Goal: Task Accomplishment & Management: Use online tool/utility

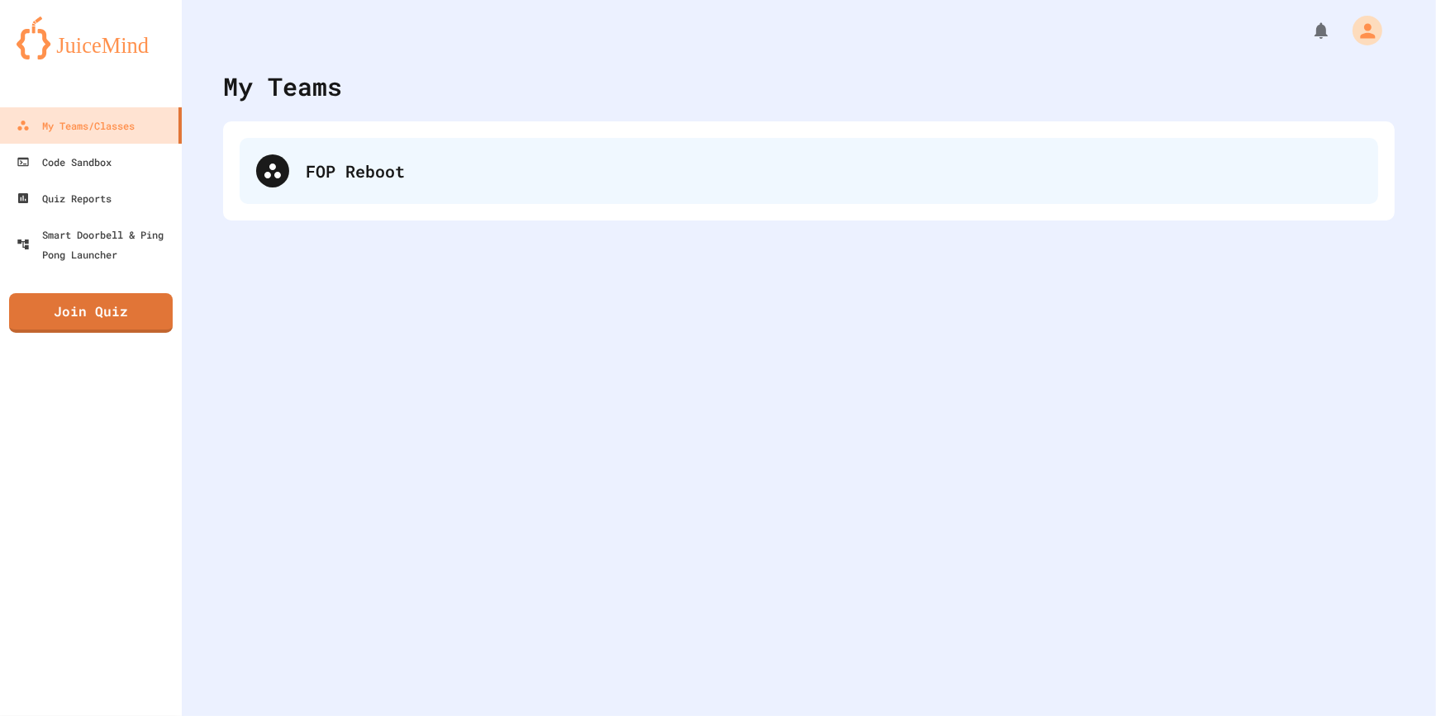
click at [269, 173] on icon at bounding box center [272, 171] width 17 height 15
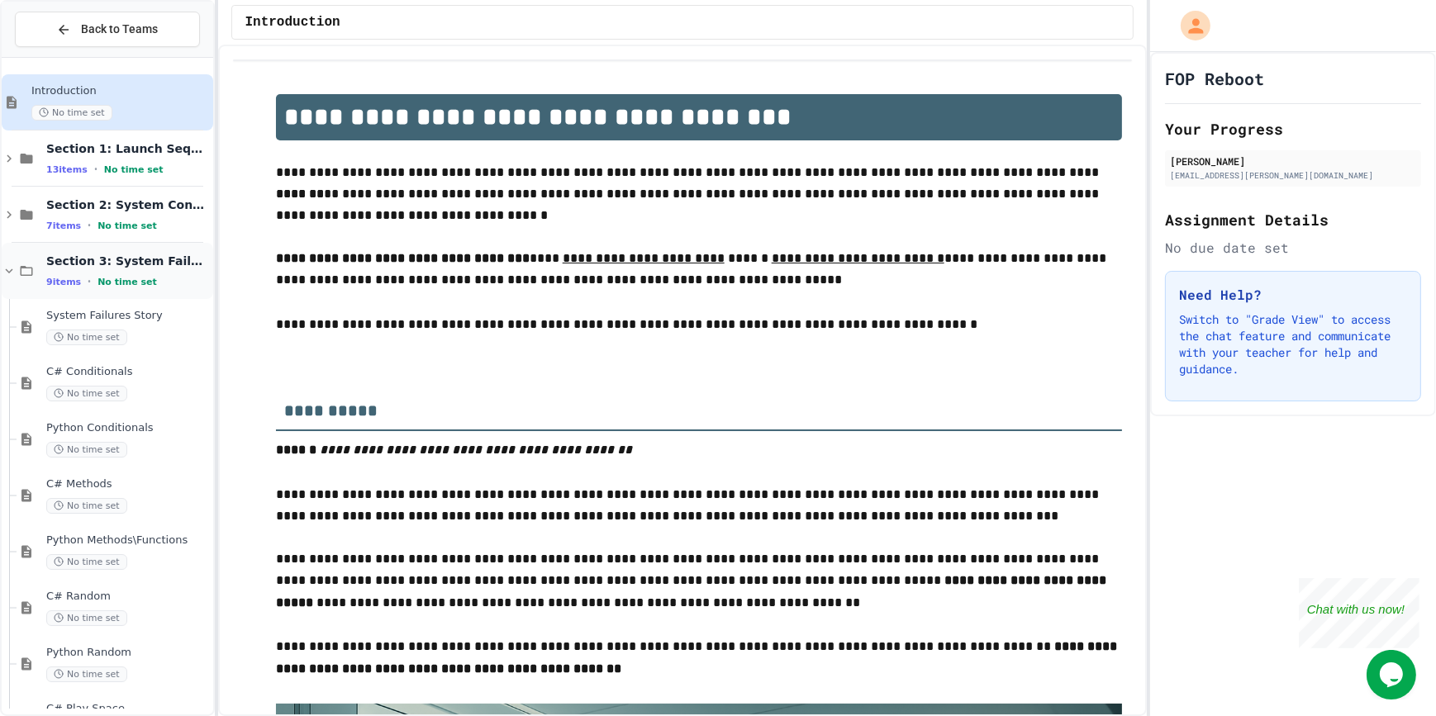
click at [8, 271] on icon at bounding box center [9, 270] width 7 height 5
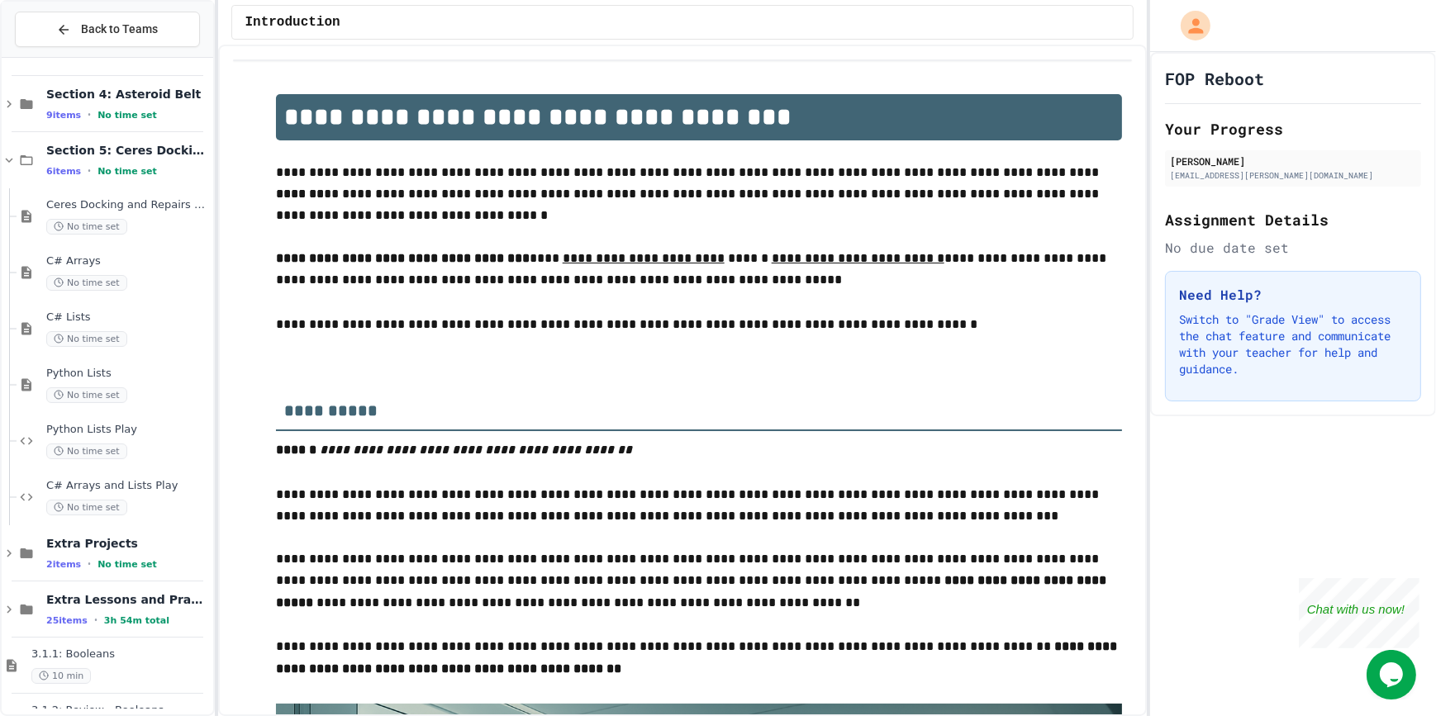
scroll to position [225, 0]
click at [122, 226] on div "No time set" at bounding box center [128, 225] width 164 height 16
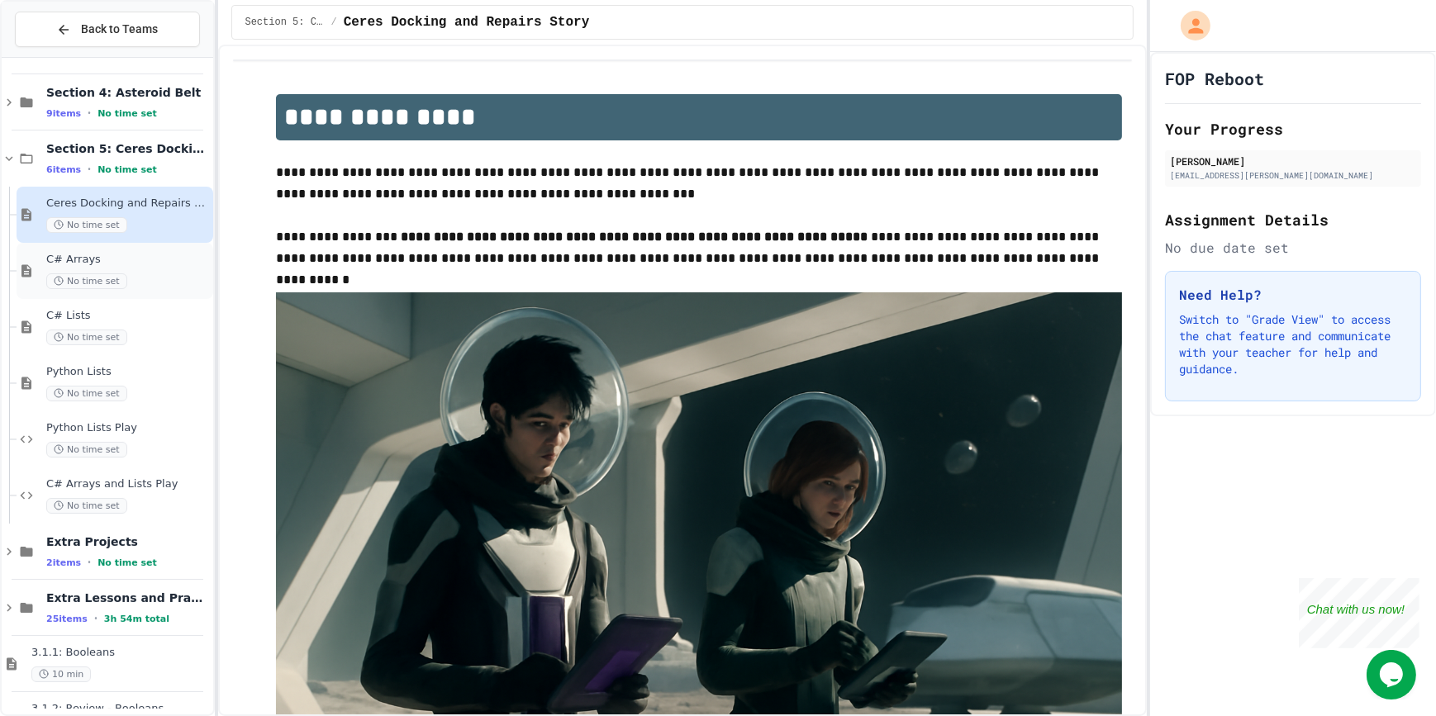
click at [133, 284] on div "No time set" at bounding box center [128, 281] width 164 height 16
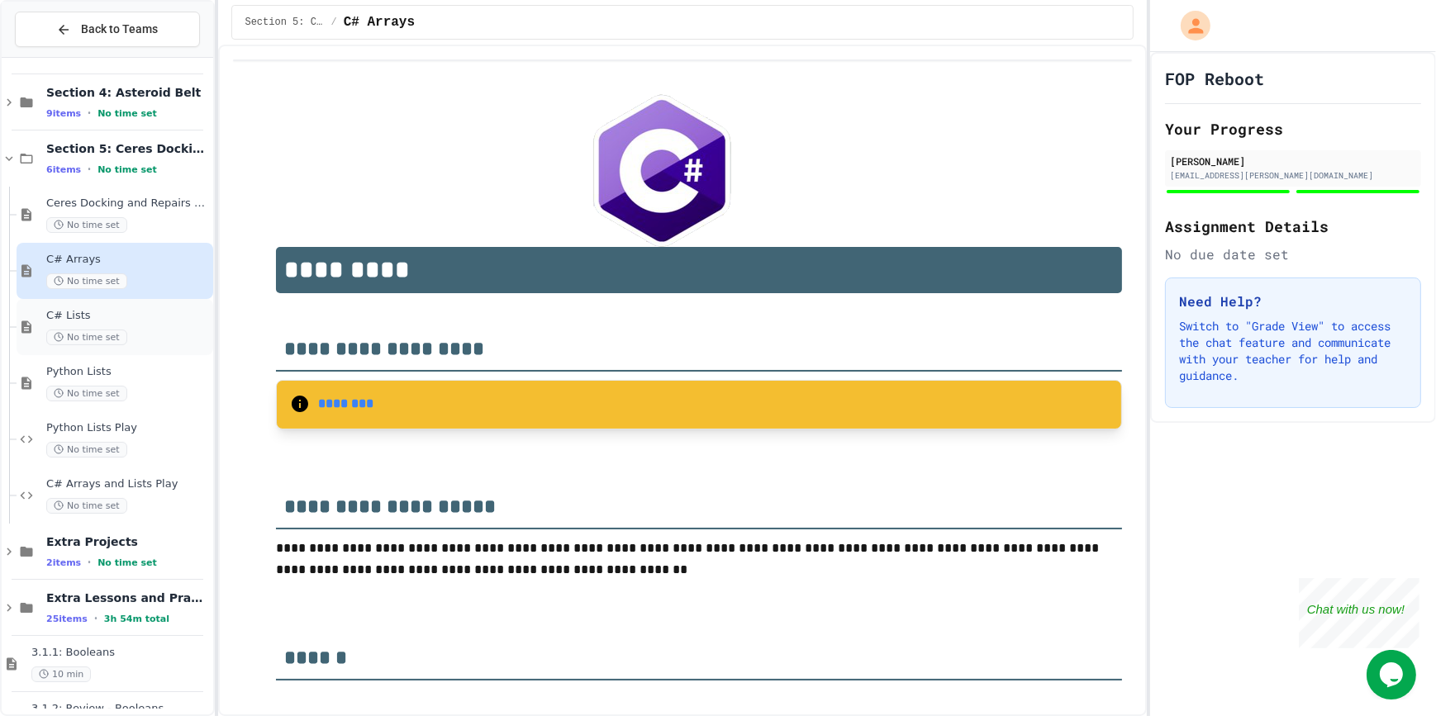
click at [136, 345] on div "C# Lists No time set" at bounding box center [115, 327] width 197 height 56
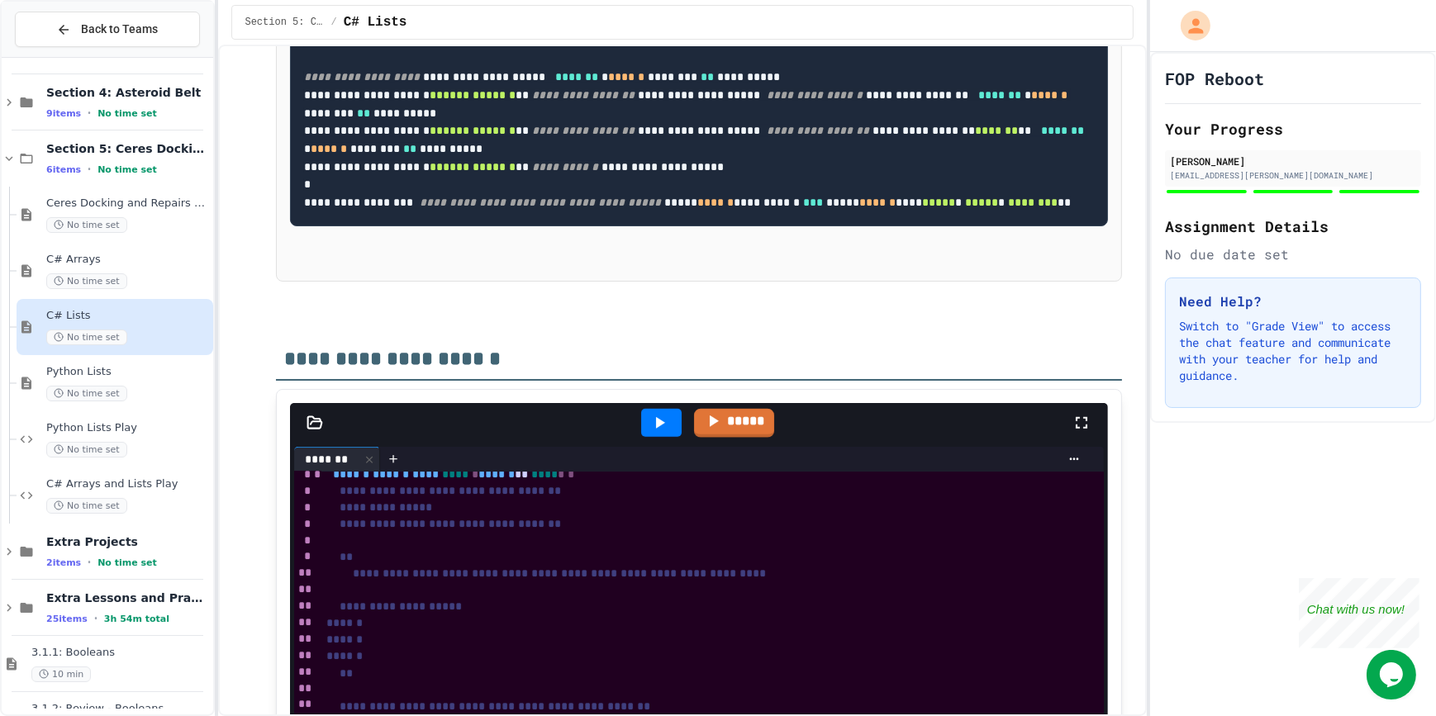
scroll to position [60, 0]
click at [149, 389] on div "No time set" at bounding box center [128, 394] width 164 height 16
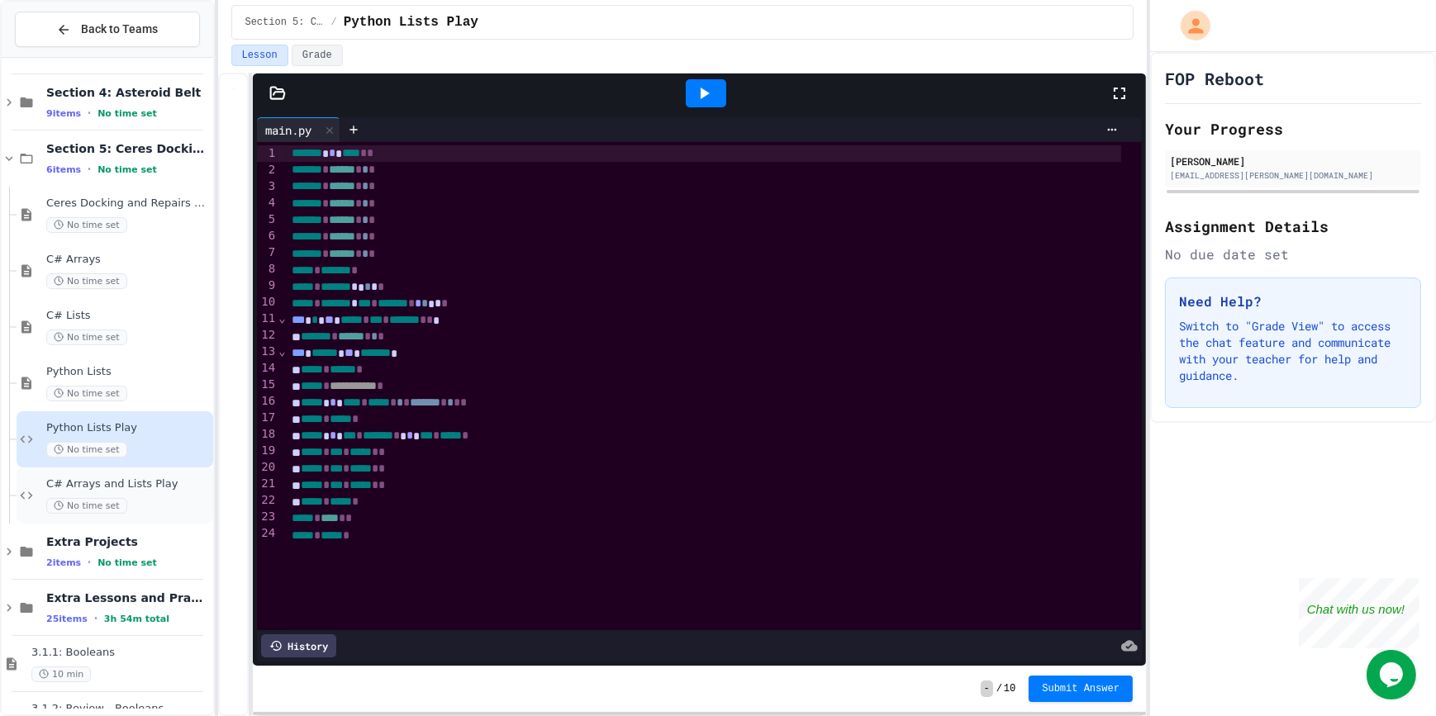
click at [168, 490] on div "C# Arrays and Lists Play No time set" at bounding box center [128, 495] width 164 height 36
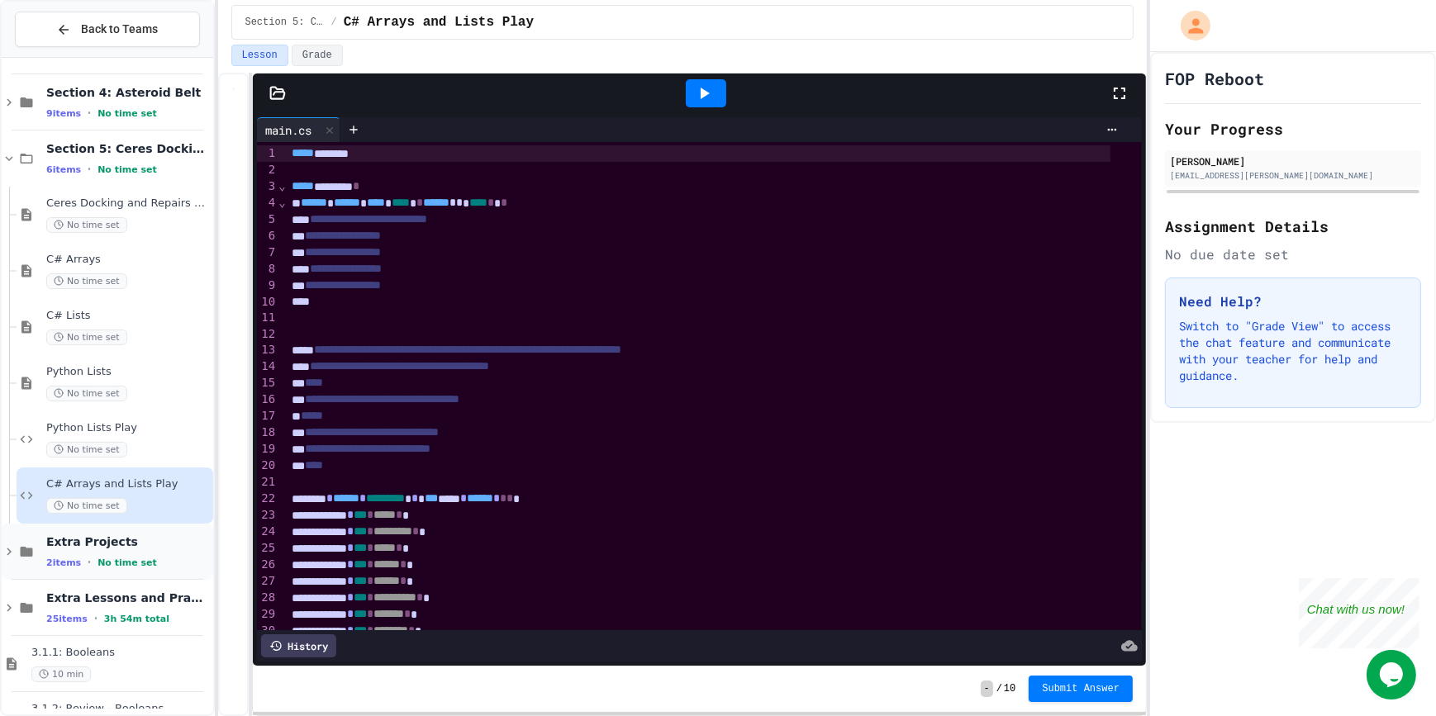
click at [125, 553] on div "Extra Projects 2 items • No time set" at bounding box center [128, 551] width 164 height 35
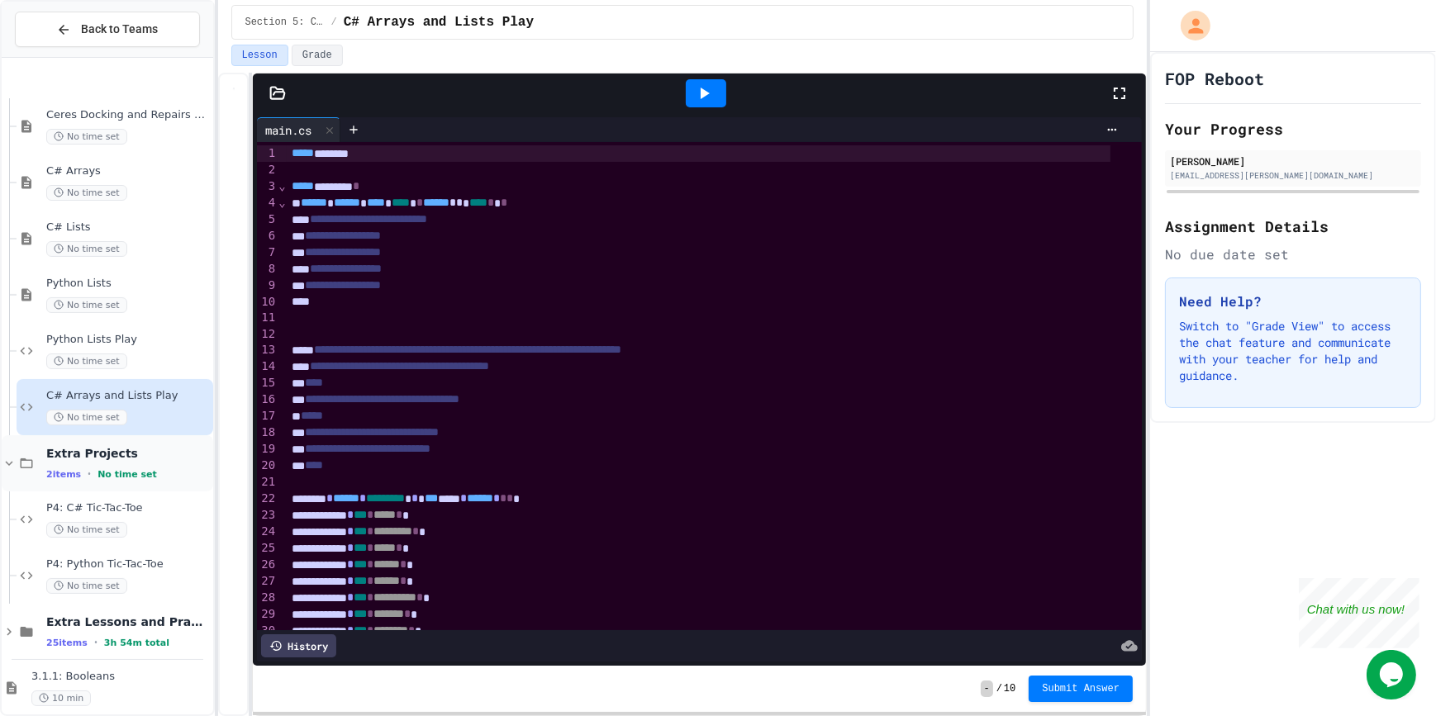
scroll to position [450, 0]
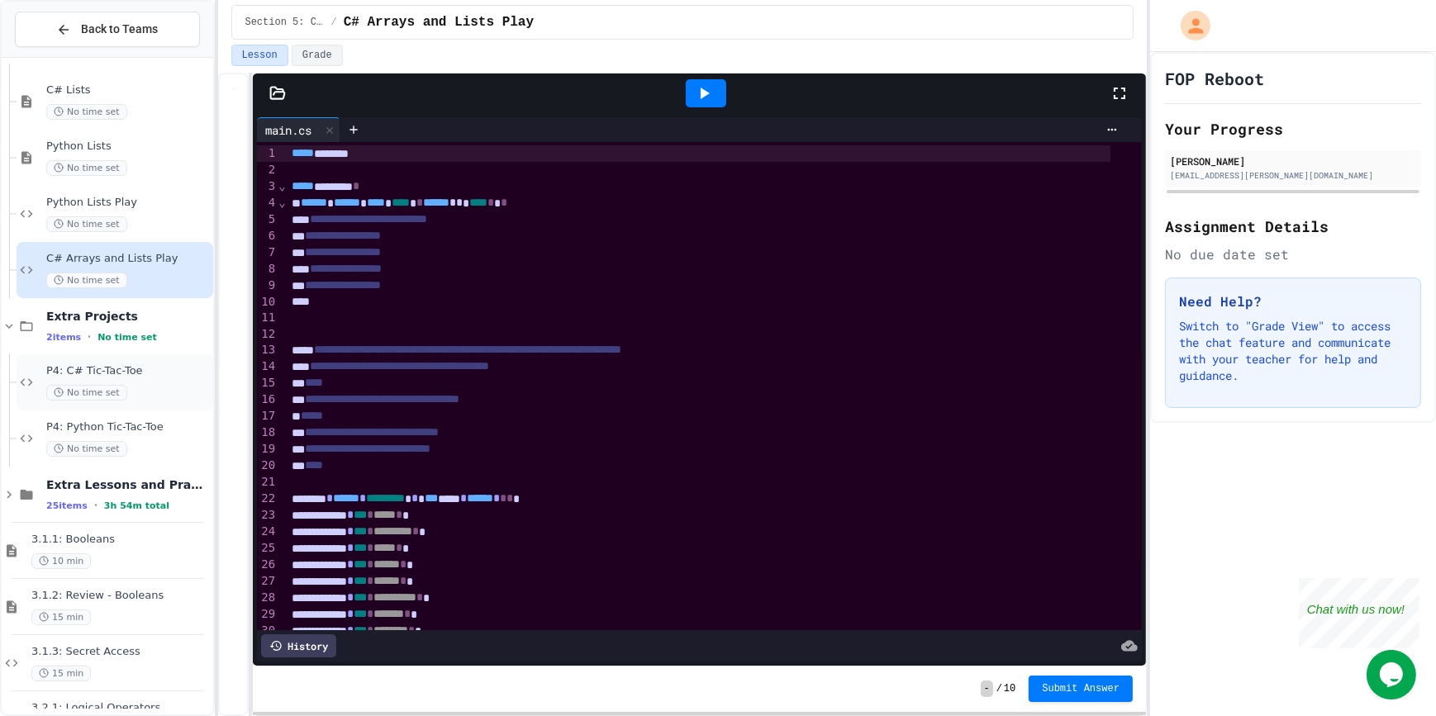
click at [140, 397] on div "No time set" at bounding box center [128, 393] width 164 height 16
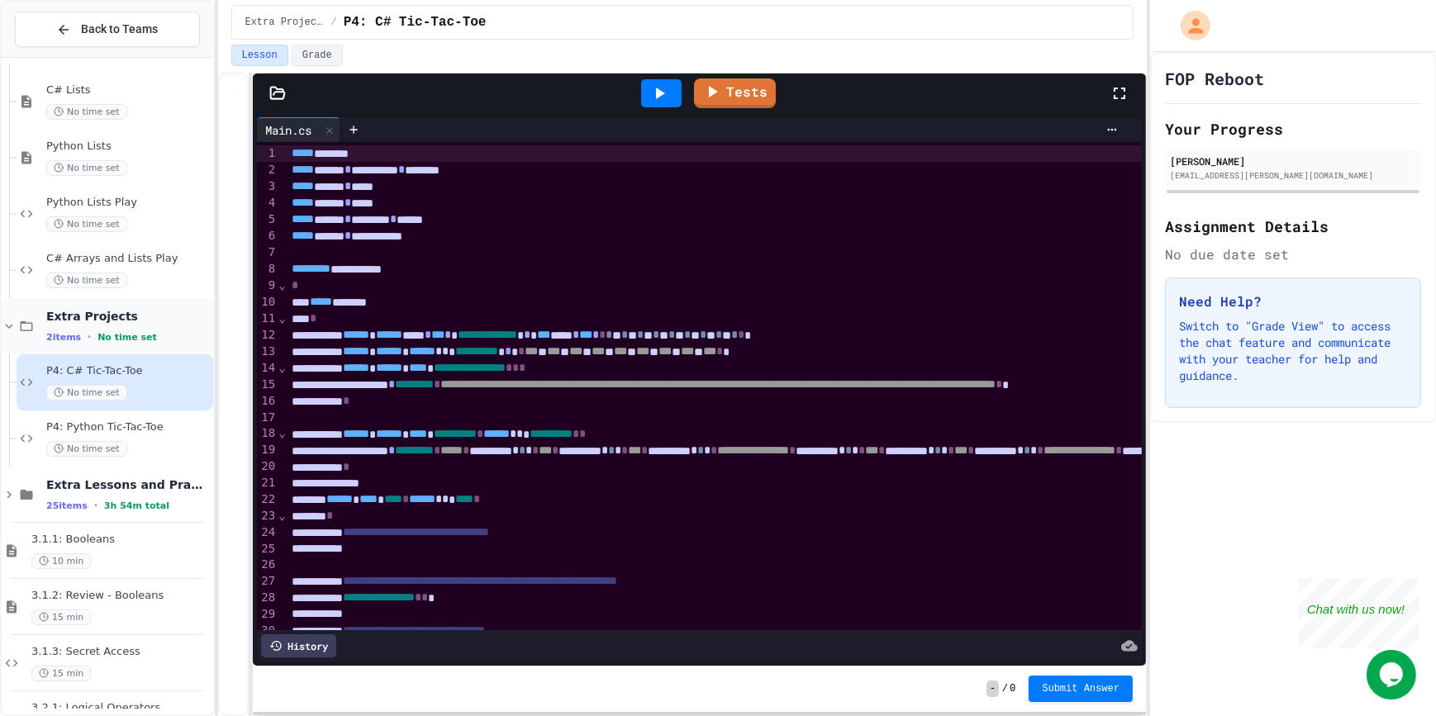
click at [6, 320] on icon at bounding box center [9, 326] width 15 height 15
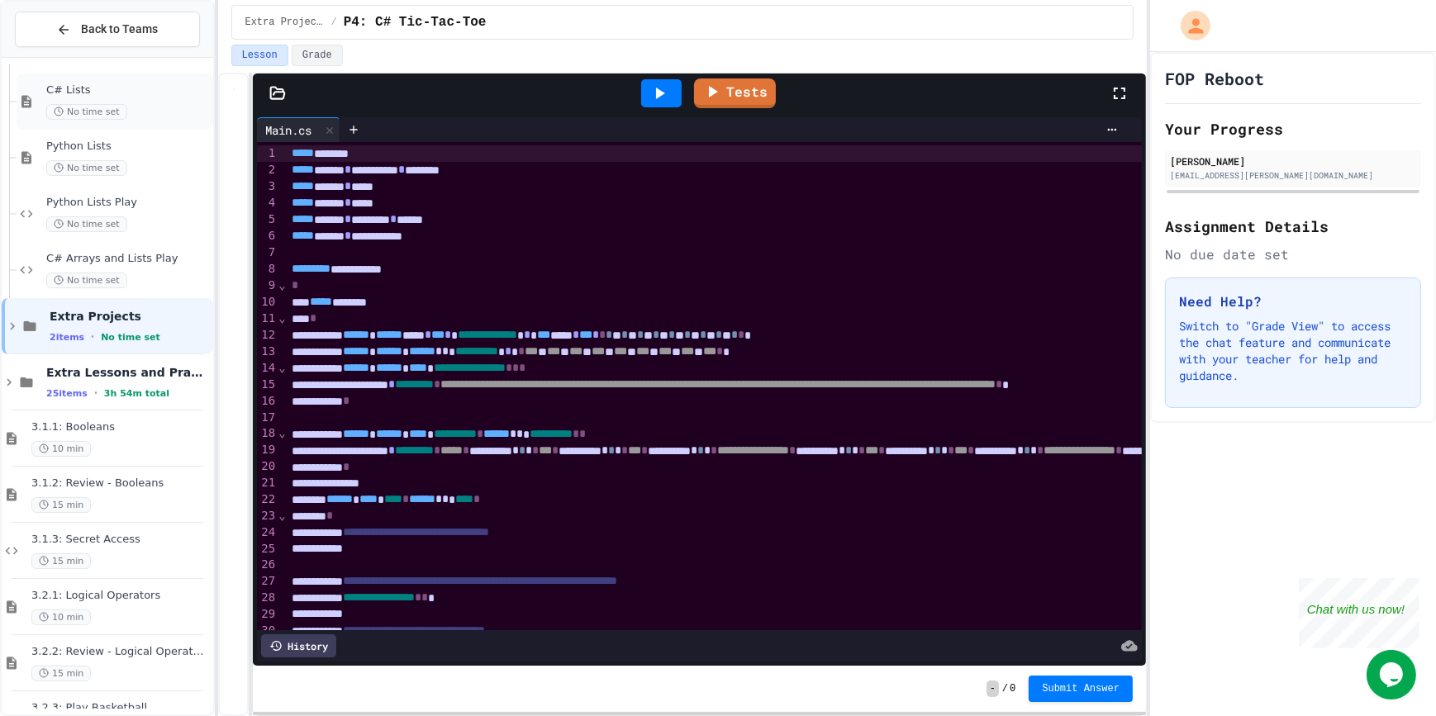
click at [36, 120] on div "C# Lists No time set" at bounding box center [115, 102] width 197 height 56
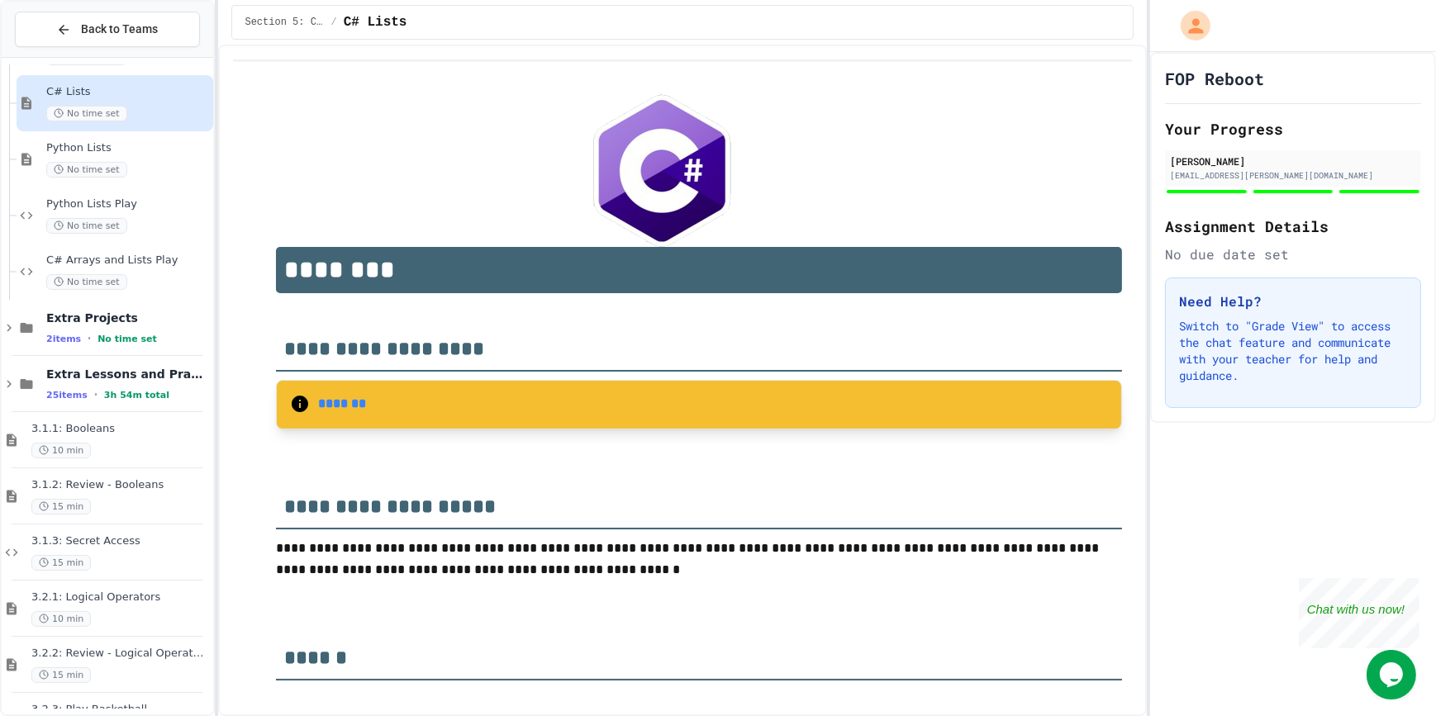
click at [337, 410] on strong "*******" at bounding box center [342, 404] width 48 height 12
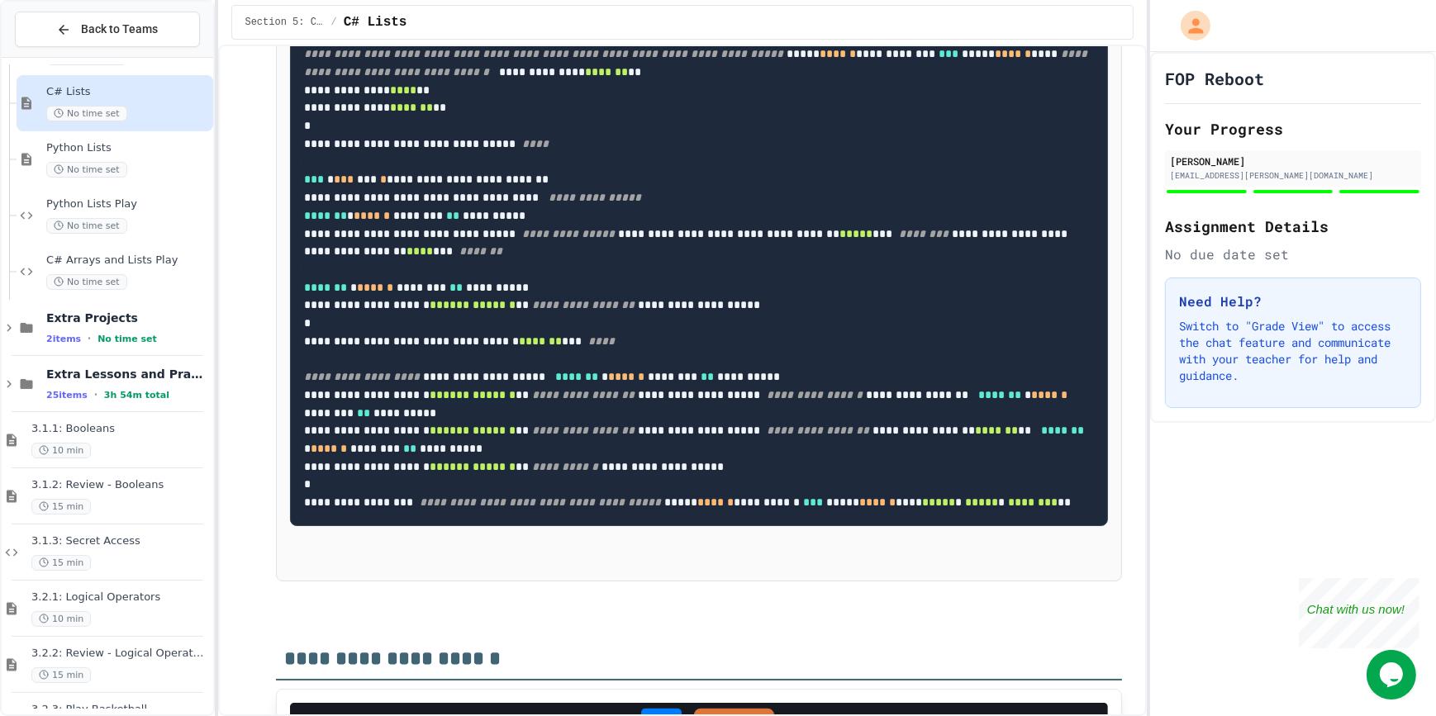
scroll to position [60, 0]
click at [138, 173] on div "No time set" at bounding box center [128, 170] width 164 height 16
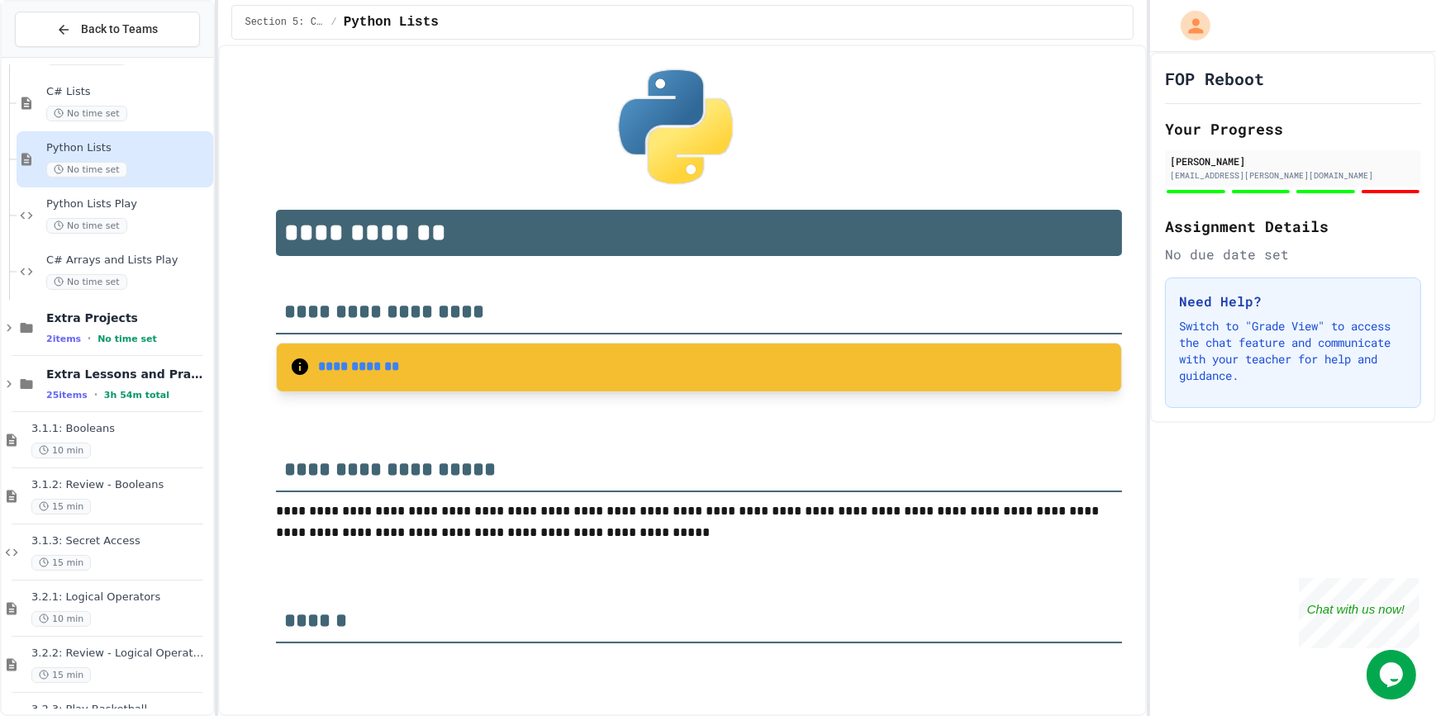
scroll to position [74, 0]
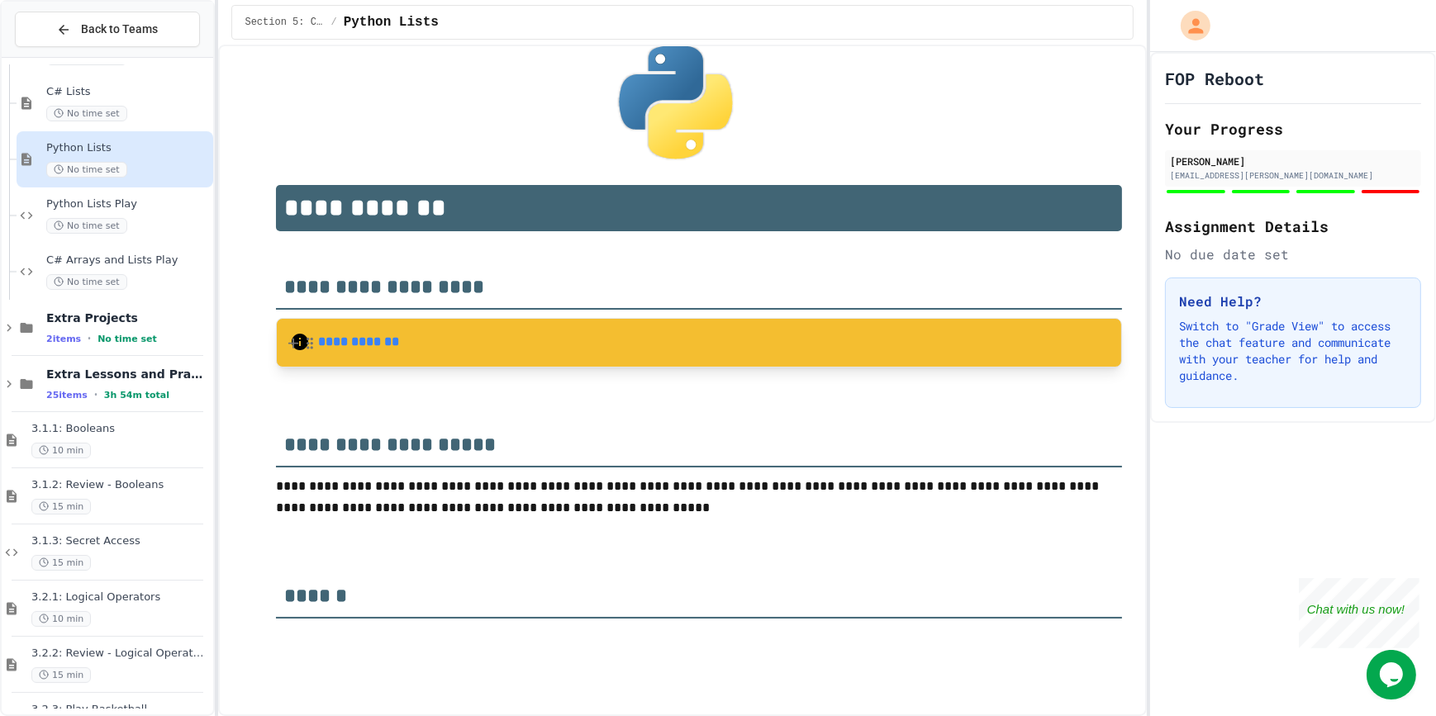
click at [363, 336] on strong "**********" at bounding box center [358, 342] width 81 height 12
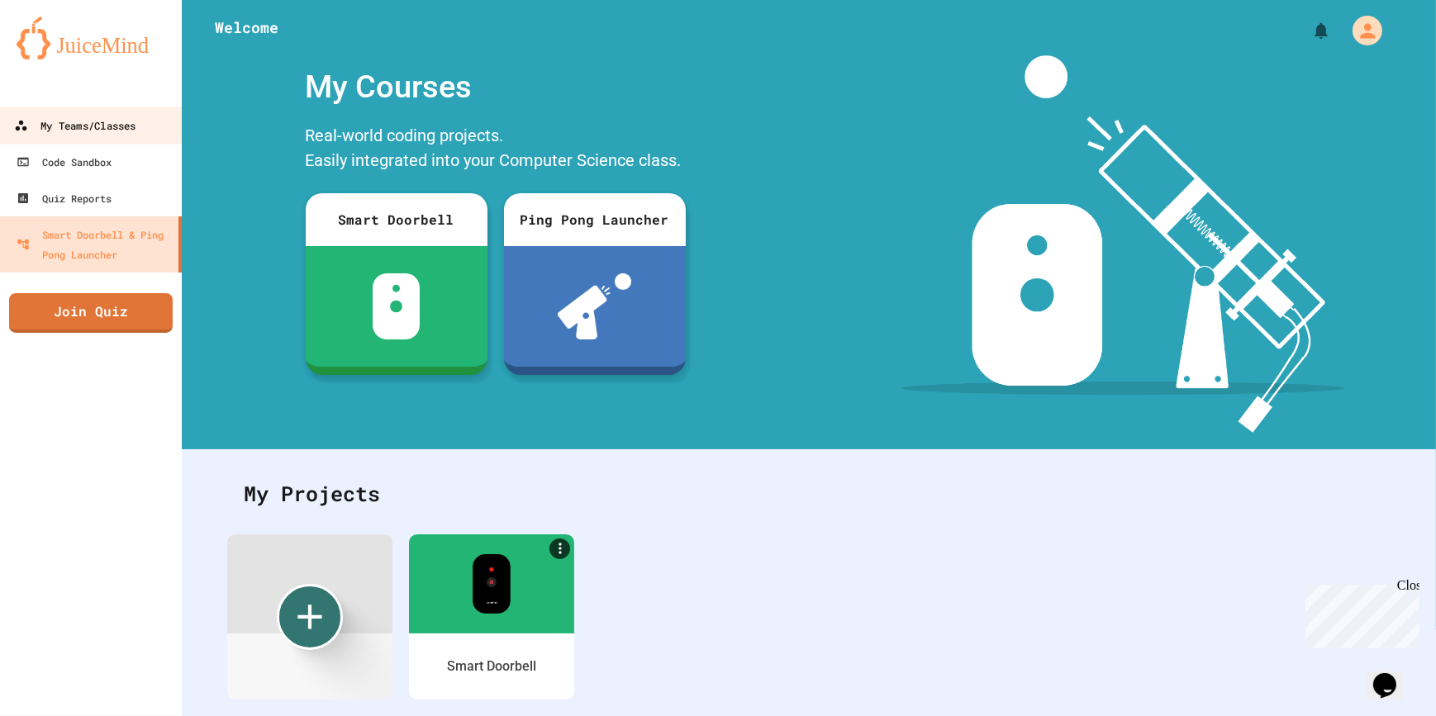
click at [113, 132] on div "My Teams/Classes" at bounding box center [74, 126] width 121 height 21
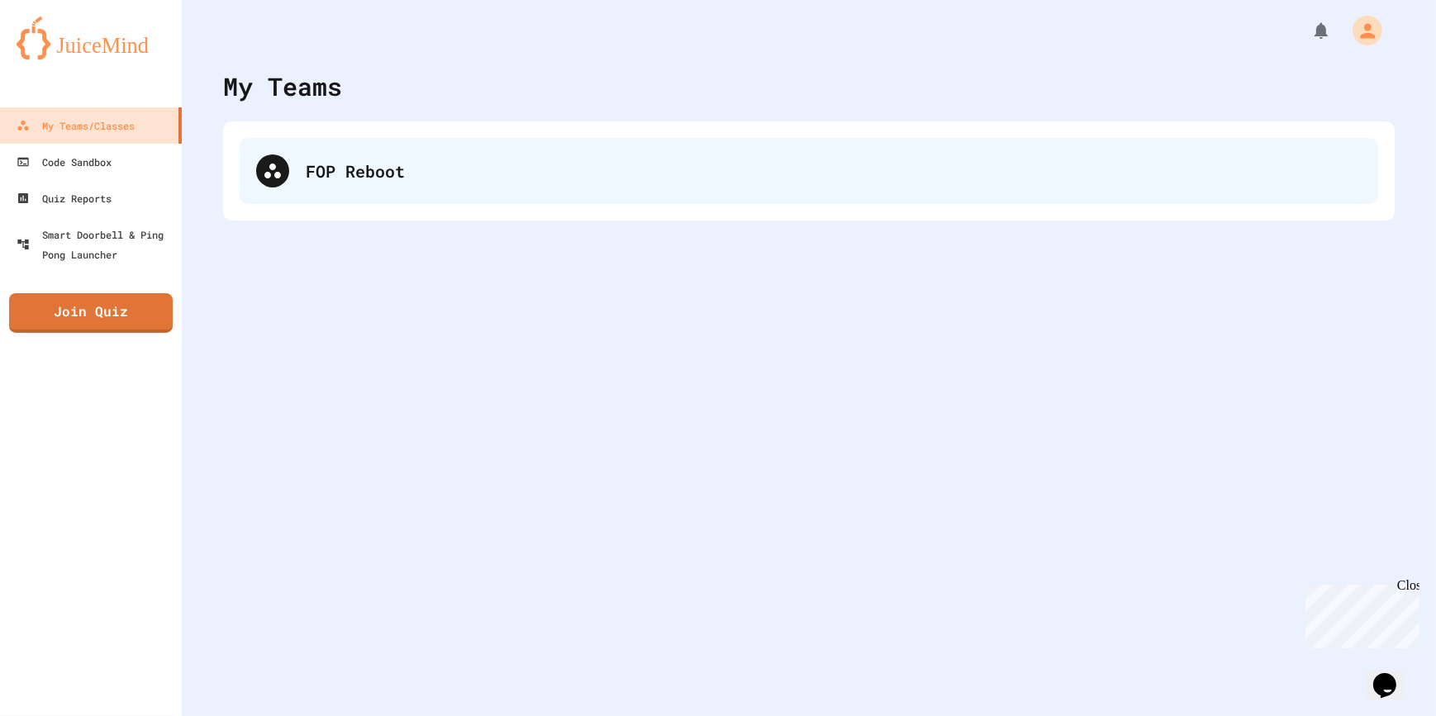
click at [312, 189] on div "FOP Reboot" at bounding box center [809, 171] width 1138 height 66
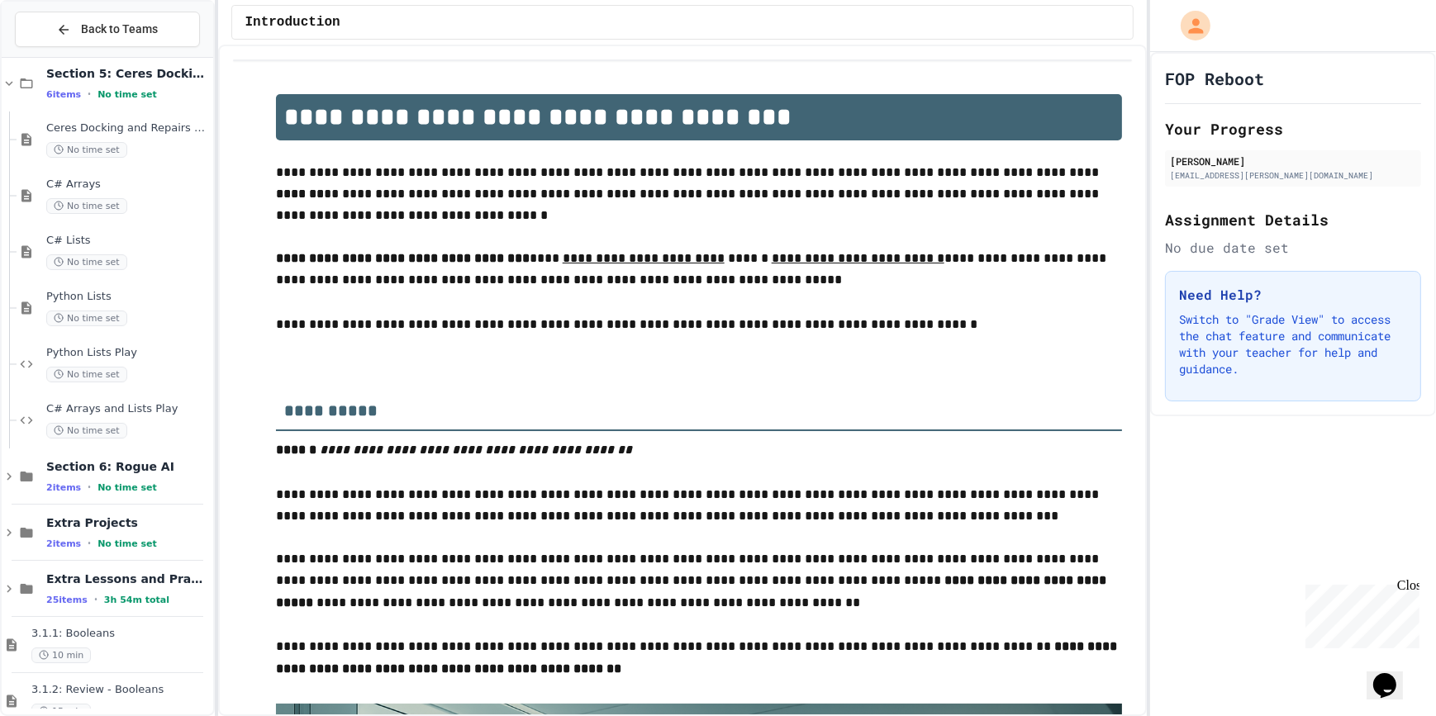
scroll to position [225, 0]
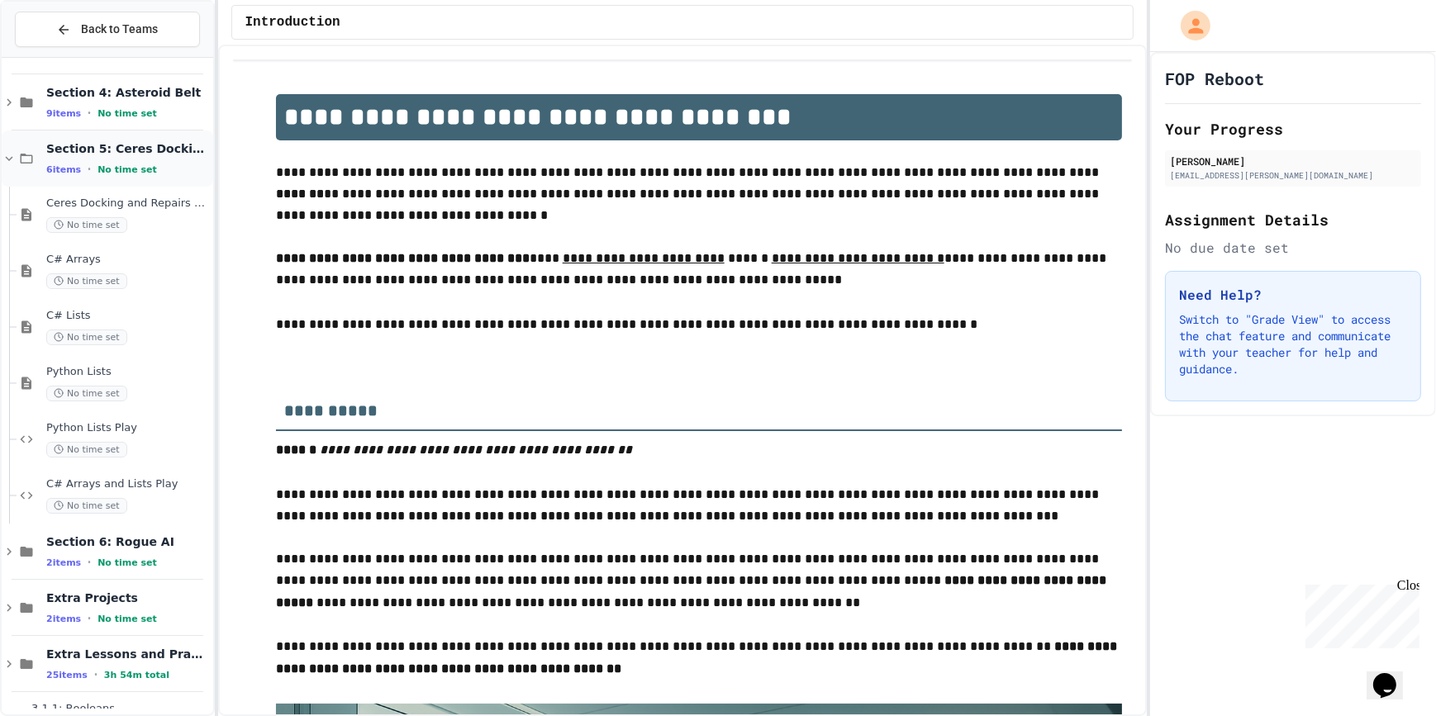
click at [17, 159] on icon at bounding box center [27, 158] width 20 height 15
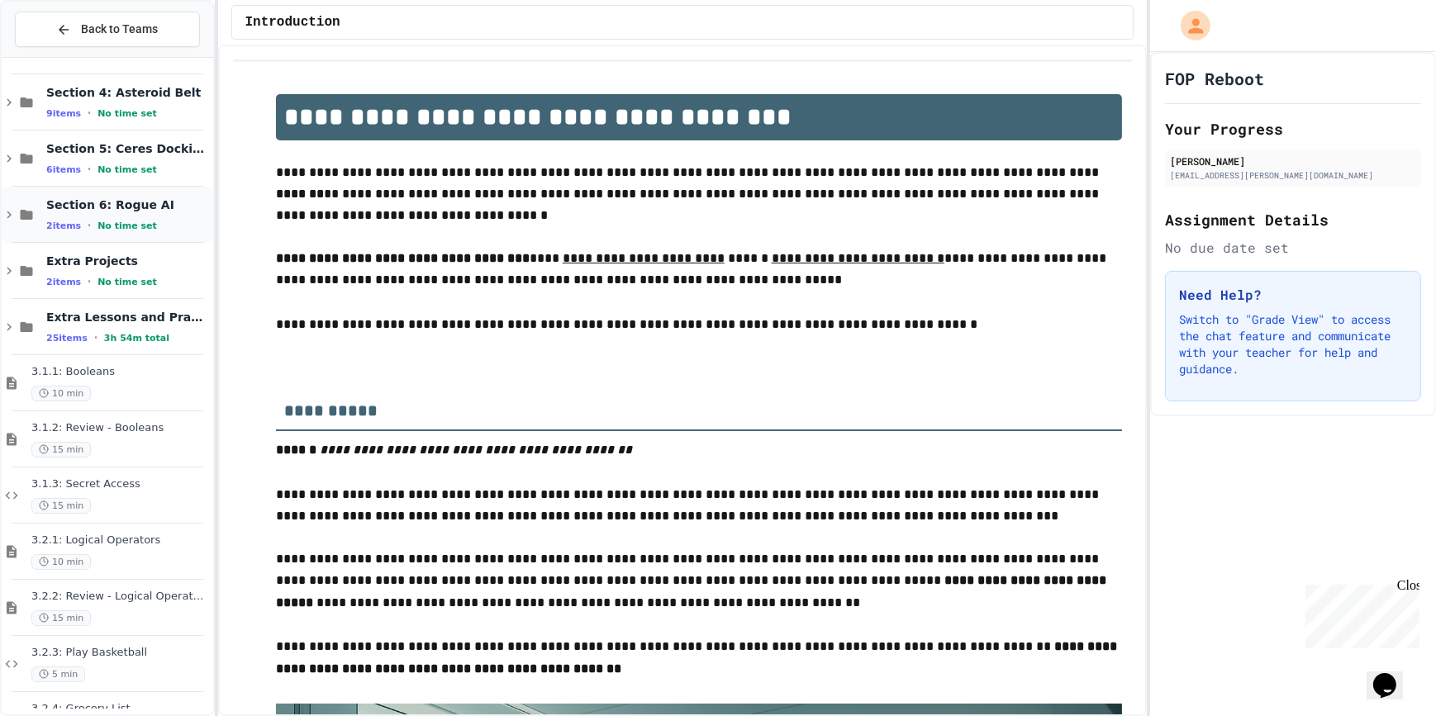
click at [33, 207] on icon at bounding box center [27, 214] width 20 height 15
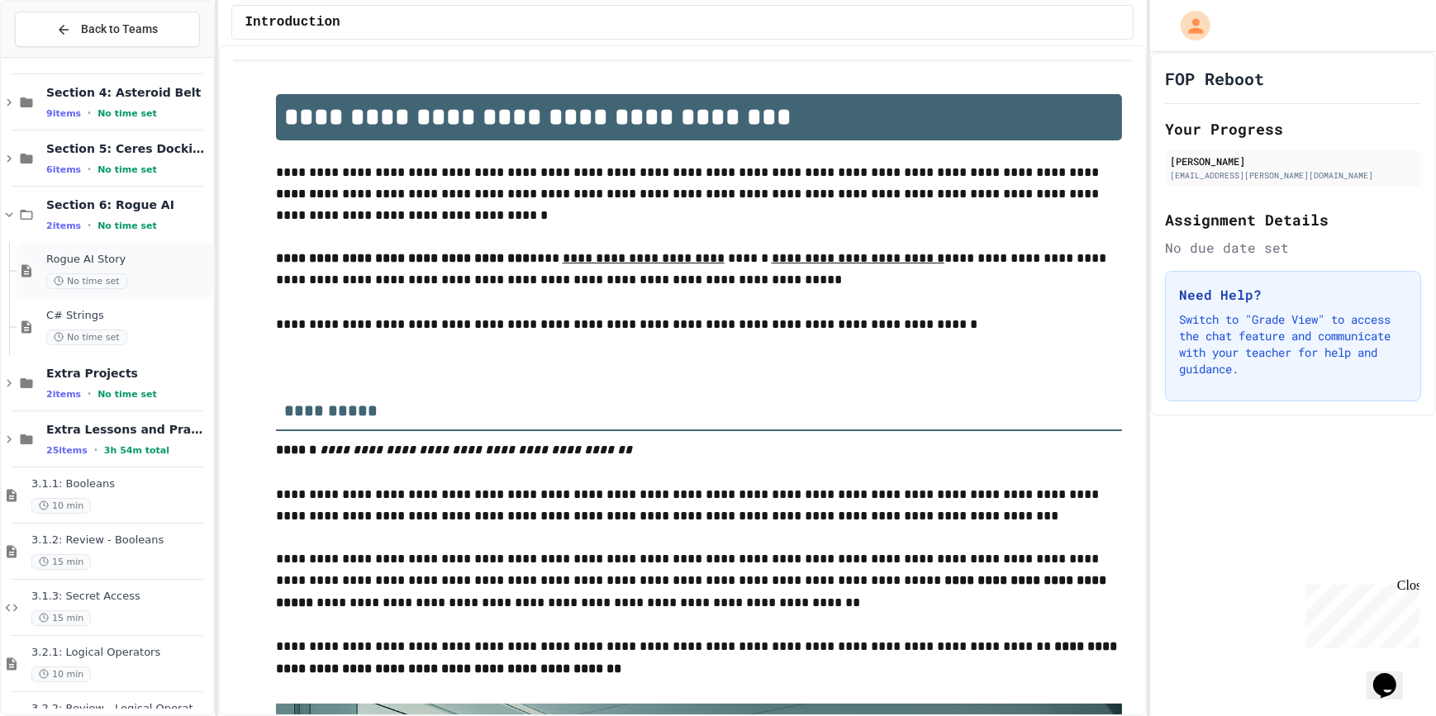
click at [33, 269] on icon at bounding box center [27, 271] width 20 height 15
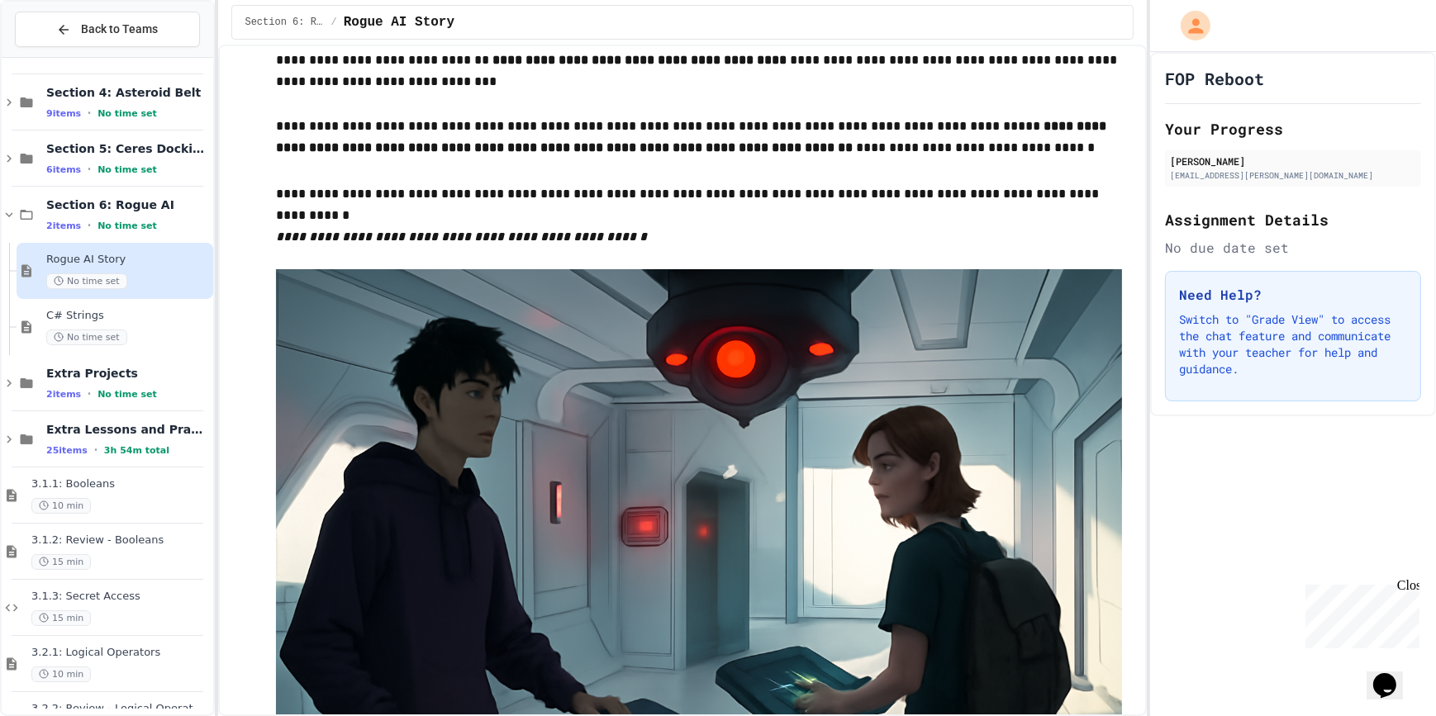
scroll to position [74, 0]
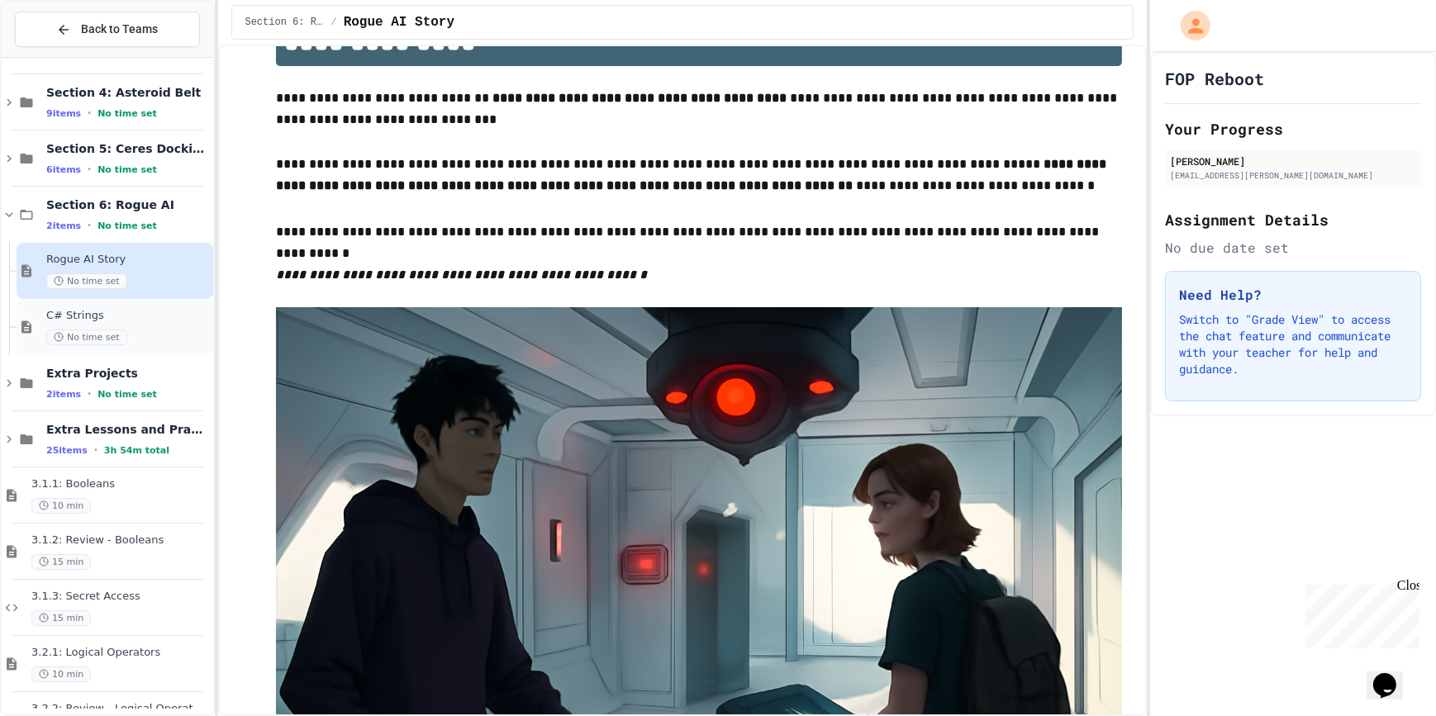
click at [131, 339] on div "No time set" at bounding box center [128, 338] width 164 height 16
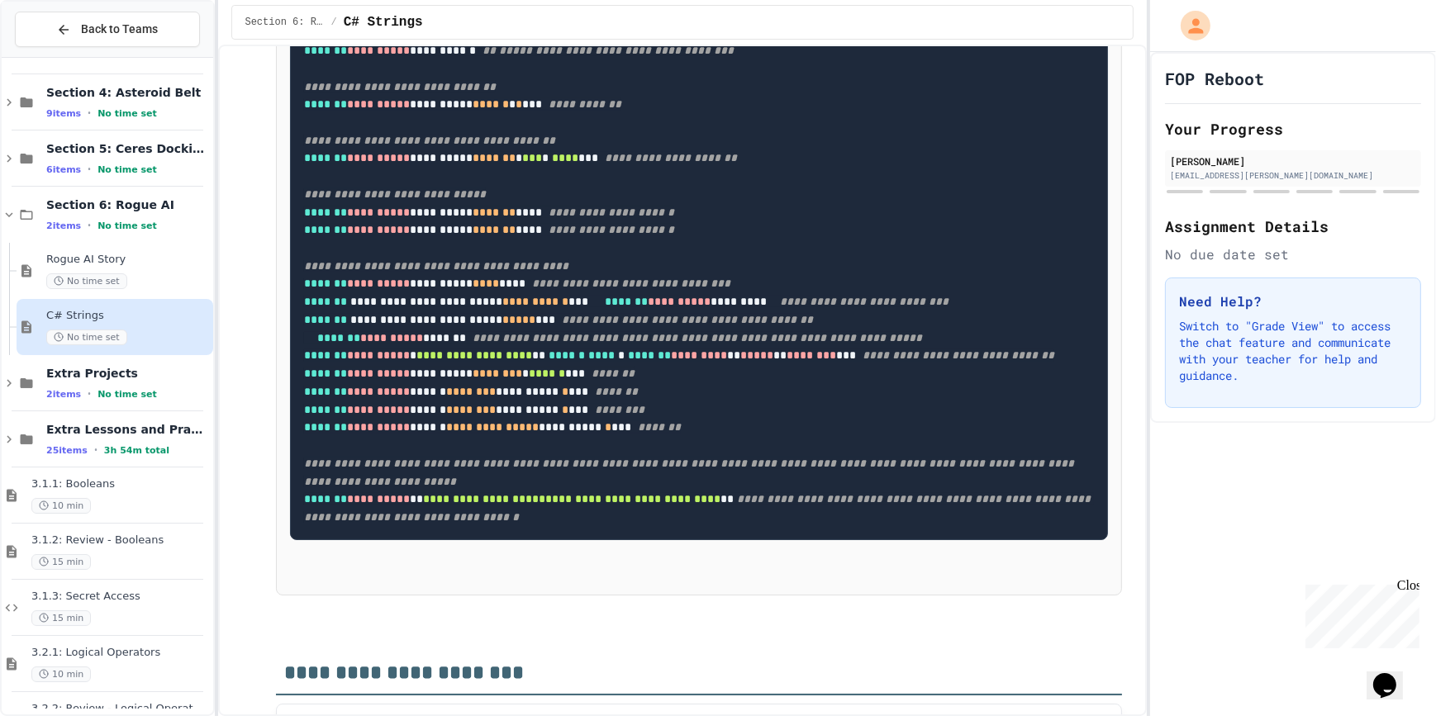
scroll to position [2177, 0]
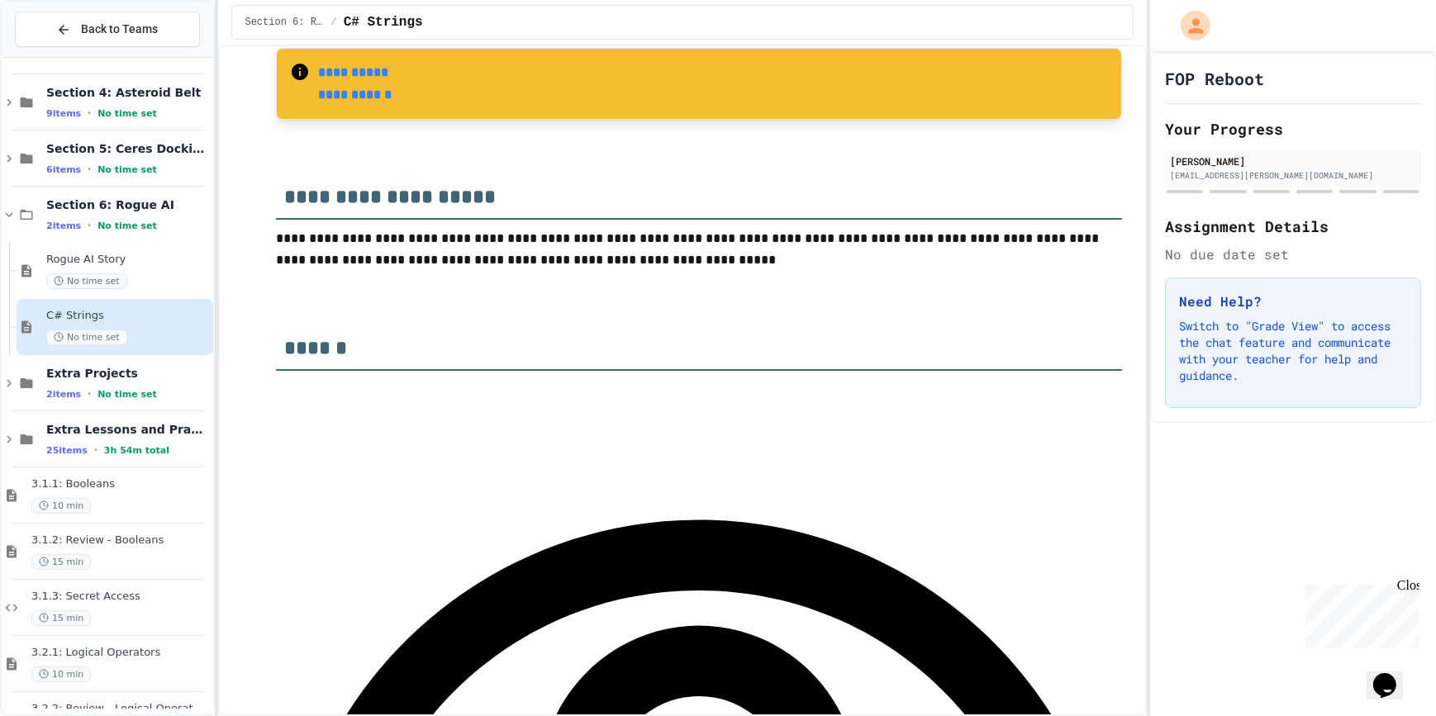
scroll to position [92, 0]
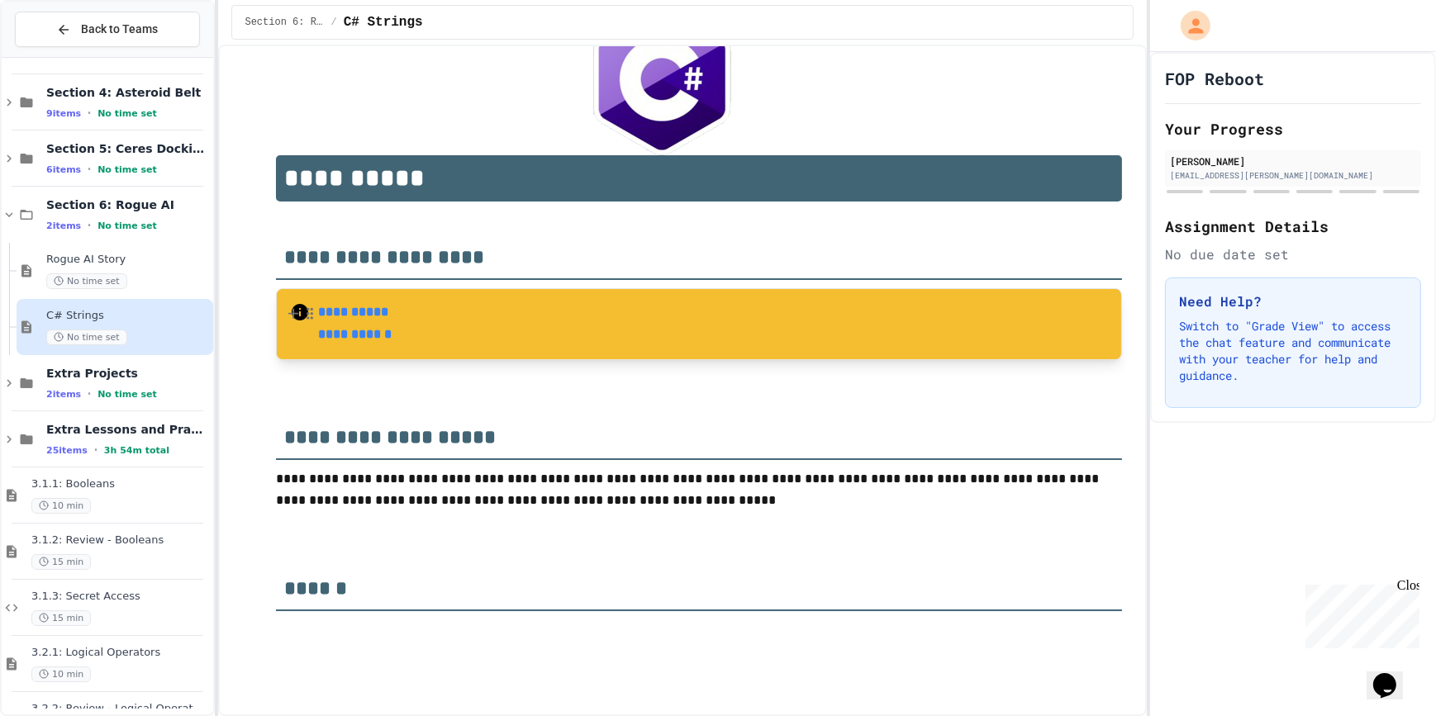
click at [352, 311] on strong "**********" at bounding box center [353, 312] width 70 height 12
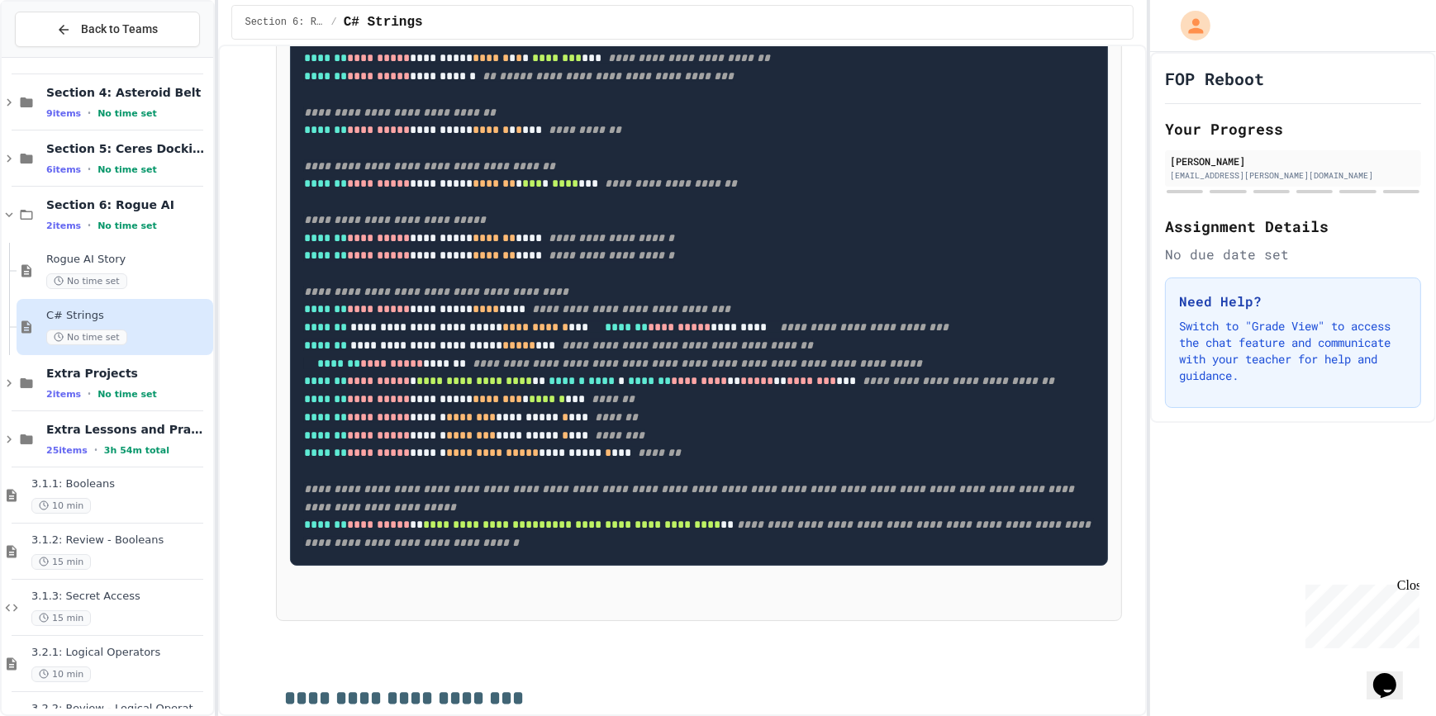
scroll to position [2044, 0]
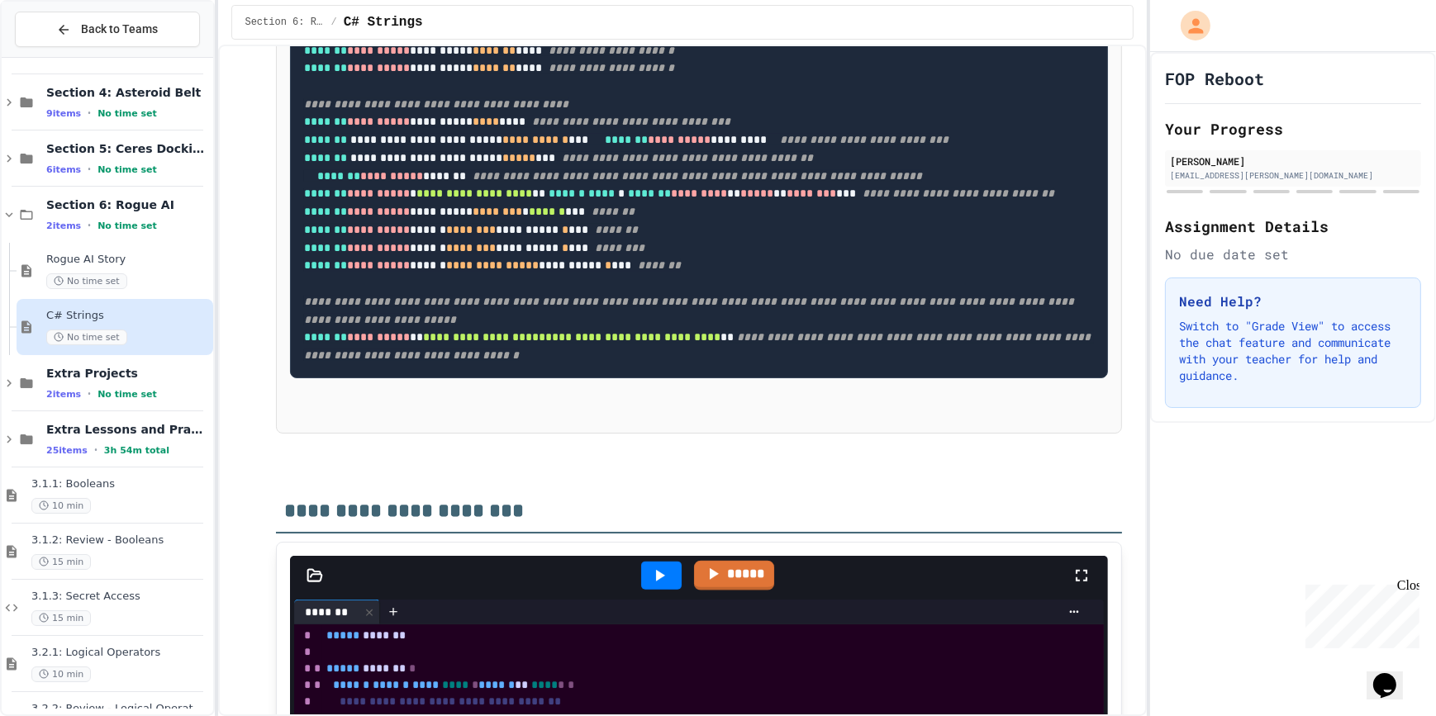
scroll to position [2120, 0]
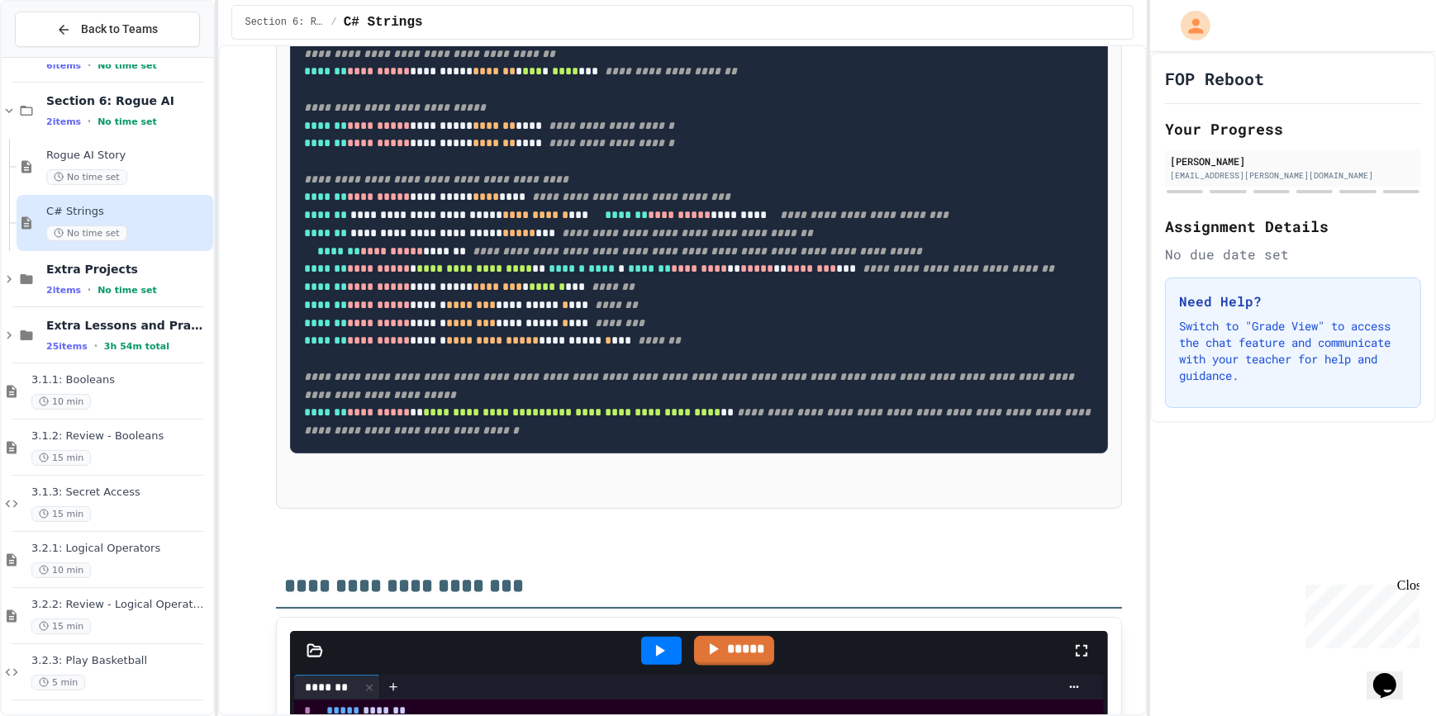
scroll to position [300, 0]
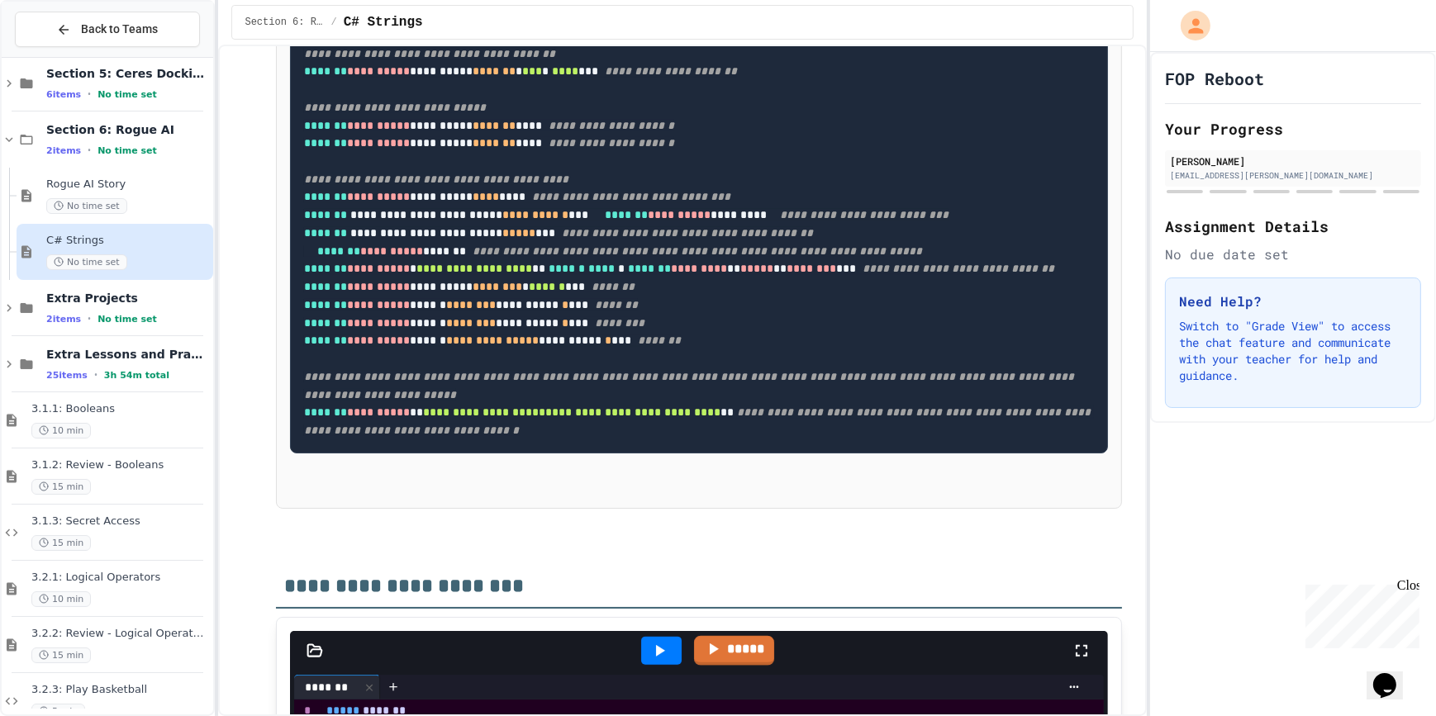
click at [734, 634] on link "*****" at bounding box center [734, 649] width 78 height 31
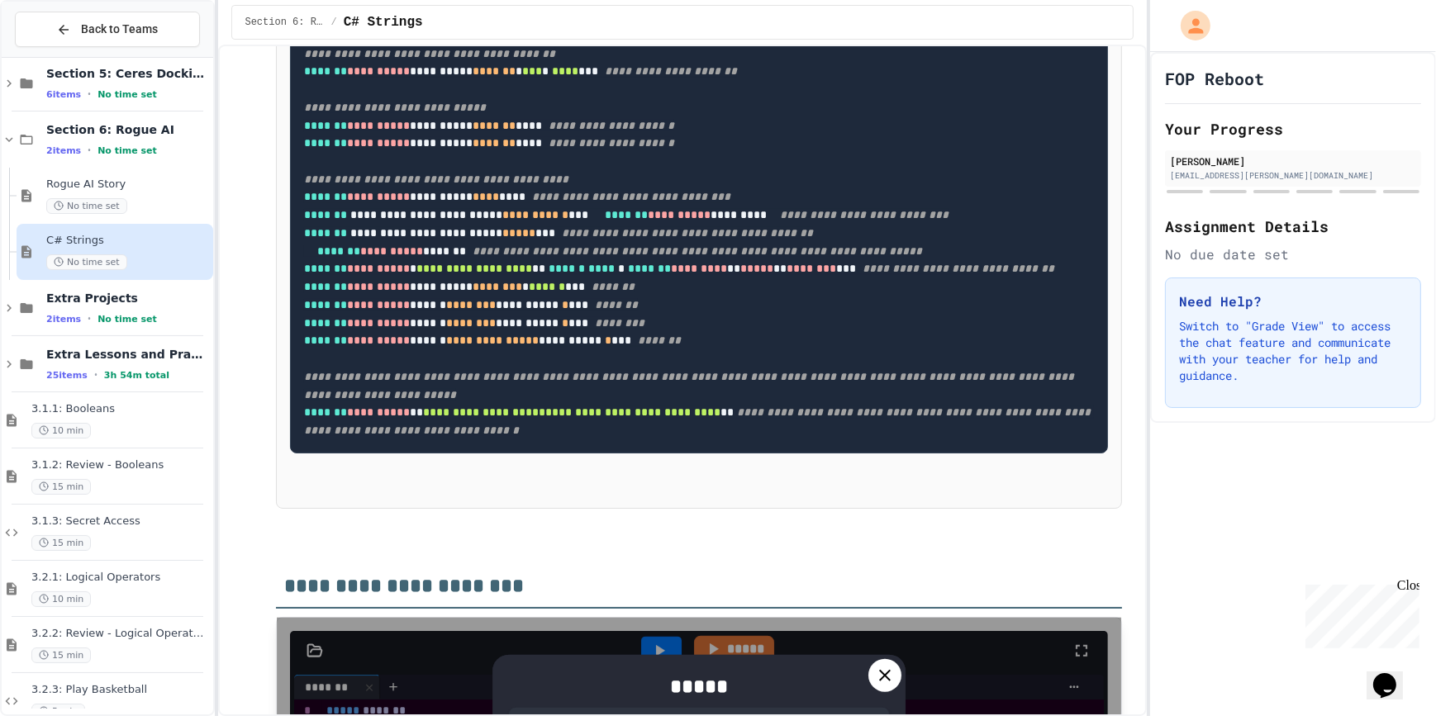
drag, startPoint x: 624, startPoint y: 434, endPoint x: 418, endPoint y: 425, distance: 205.9
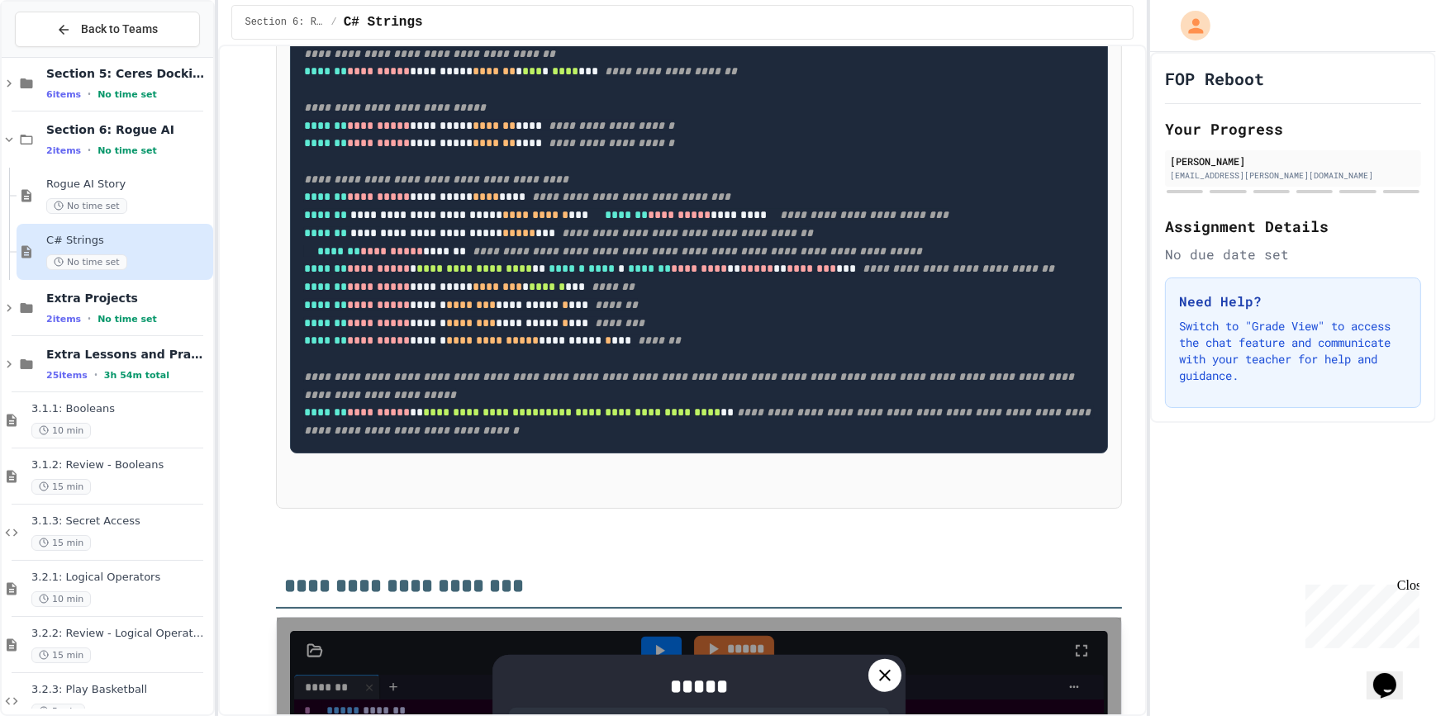
click at [893, 659] on div at bounding box center [884, 675] width 33 height 33
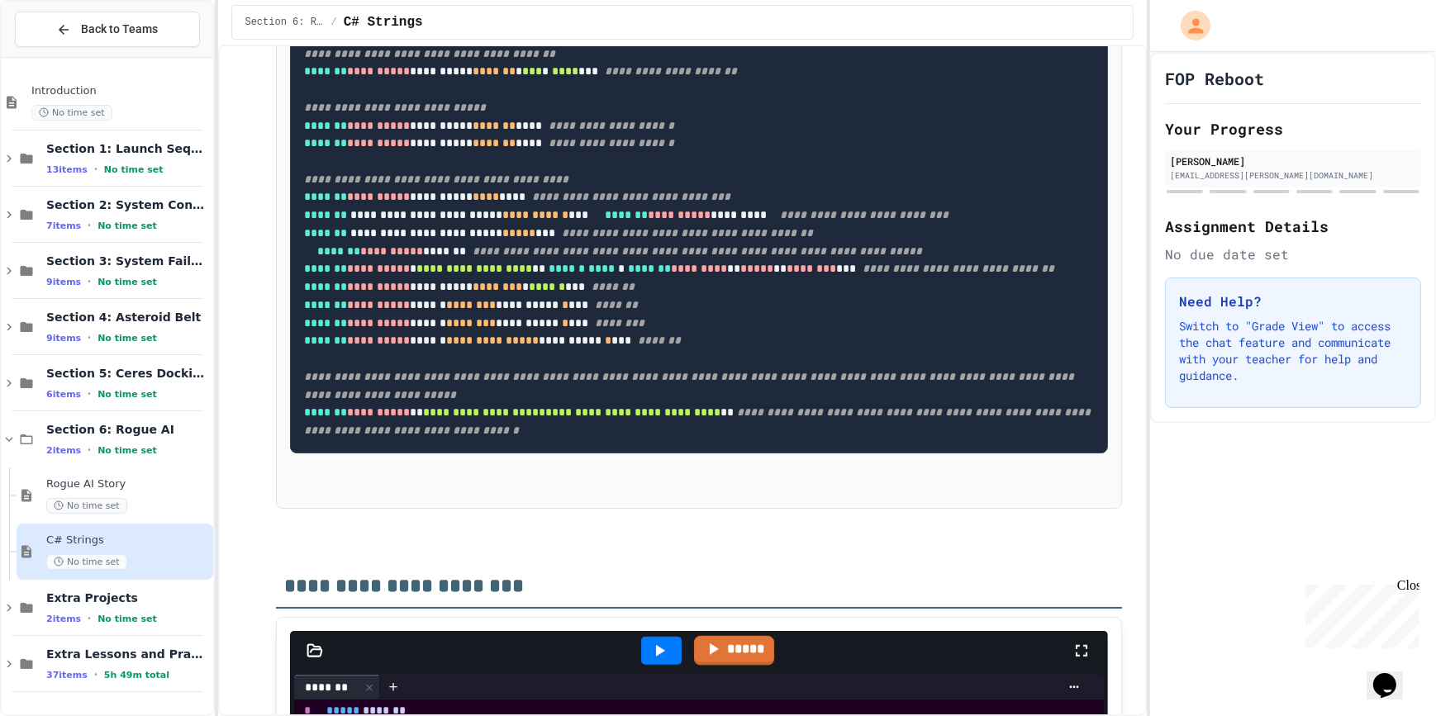
scroll to position [0, 0]
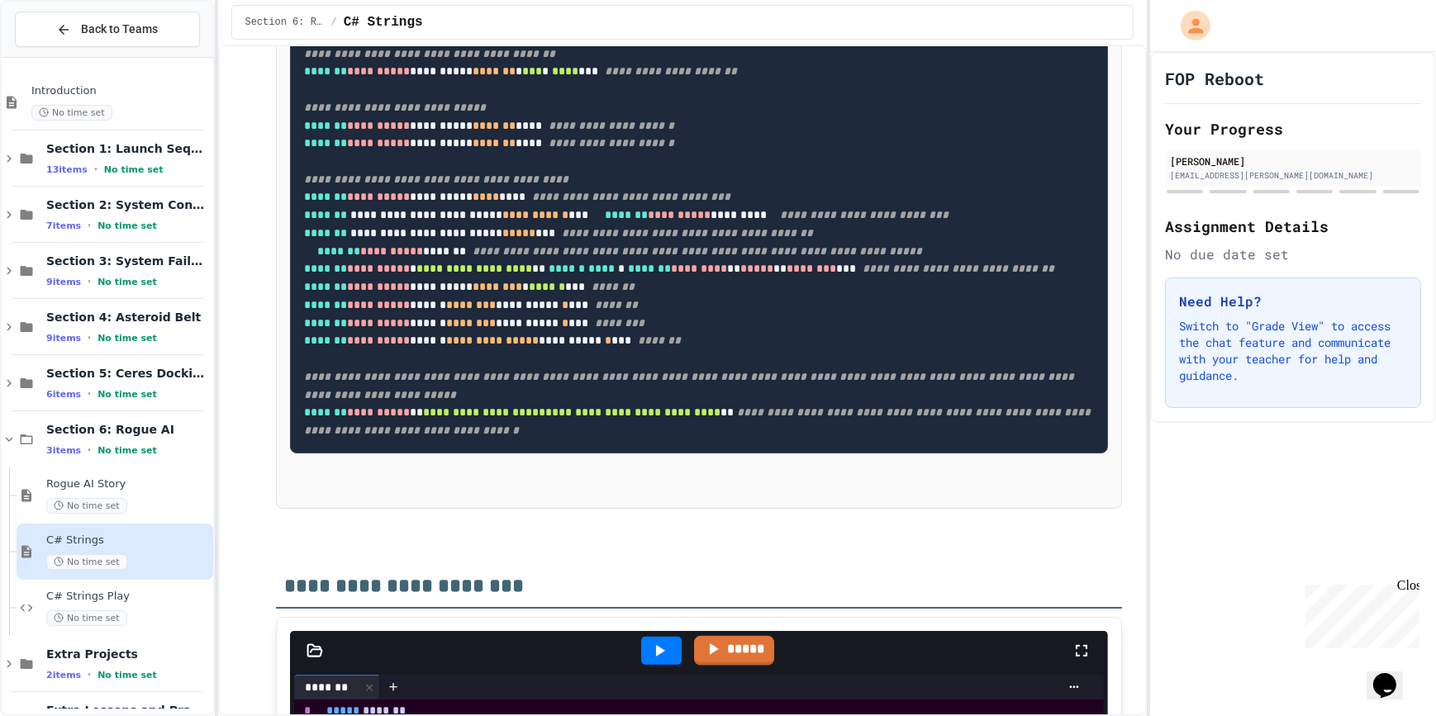
click at [7, 386] on icon at bounding box center [9, 383] width 15 height 15
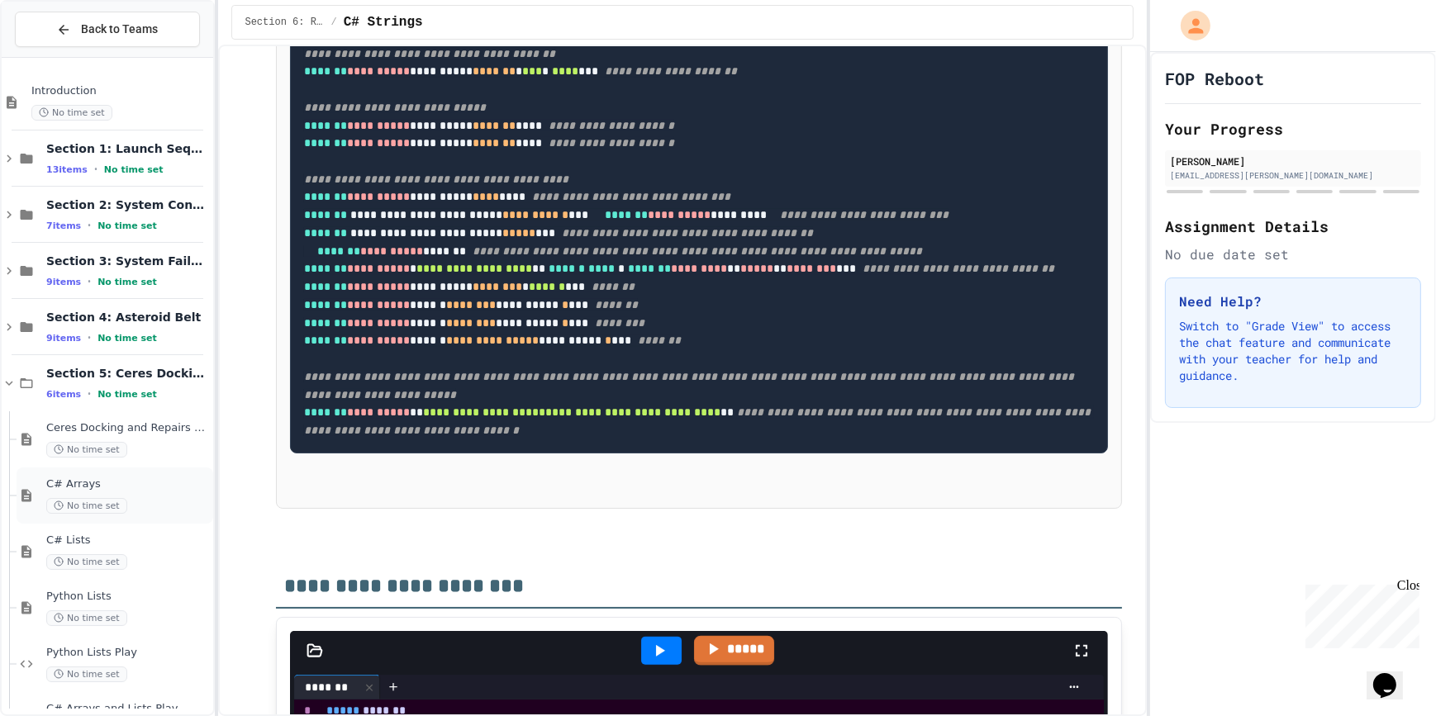
click at [131, 496] on div "C# Arrays No time set" at bounding box center [128, 495] width 164 height 36
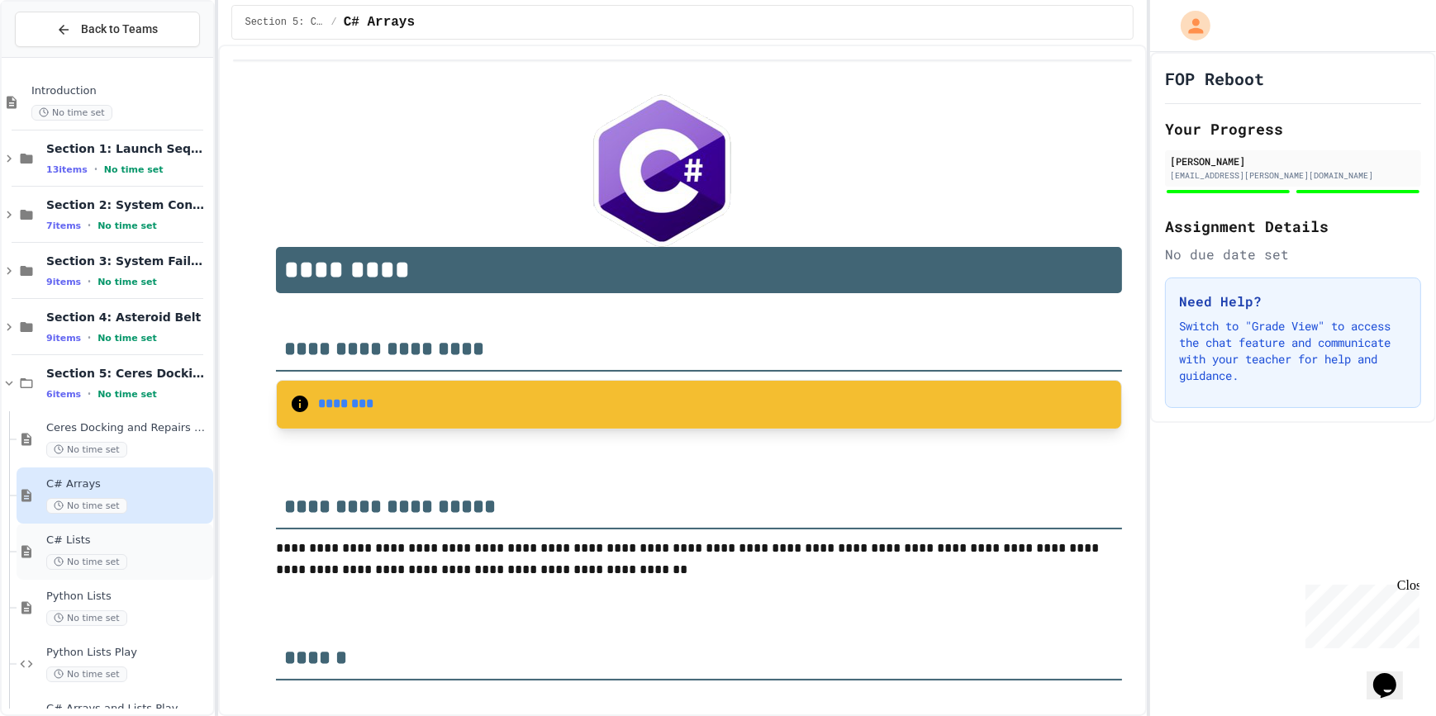
click at [126, 537] on span "C# Lists" at bounding box center [128, 541] width 164 height 14
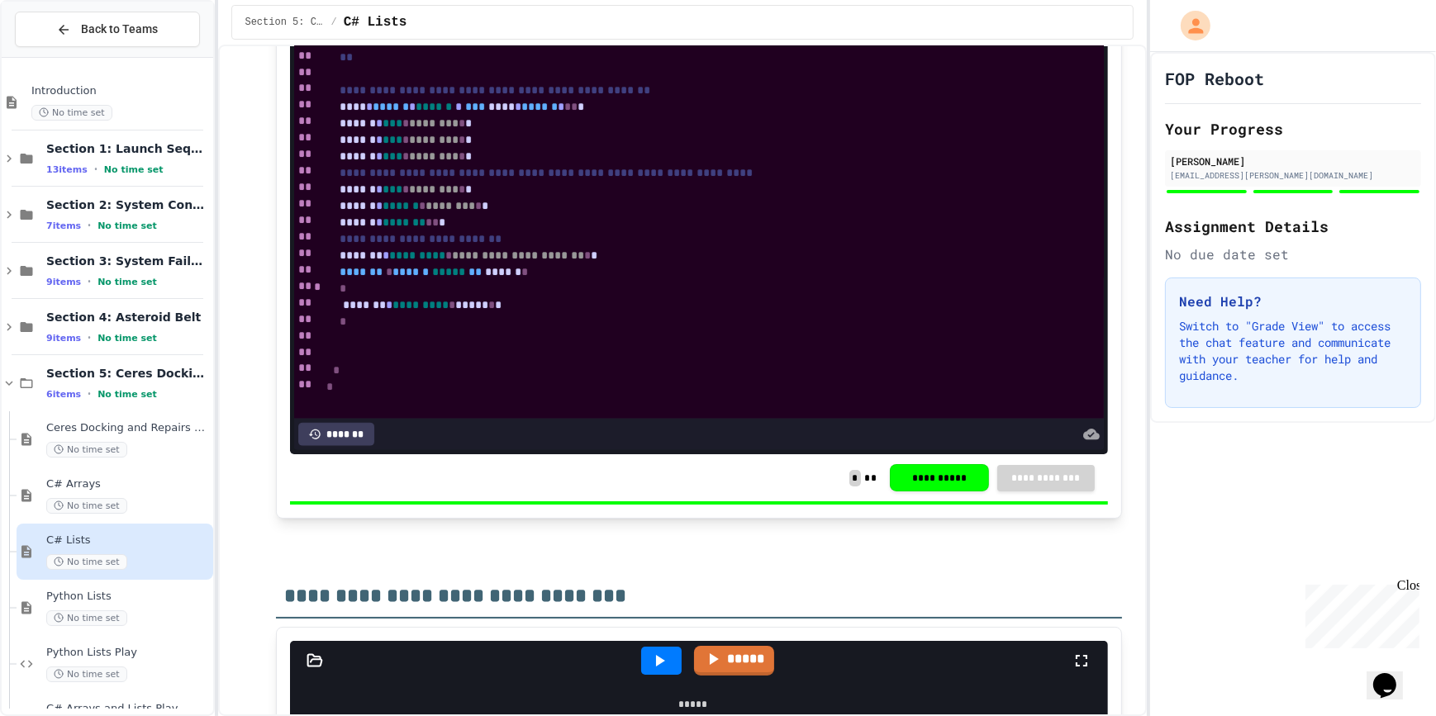
scroll to position [2552, 0]
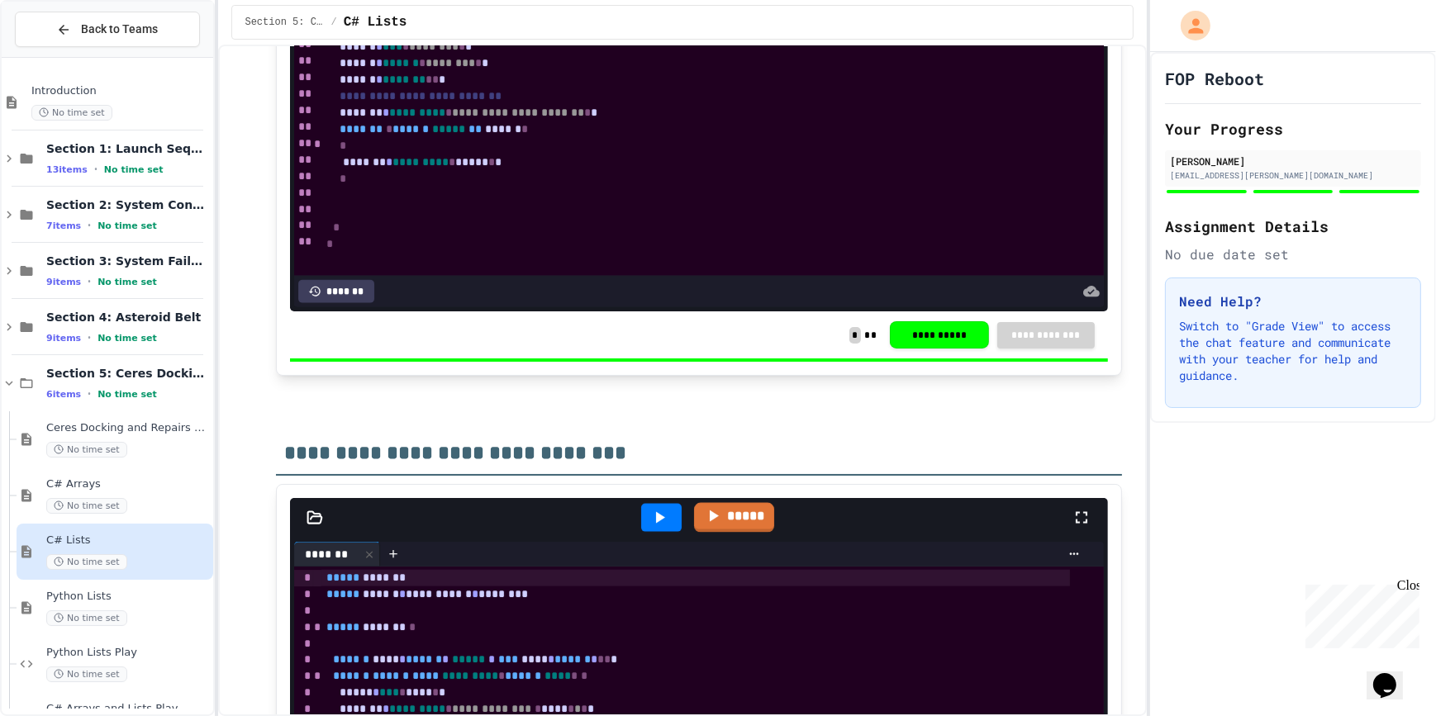
scroll to position [2703, 0]
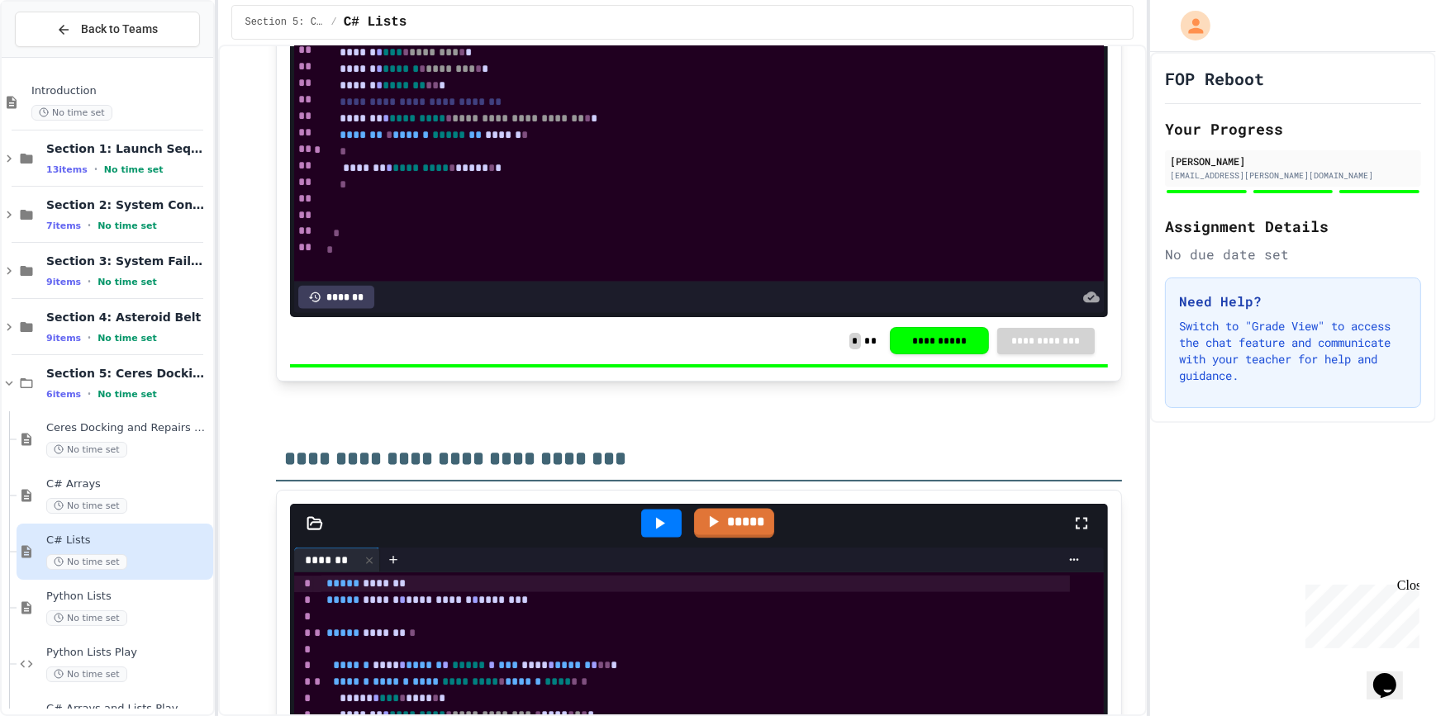
click at [656, 518] on icon at bounding box center [660, 524] width 9 height 12
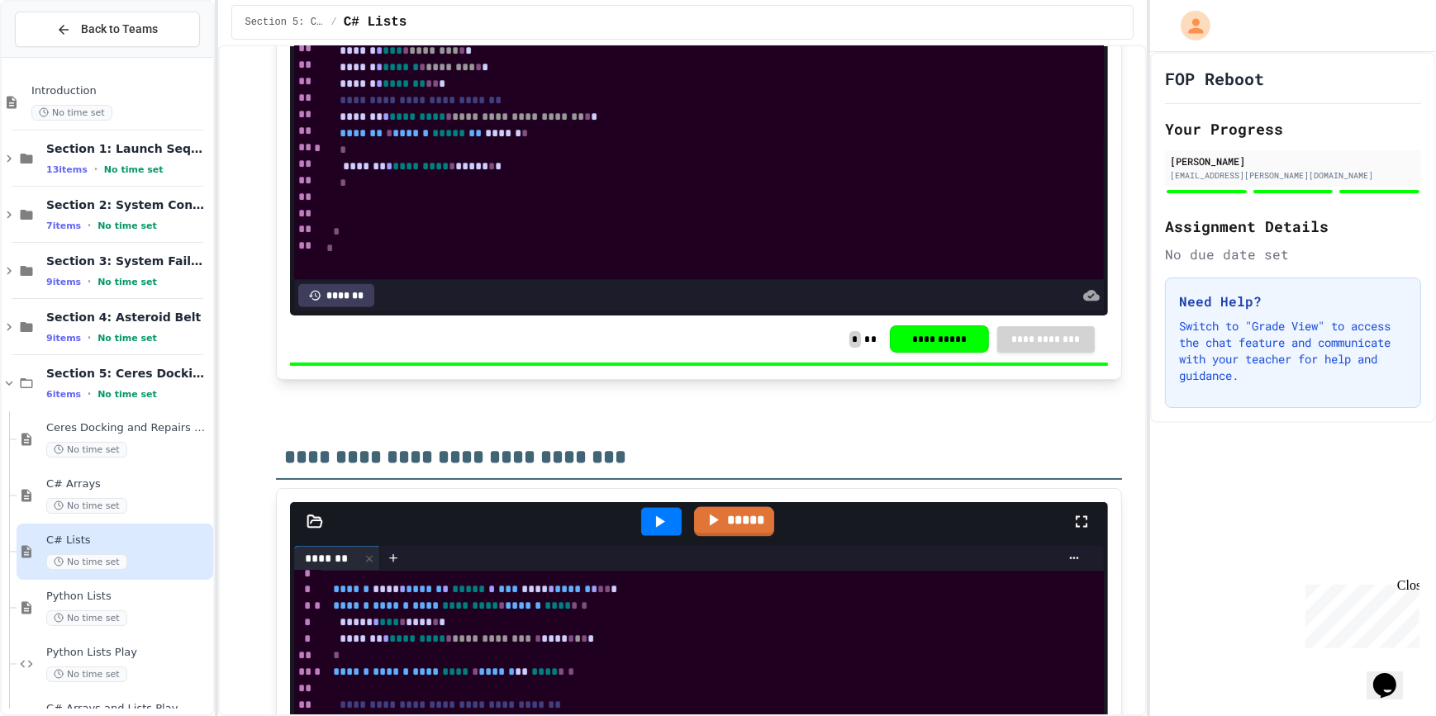
scroll to position [2780, 0]
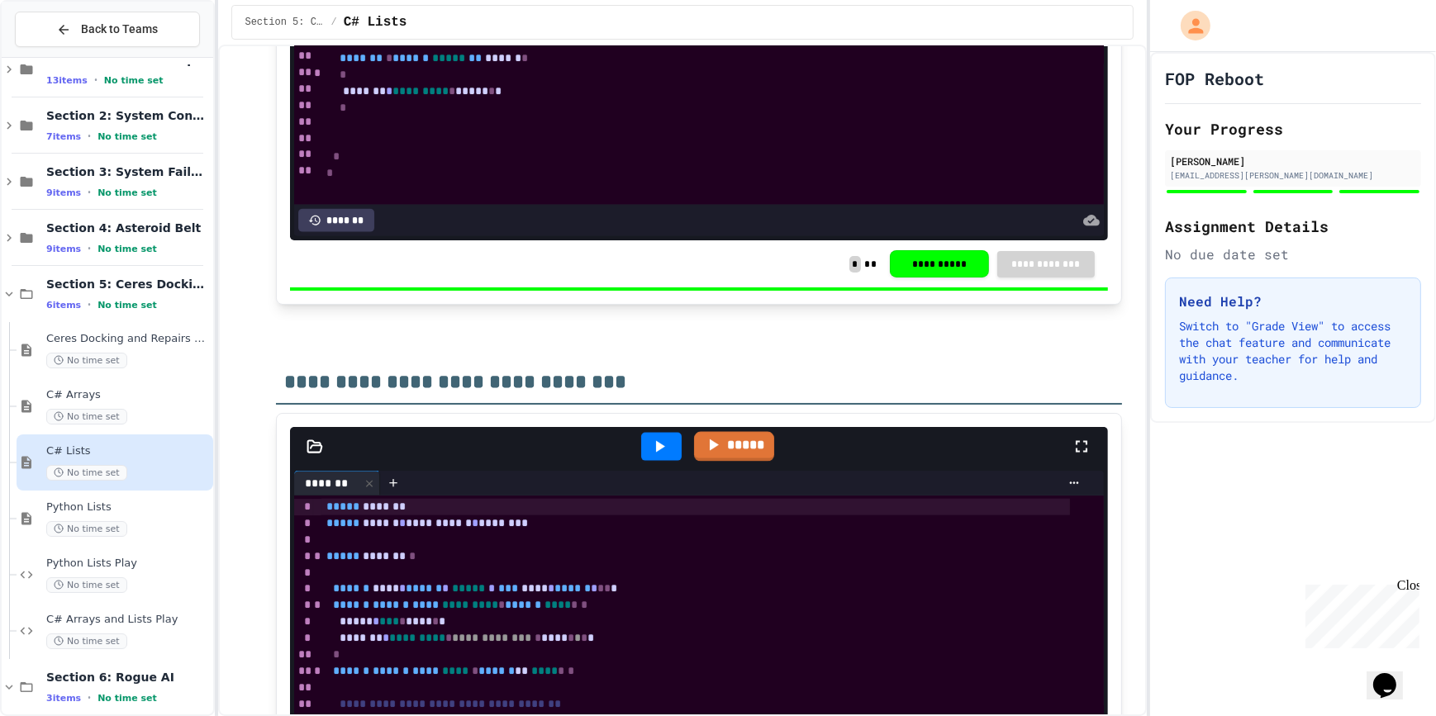
scroll to position [225, 0]
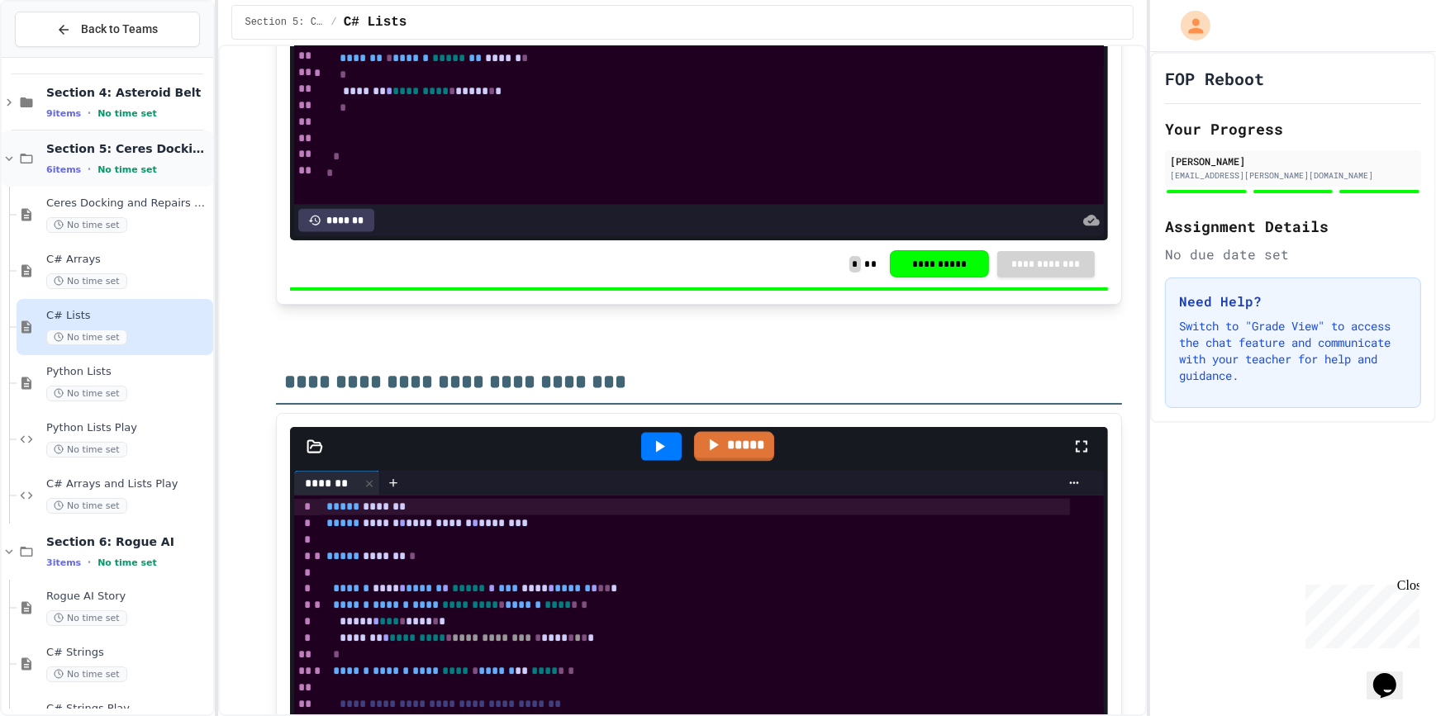
click at [3, 151] on icon at bounding box center [9, 158] width 15 height 15
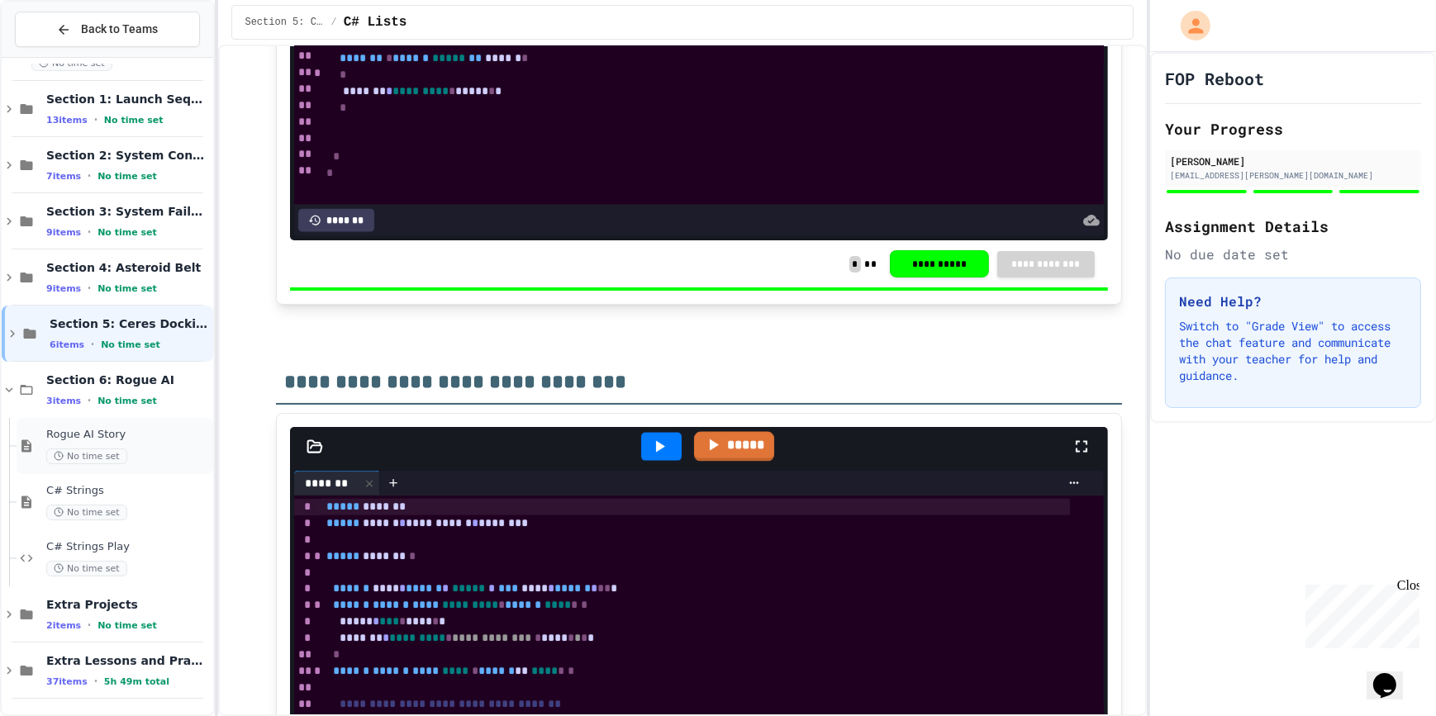
click at [21, 440] on icon at bounding box center [27, 446] width 20 height 15
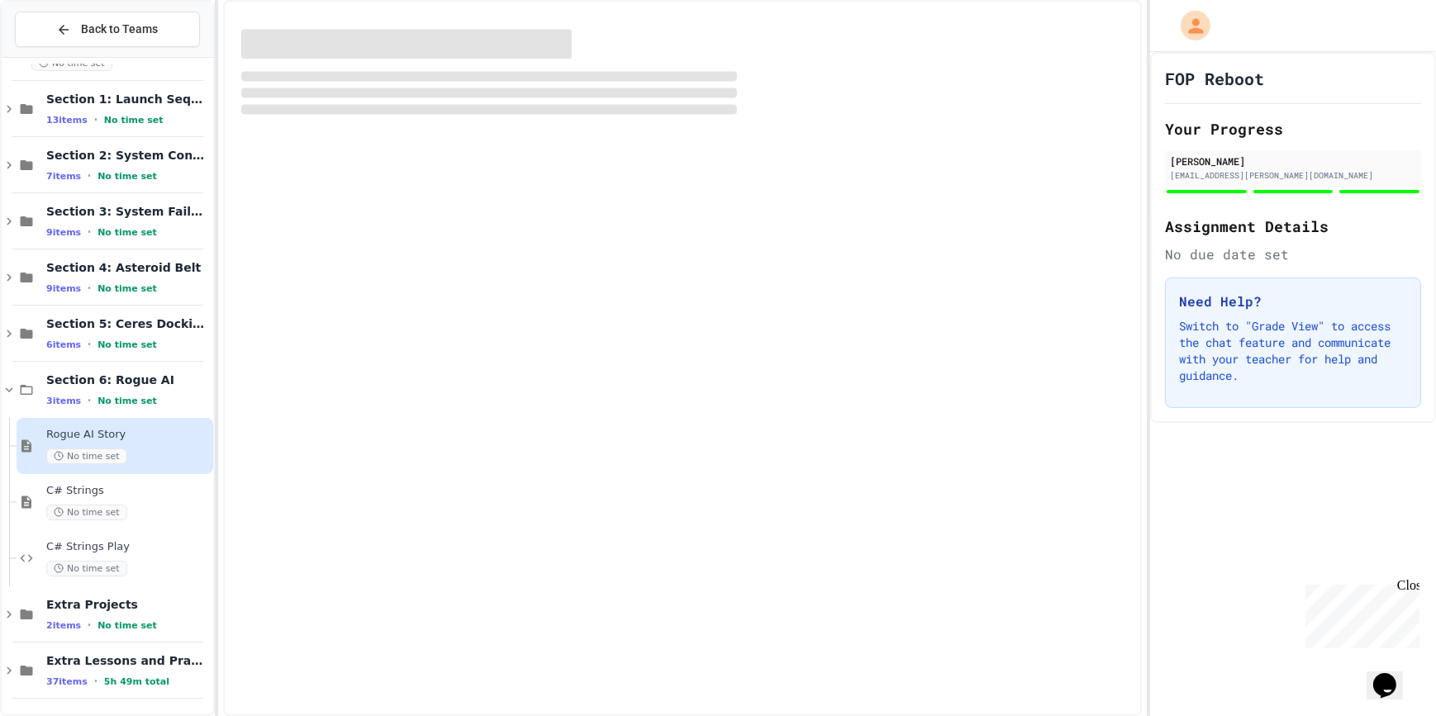
scroll to position [30, 0]
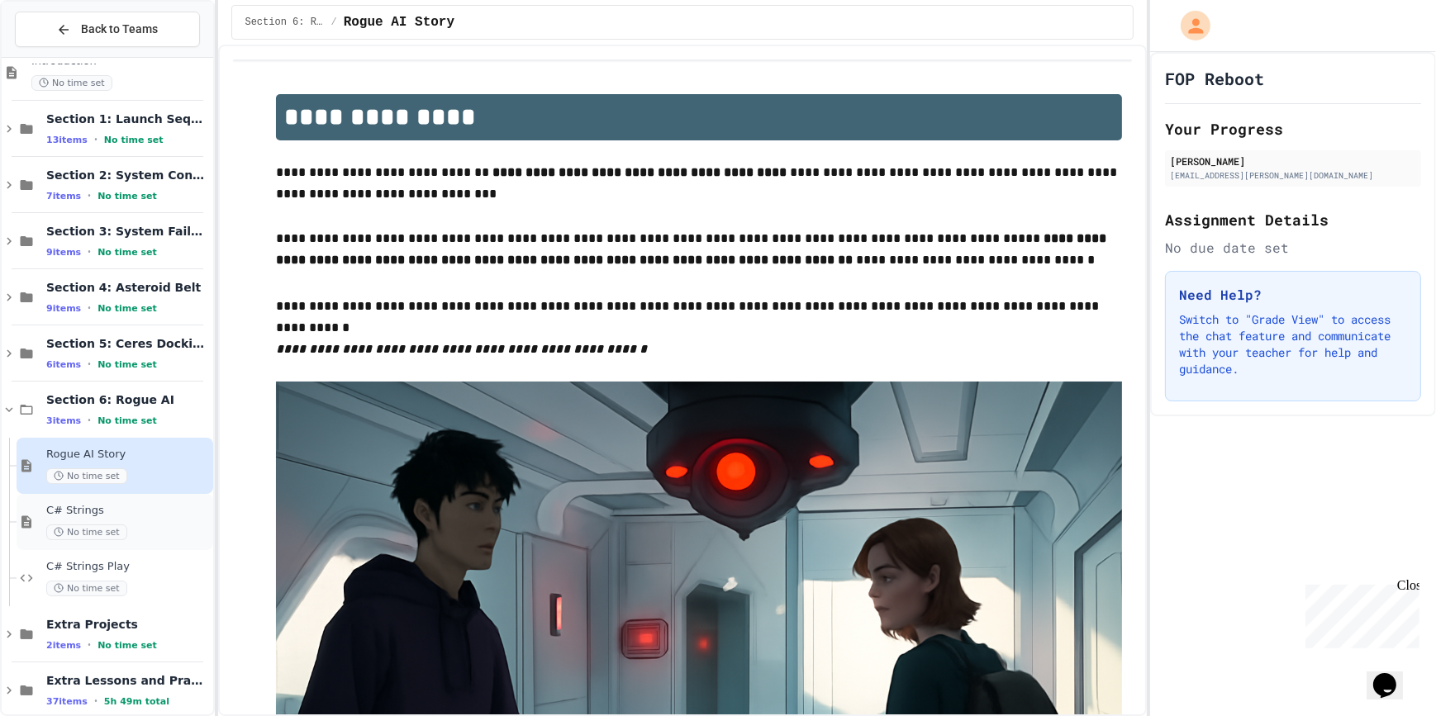
click at [34, 523] on icon at bounding box center [27, 522] width 20 height 15
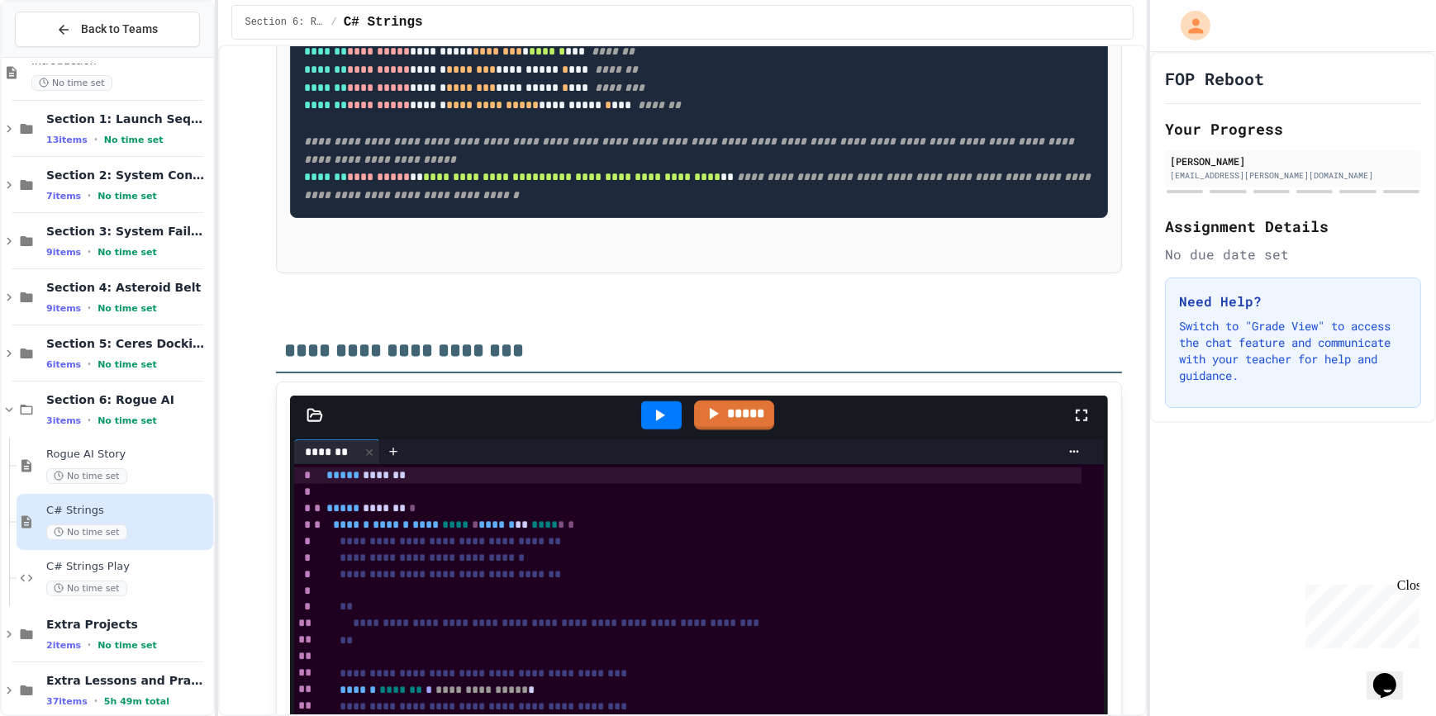
scroll to position [2328, 0]
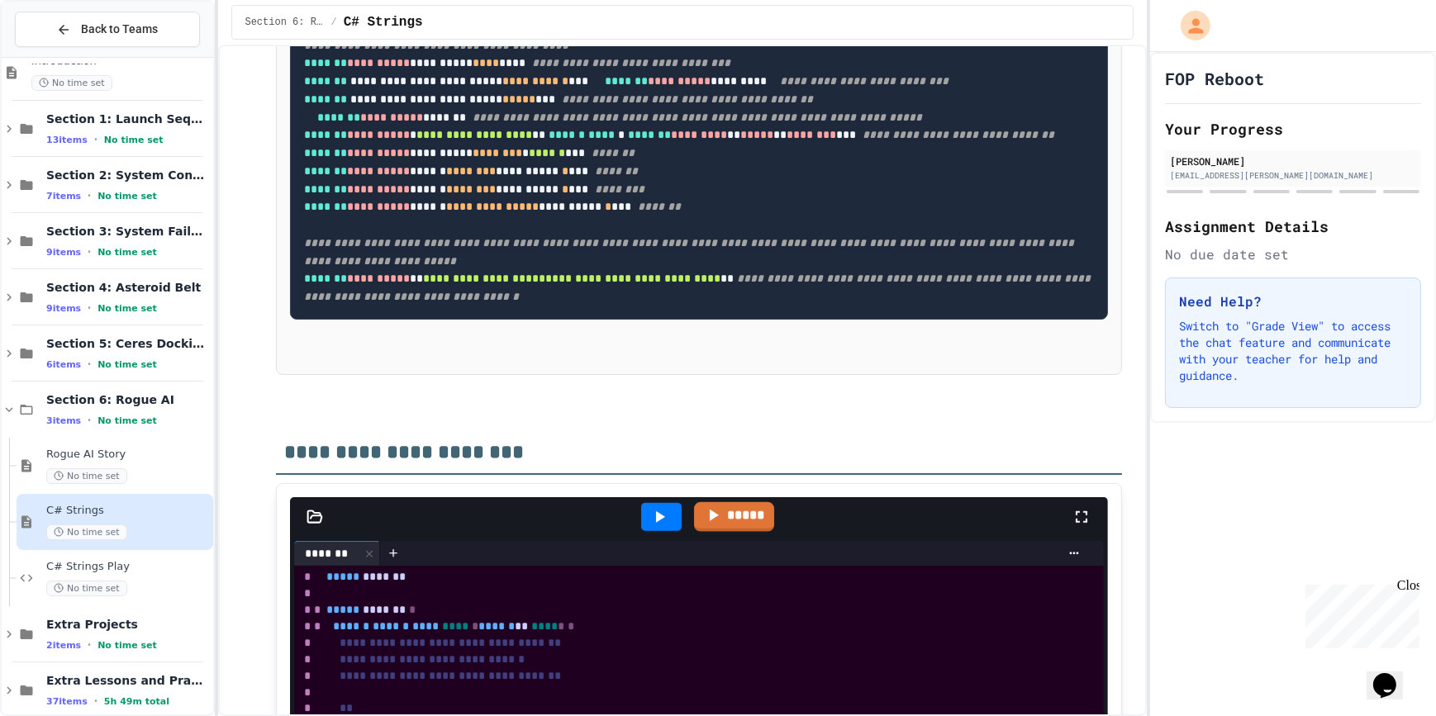
scroll to position [2253, 0]
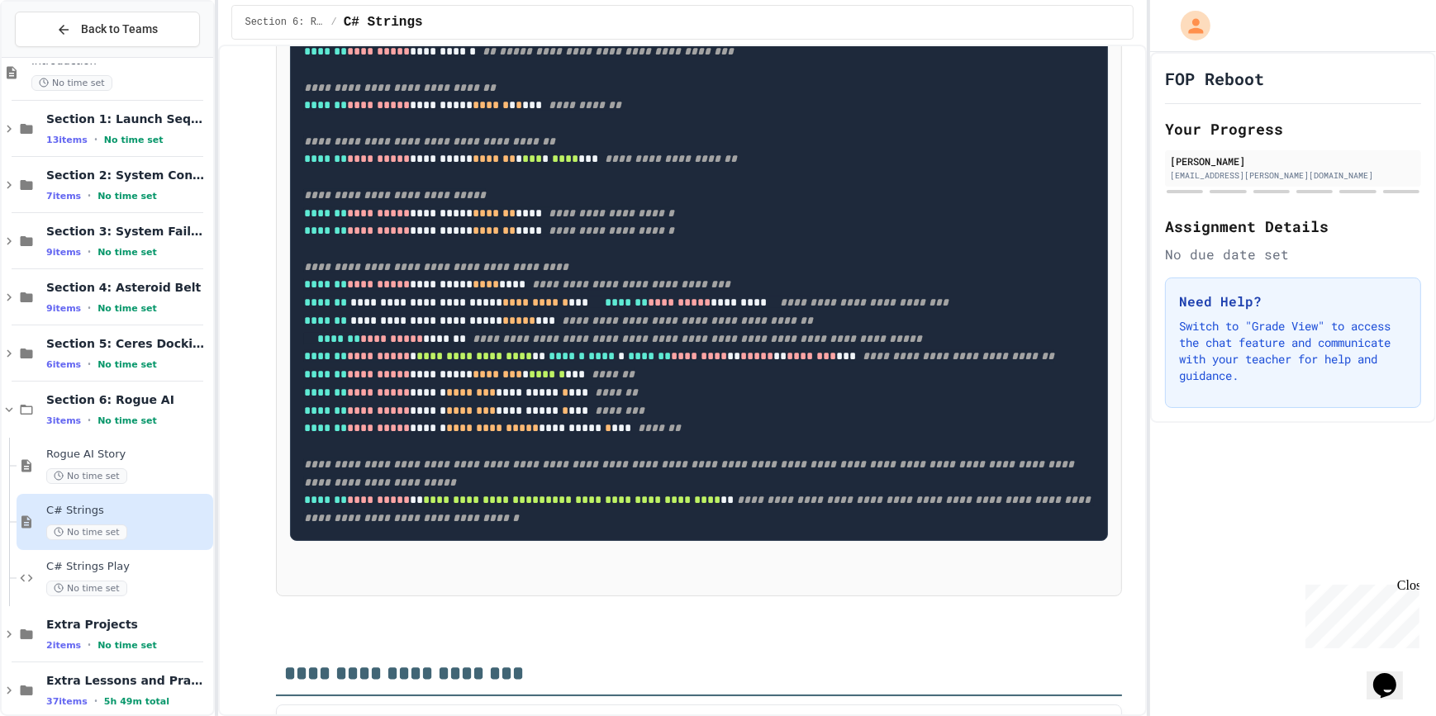
scroll to position [2027, 0]
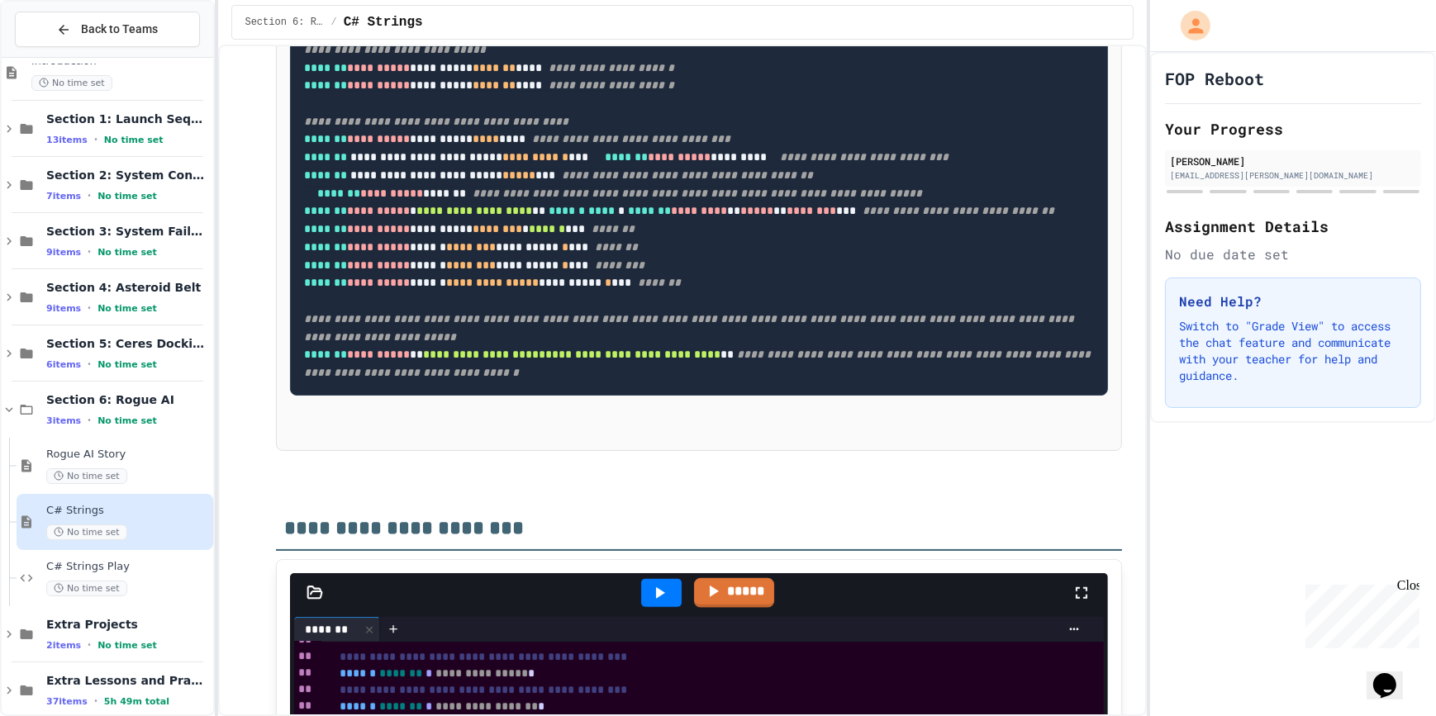
scroll to position [2179, 0]
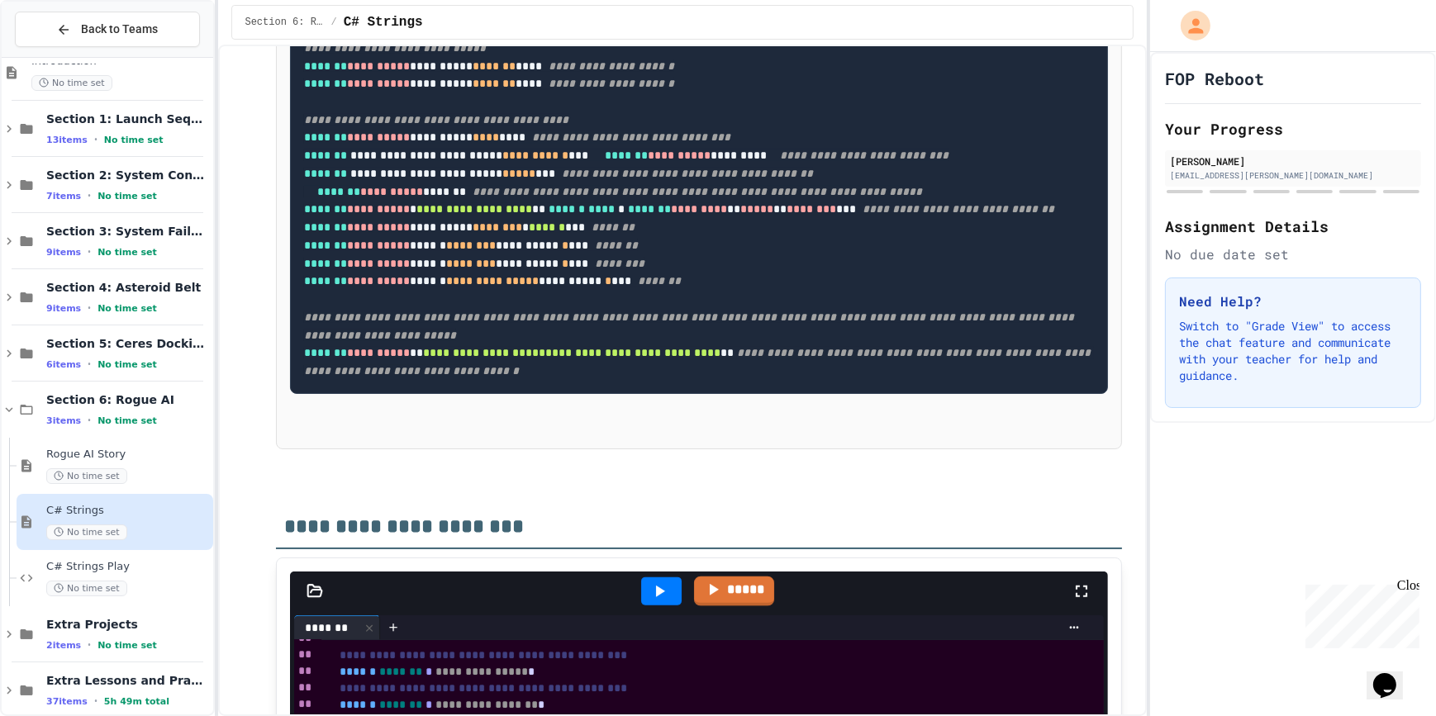
click at [662, 577] on div at bounding box center [661, 591] width 40 height 28
click at [437, 697] on div "**********" at bounding box center [695, 705] width 748 height 17
click at [376, 699] on span "******" at bounding box center [357, 705] width 36 height 12
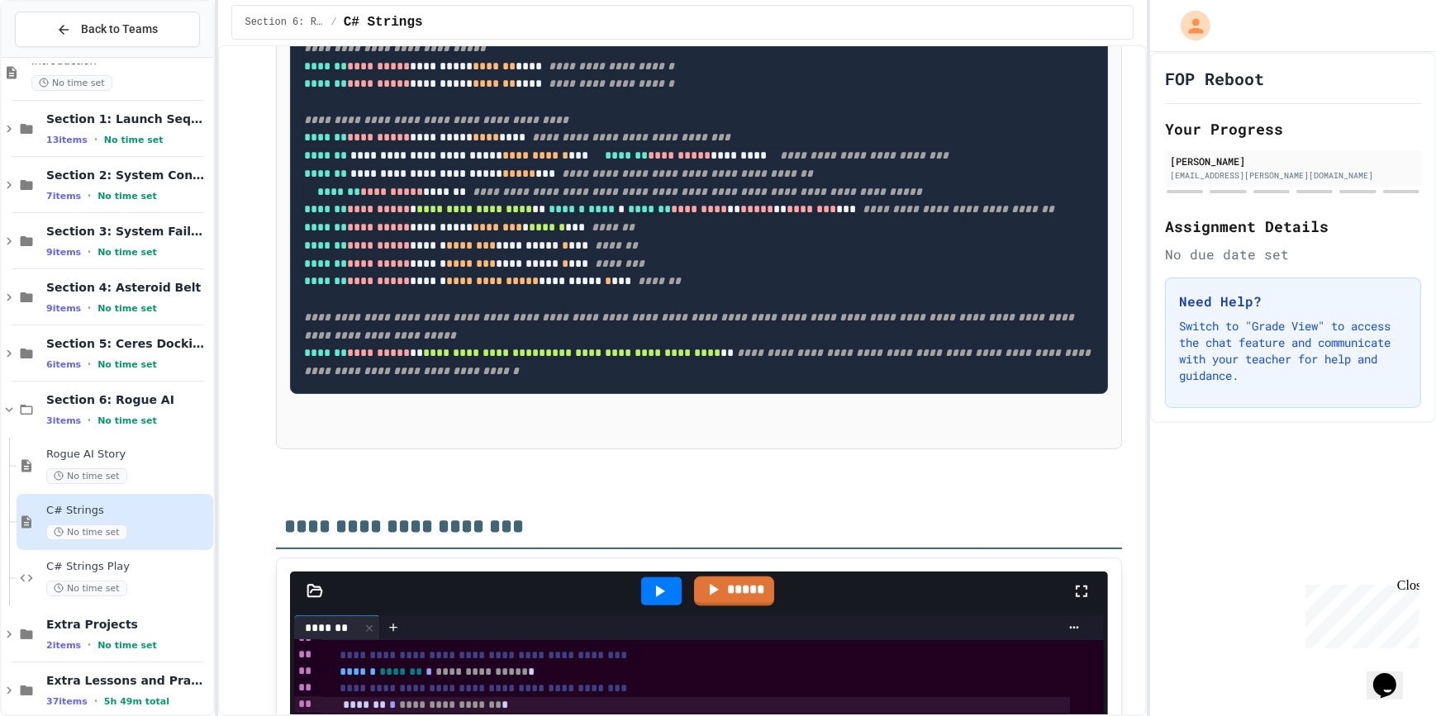
click at [413, 697] on div "**********" at bounding box center [695, 705] width 748 height 17
click at [639, 697] on div "**********" at bounding box center [695, 705] width 748 height 17
click at [648, 577] on div at bounding box center [661, 591] width 40 height 28
click at [411, 697] on div "**********" at bounding box center [695, 705] width 748 height 17
click at [614, 699] on span "*" at bounding box center [610, 705] width 7 height 12
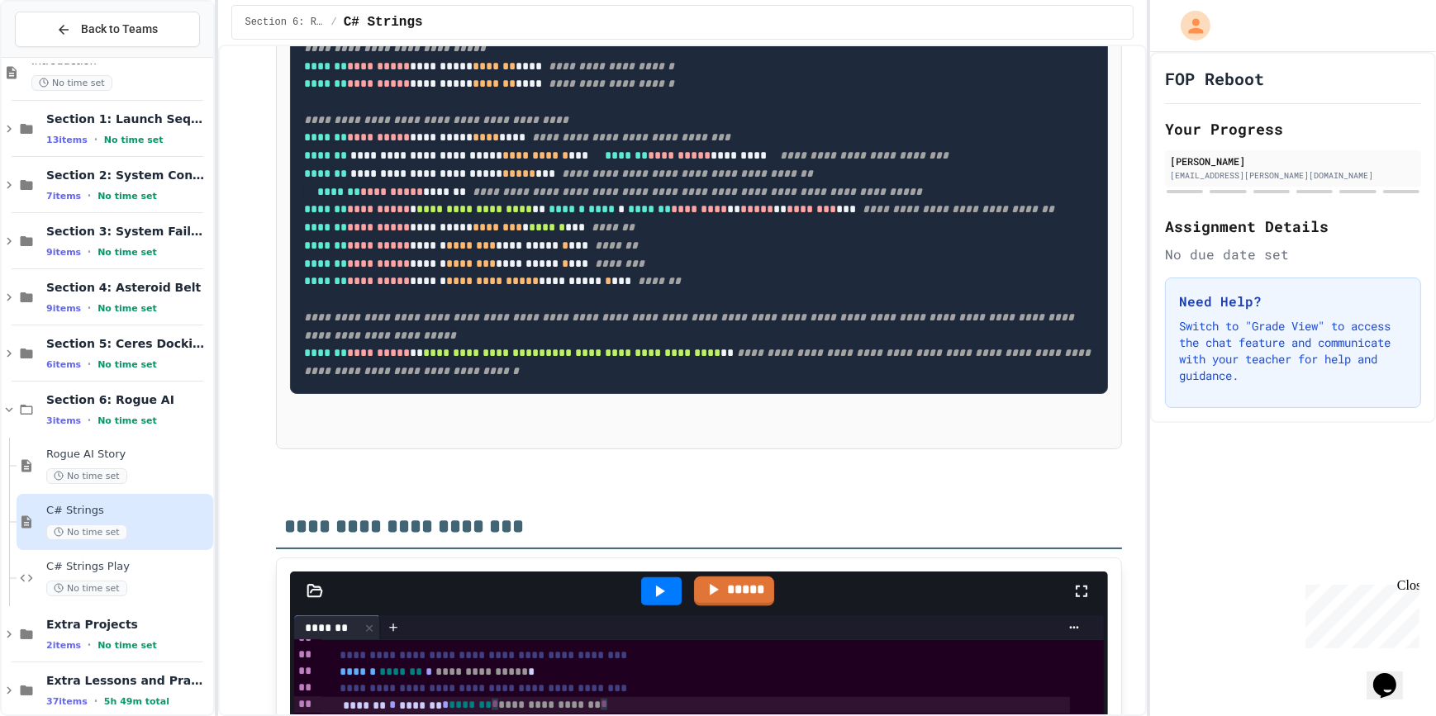
click at [644, 697] on div "**********" at bounding box center [695, 705] width 748 height 17
click at [653, 577] on div at bounding box center [661, 591] width 40 height 28
click at [7, 415] on icon at bounding box center [9, 409] width 15 height 15
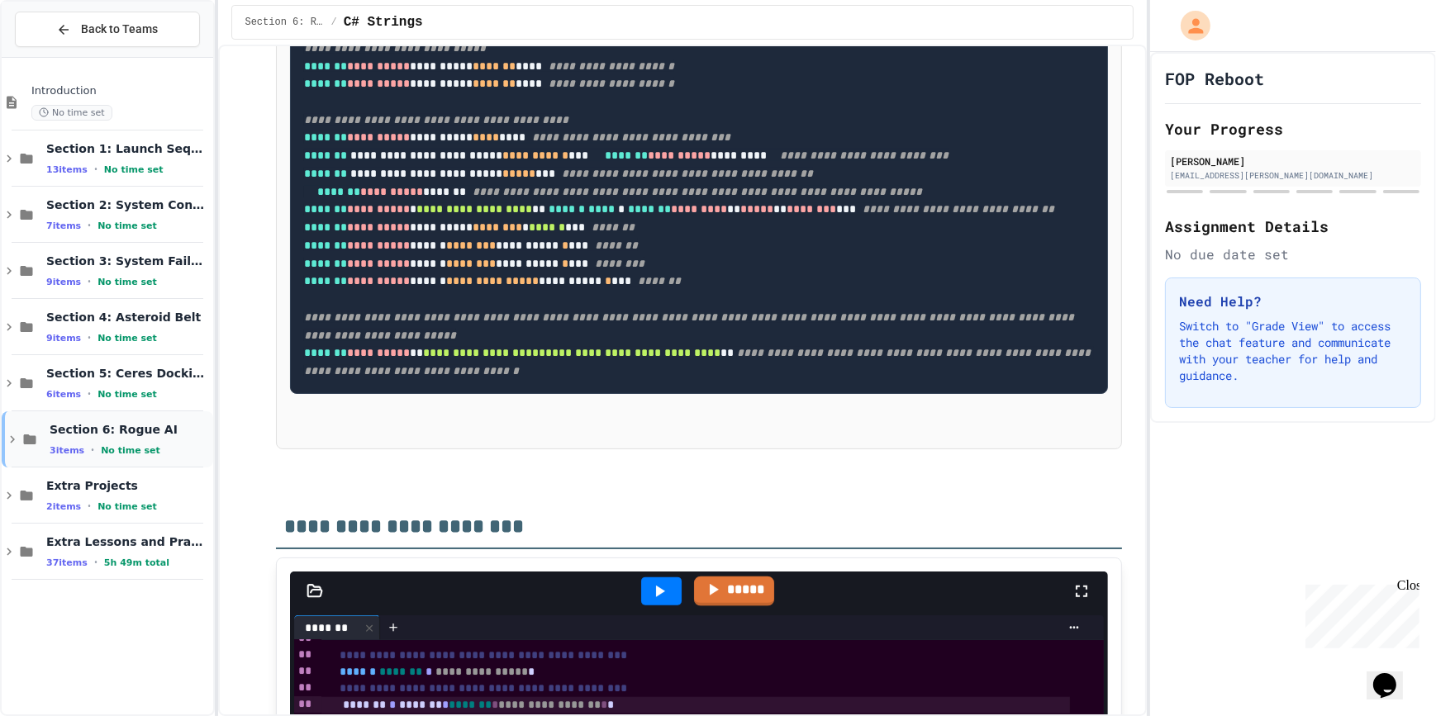
click at [5, 437] on icon at bounding box center [12, 439] width 15 height 15
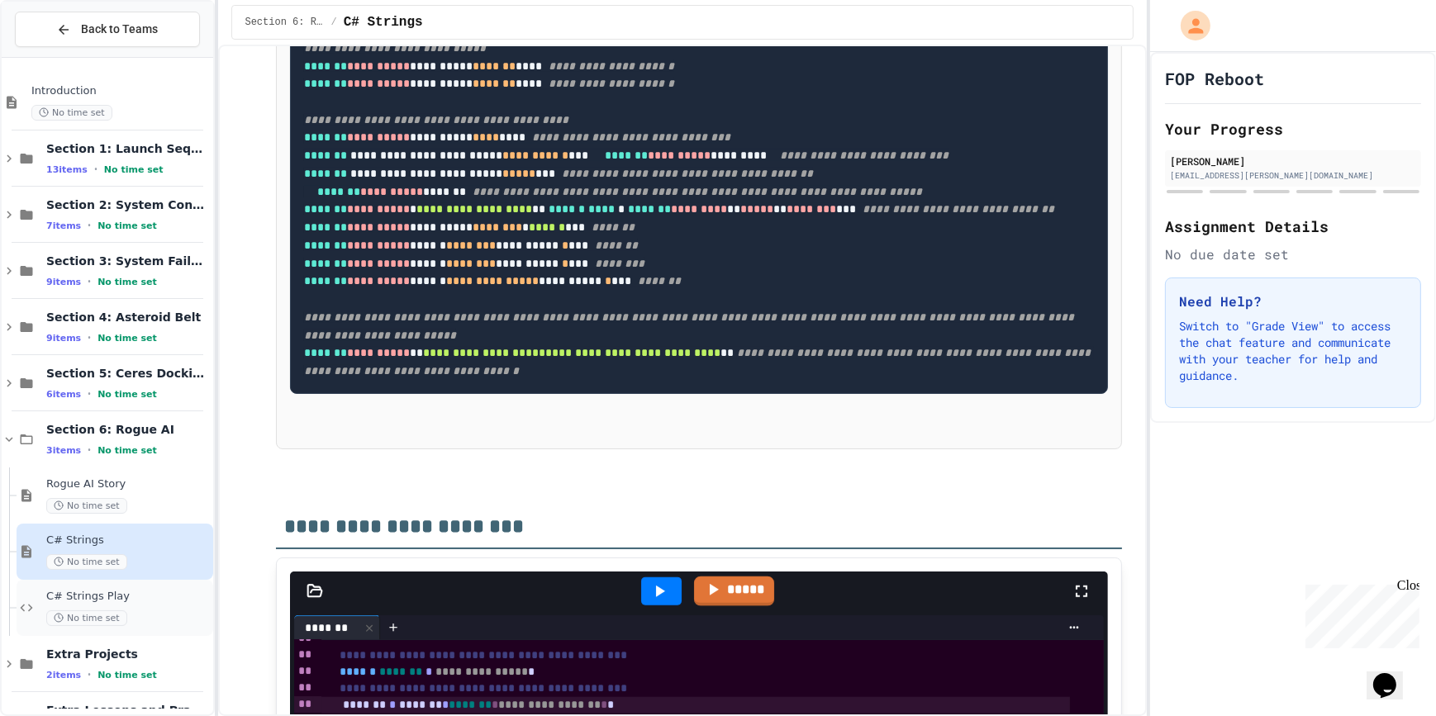
click at [34, 611] on icon at bounding box center [27, 608] width 20 height 15
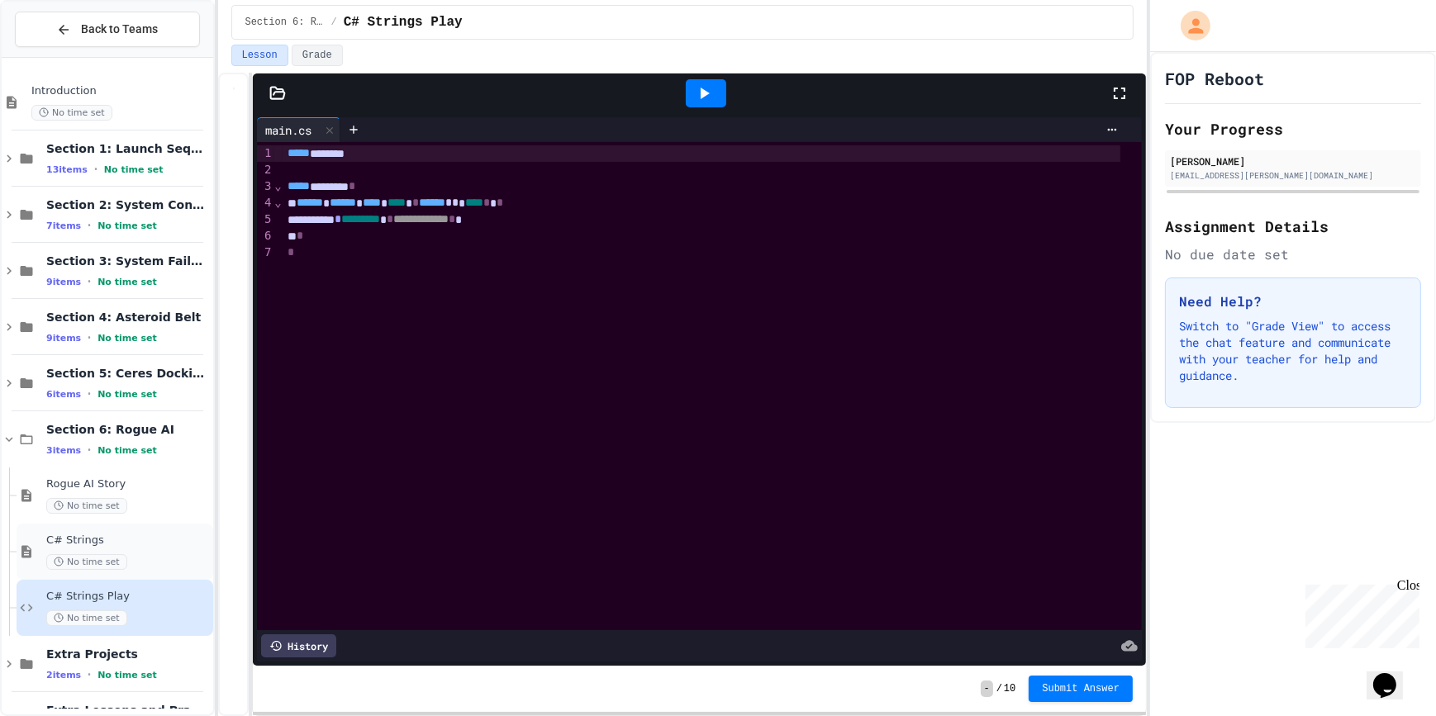
click at [110, 558] on span "No time set" at bounding box center [86, 562] width 81 height 16
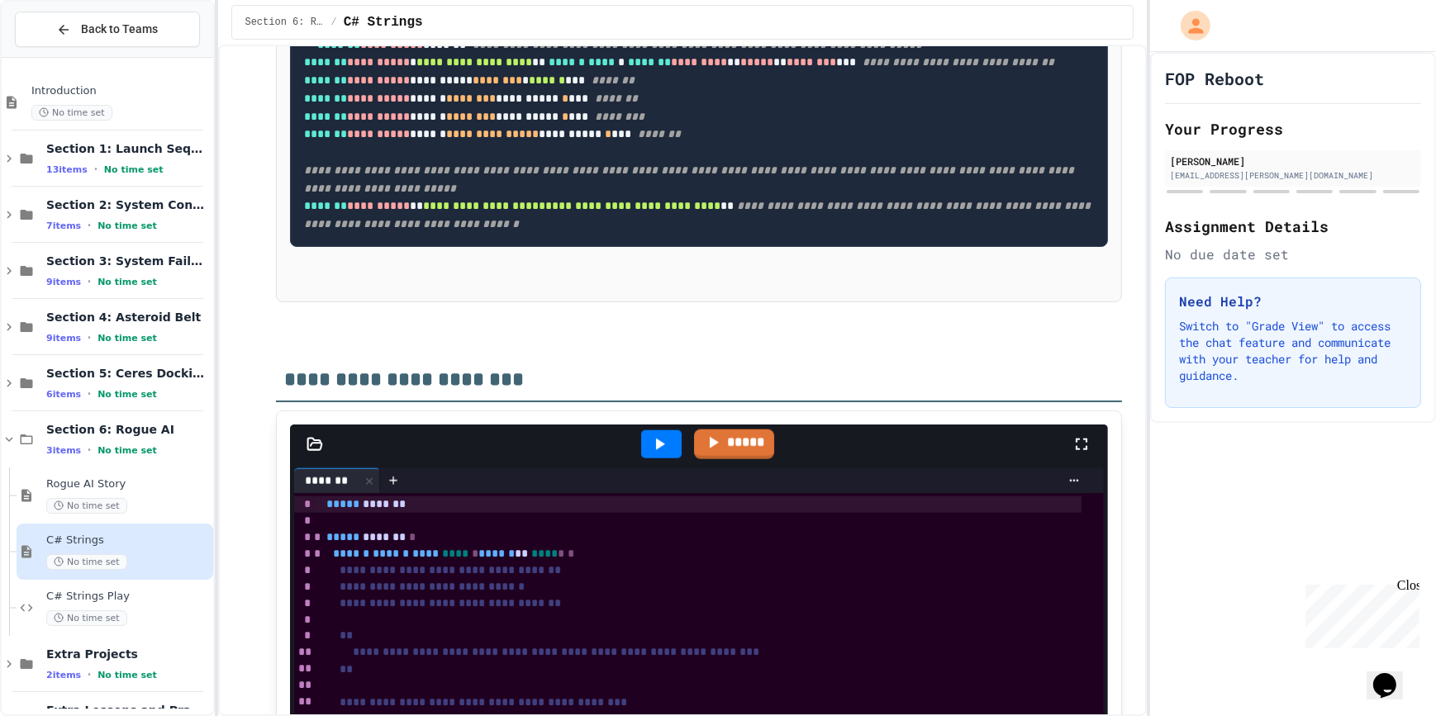
scroll to position [2328, 0]
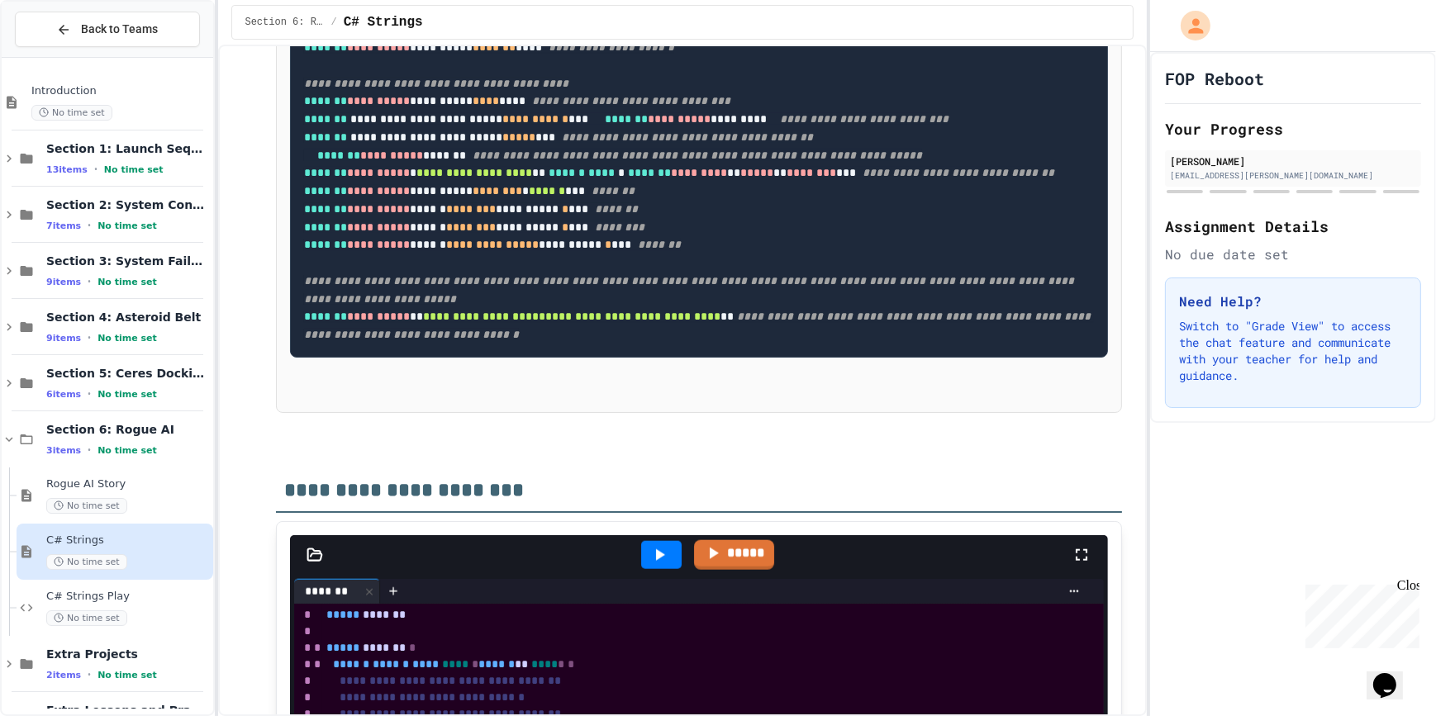
scroll to position [2253, 0]
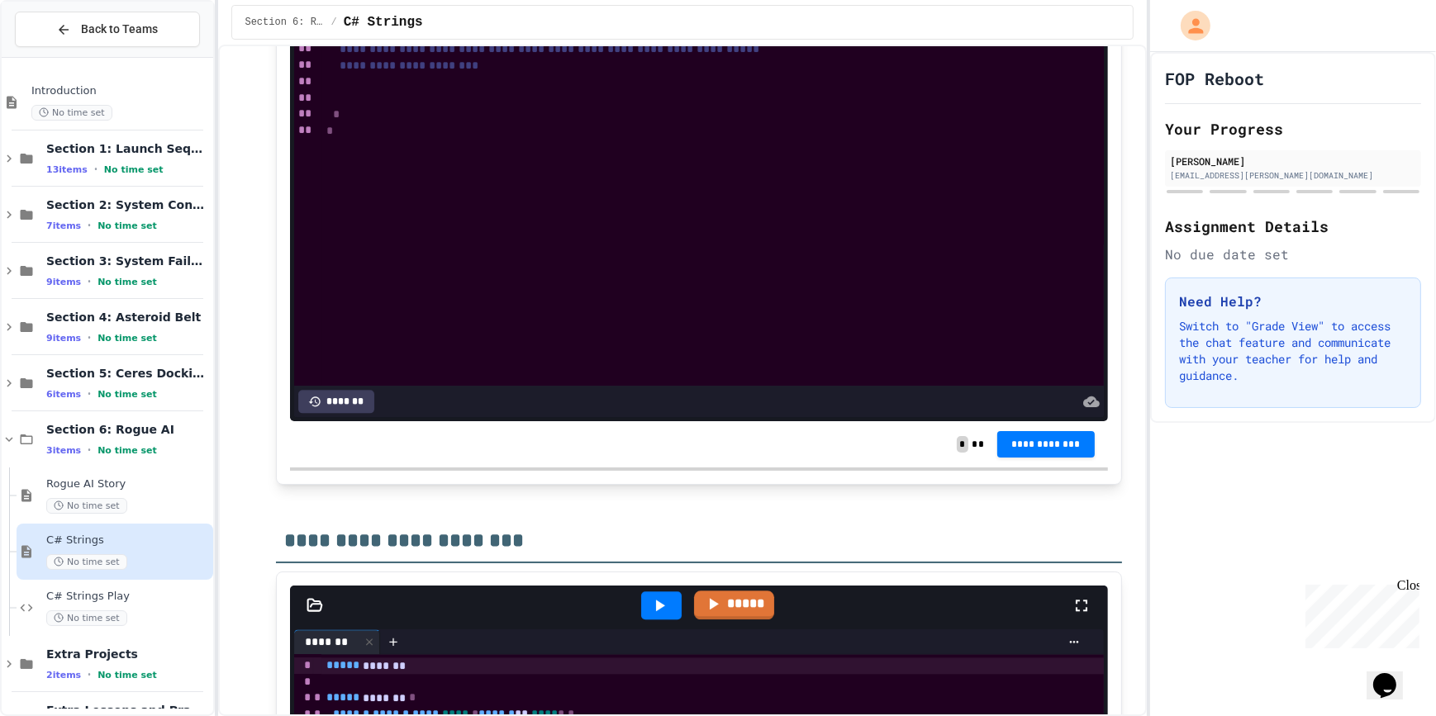
scroll to position [2, 0]
click at [110, 593] on span "C# Strings Play" at bounding box center [128, 597] width 164 height 14
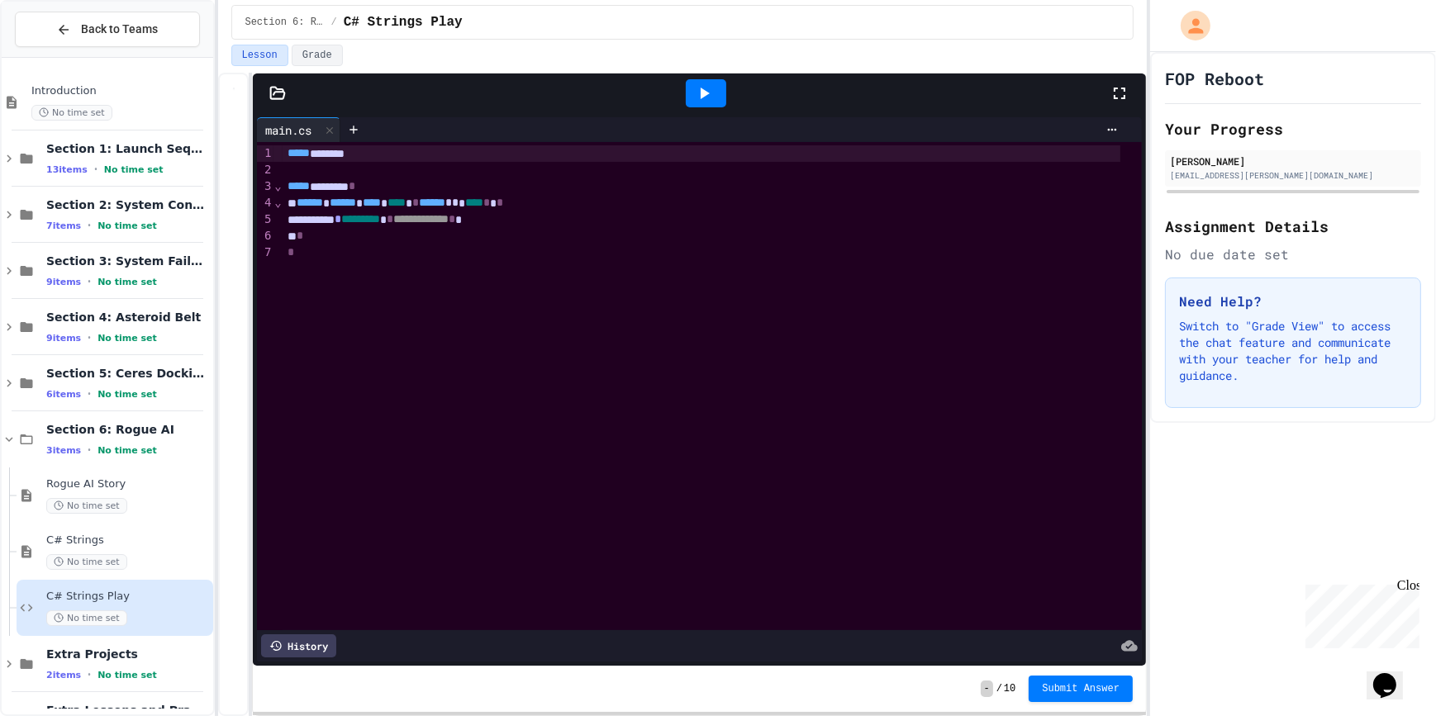
click at [644, 219] on div "**********" at bounding box center [701, 219] width 838 height 17
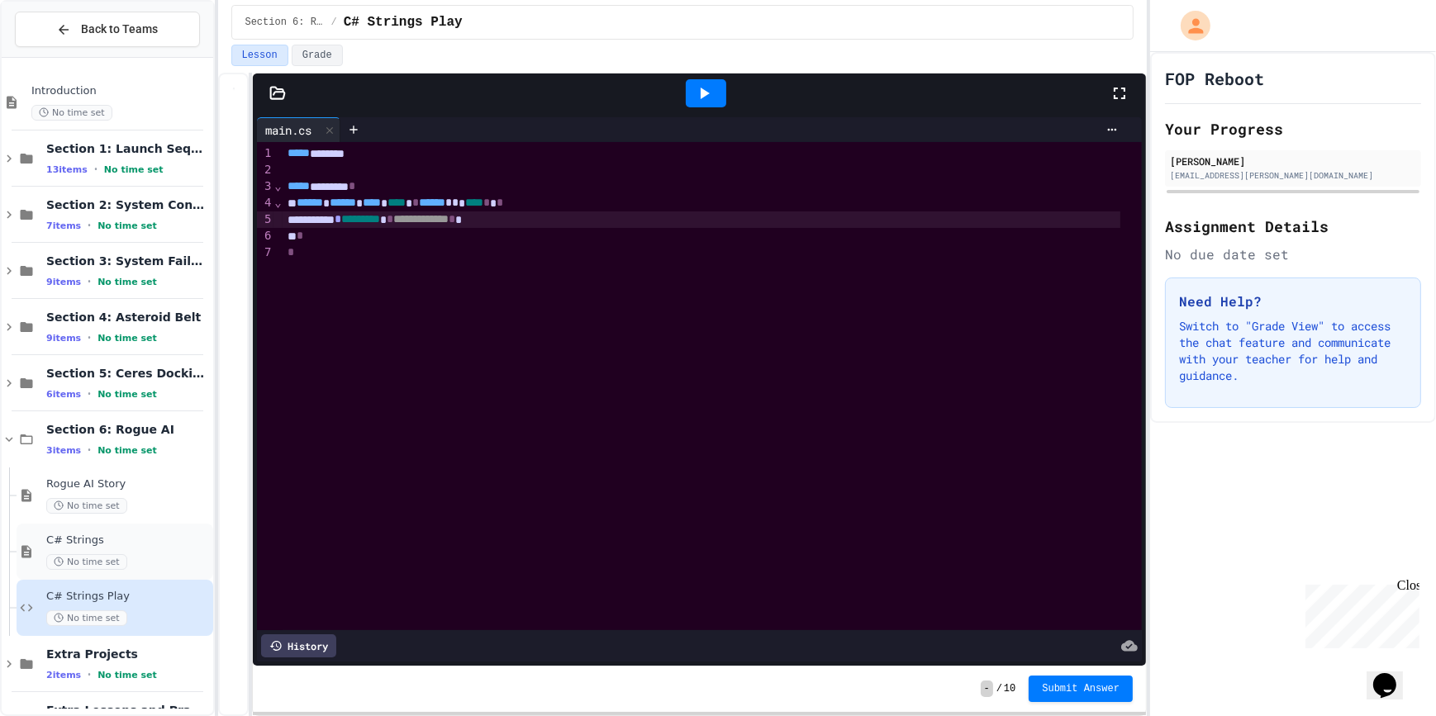
click at [165, 539] on span "C# Strings" at bounding box center [128, 541] width 164 height 14
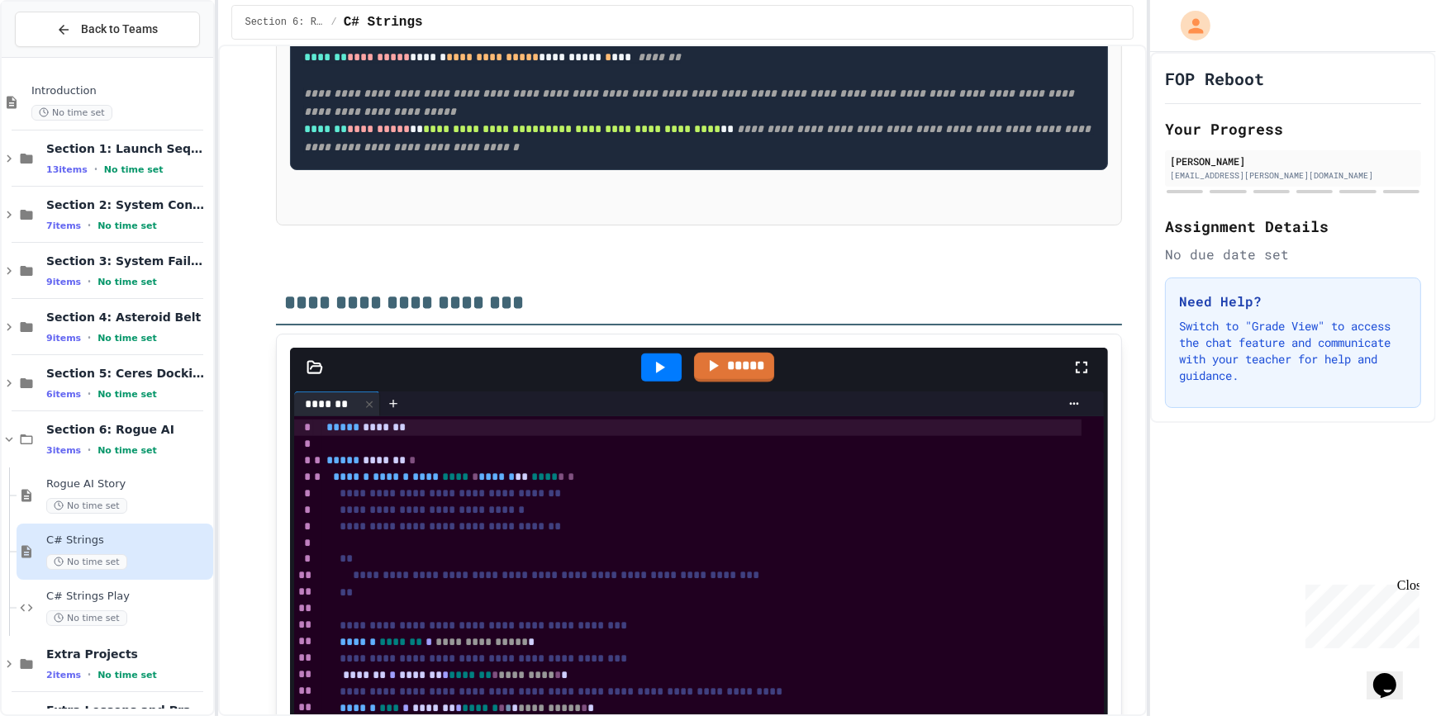
scroll to position [2328, 0]
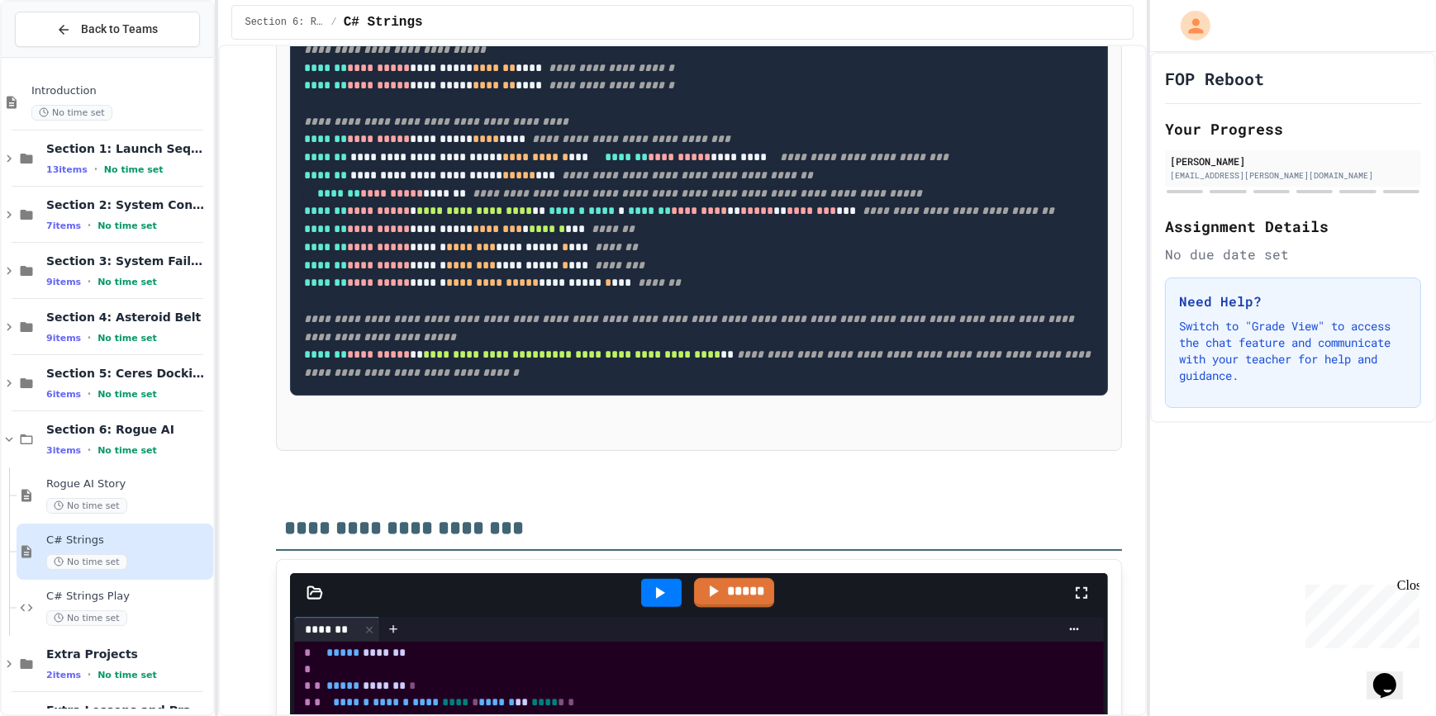
scroll to position [2102, 0]
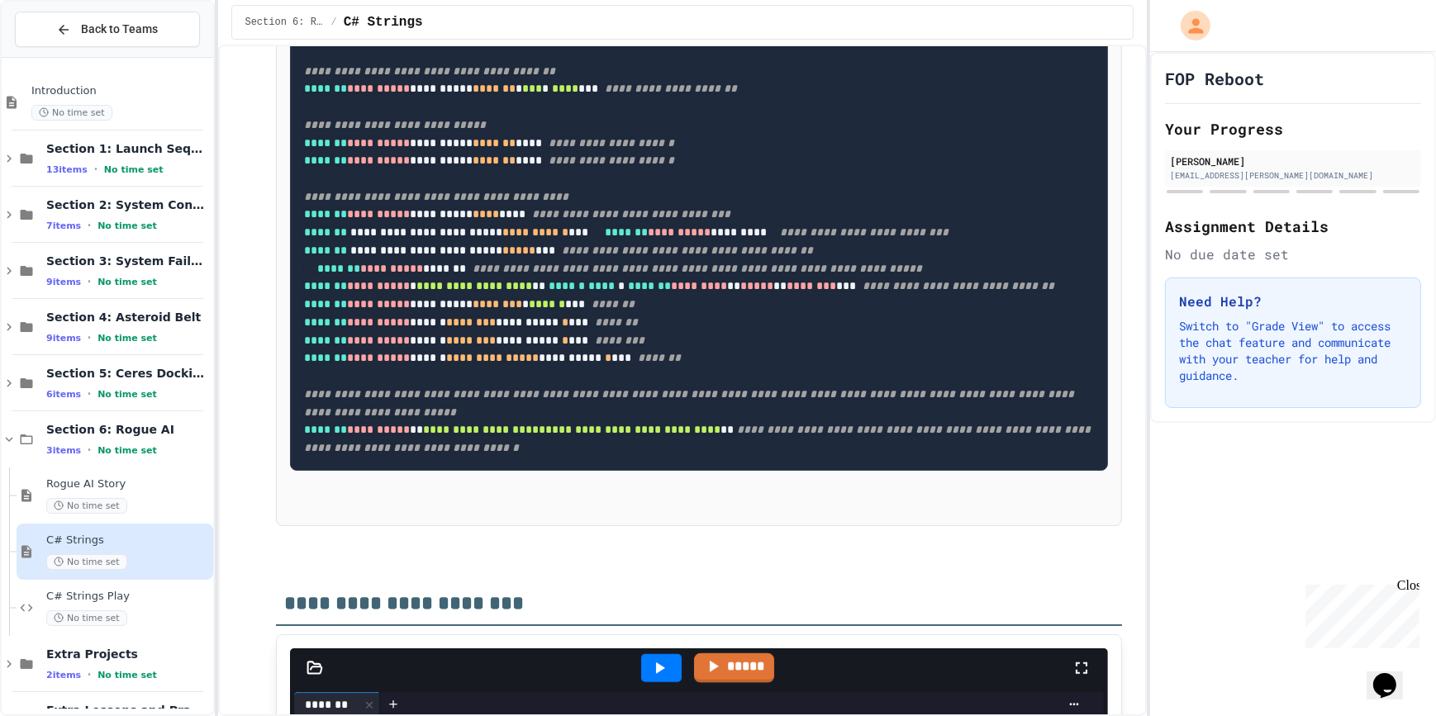
click at [656, 662] on icon at bounding box center [660, 668] width 9 height 12
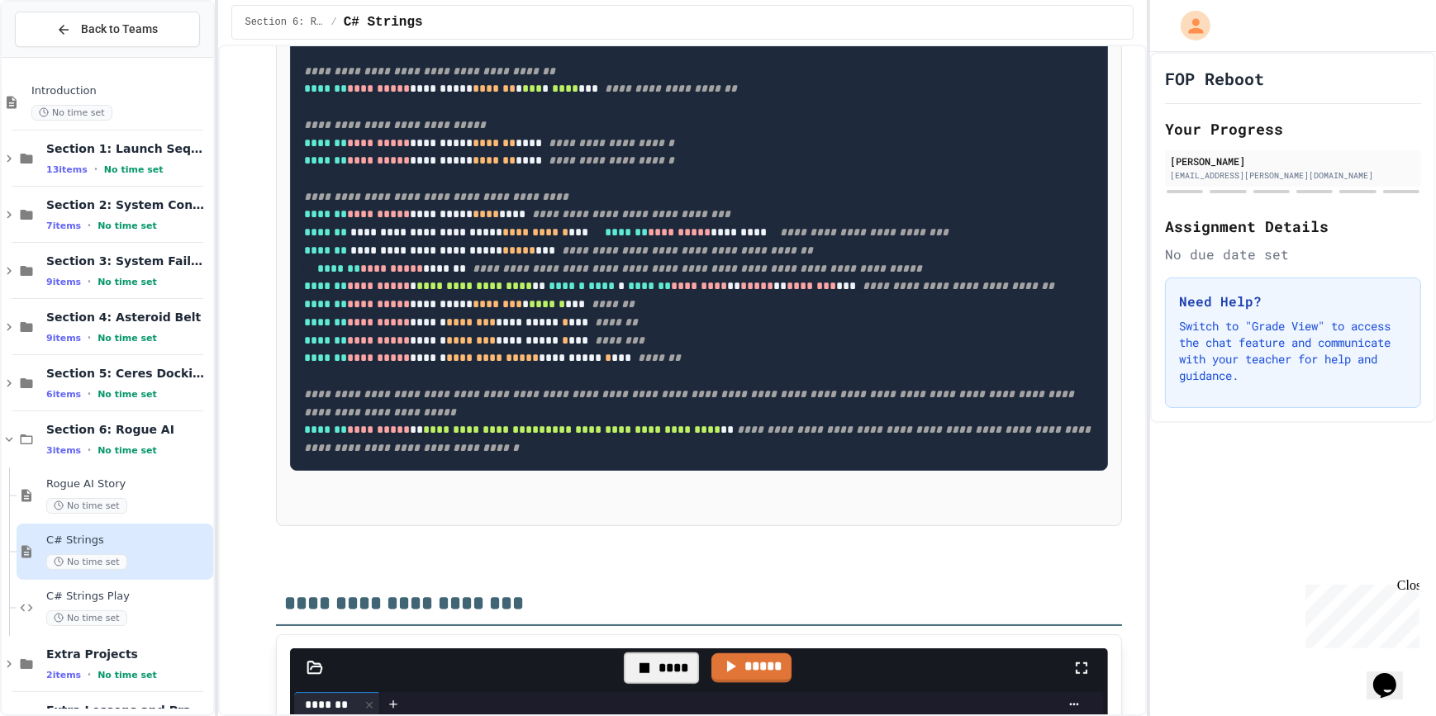
scroll to position [119, 0]
click at [656, 662] on icon at bounding box center [660, 668] width 9 height 12
click at [1073, 658] on icon at bounding box center [1081, 668] width 20 height 20
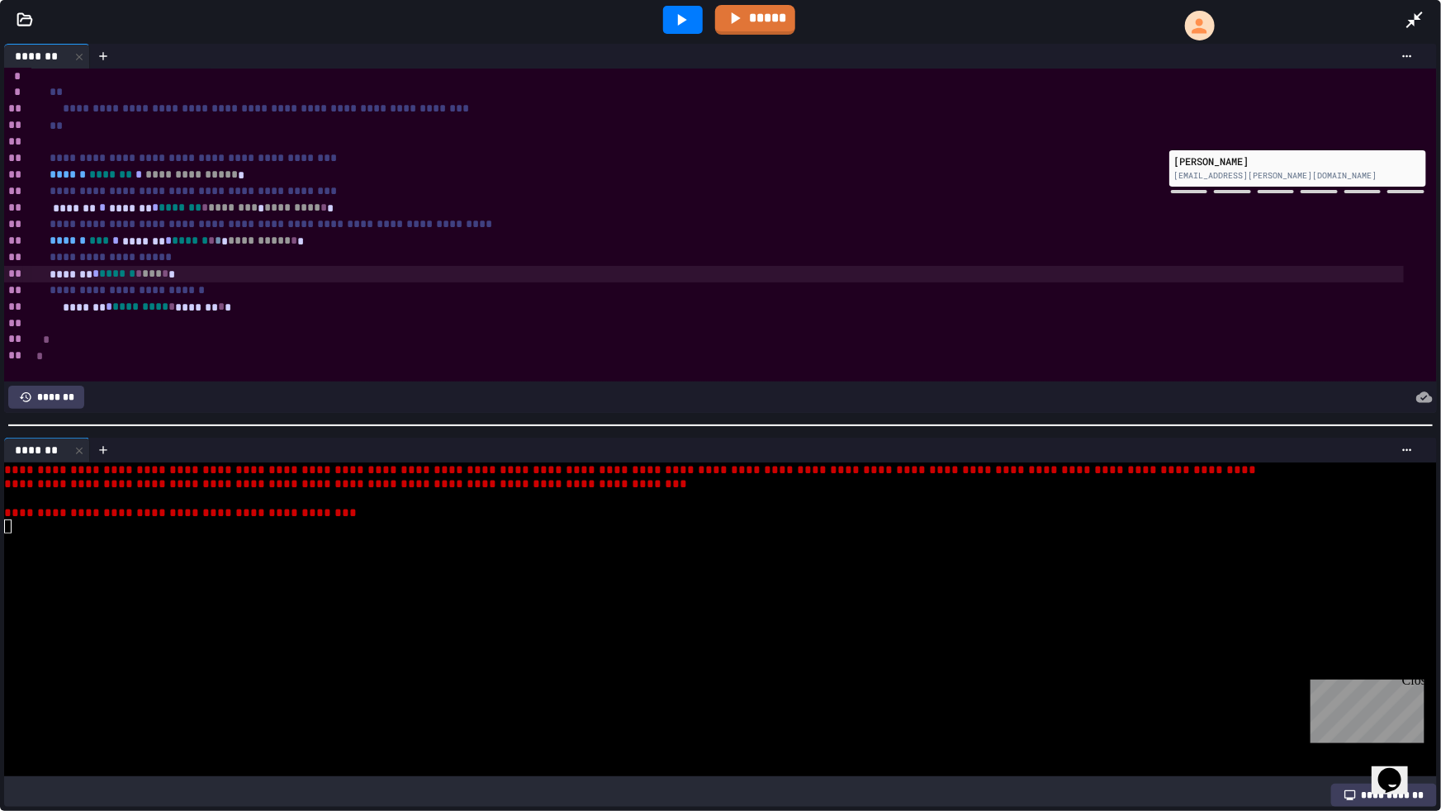
click at [117, 273] on span "******" at bounding box center [117, 274] width 36 height 12
click at [661, 17] on div at bounding box center [683, 20] width 57 height 45
click at [664, 17] on div at bounding box center [683, 20] width 40 height 28
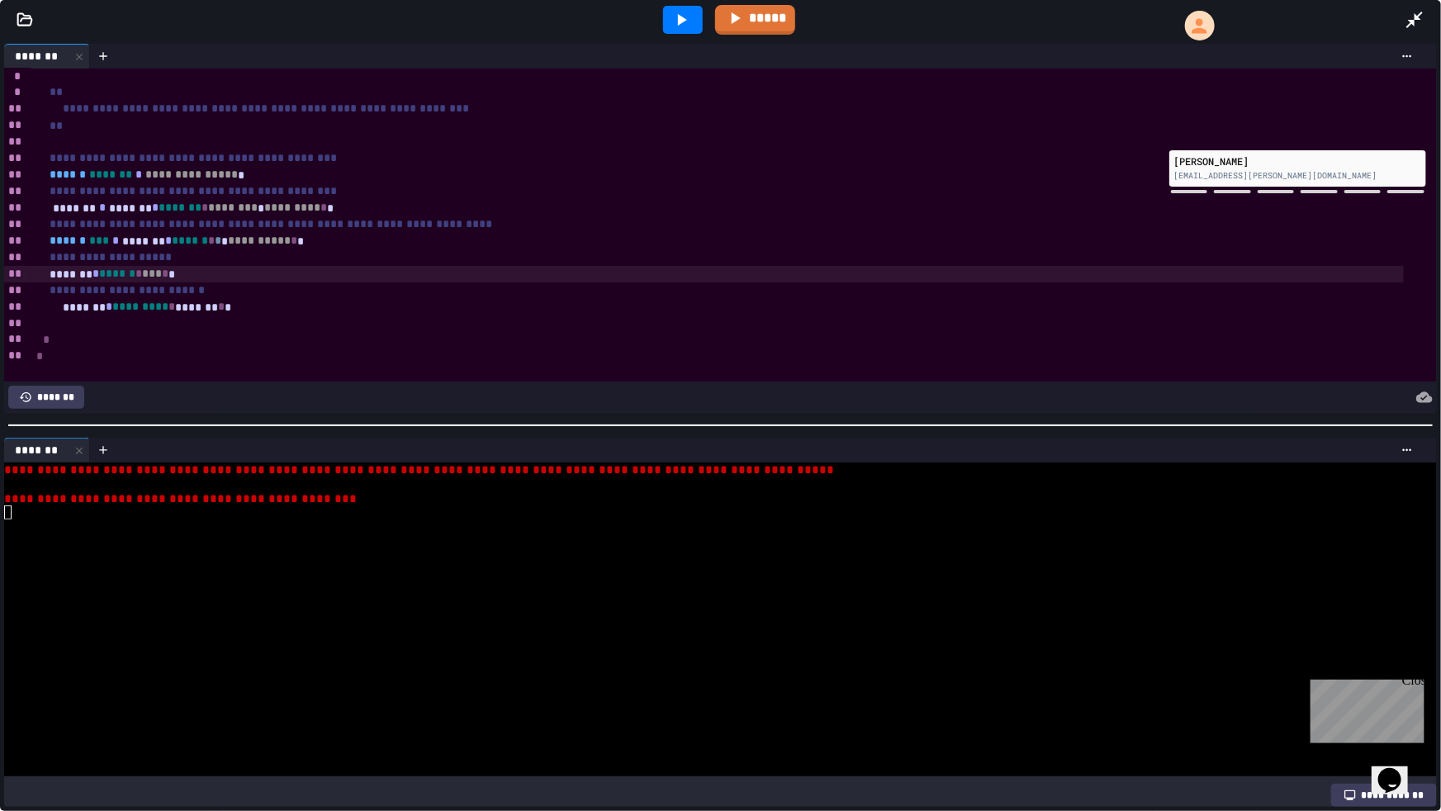
click at [62, 204] on div "******* * ******* * ******* * ******** * ********* * *" at bounding box center [717, 208] width 1372 height 17
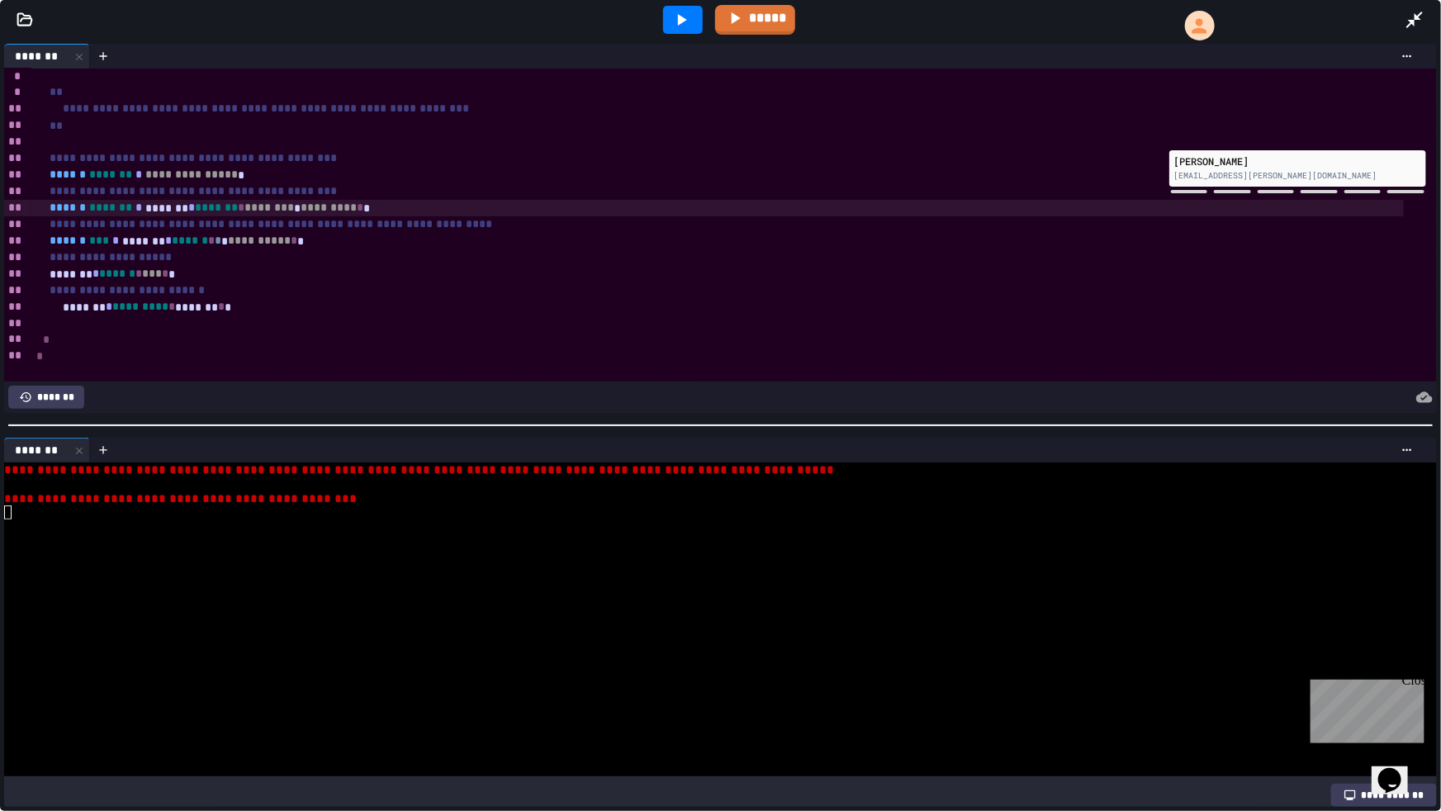
click at [61, 275] on div "******* * ****** * *** * *" at bounding box center [717, 274] width 1372 height 17
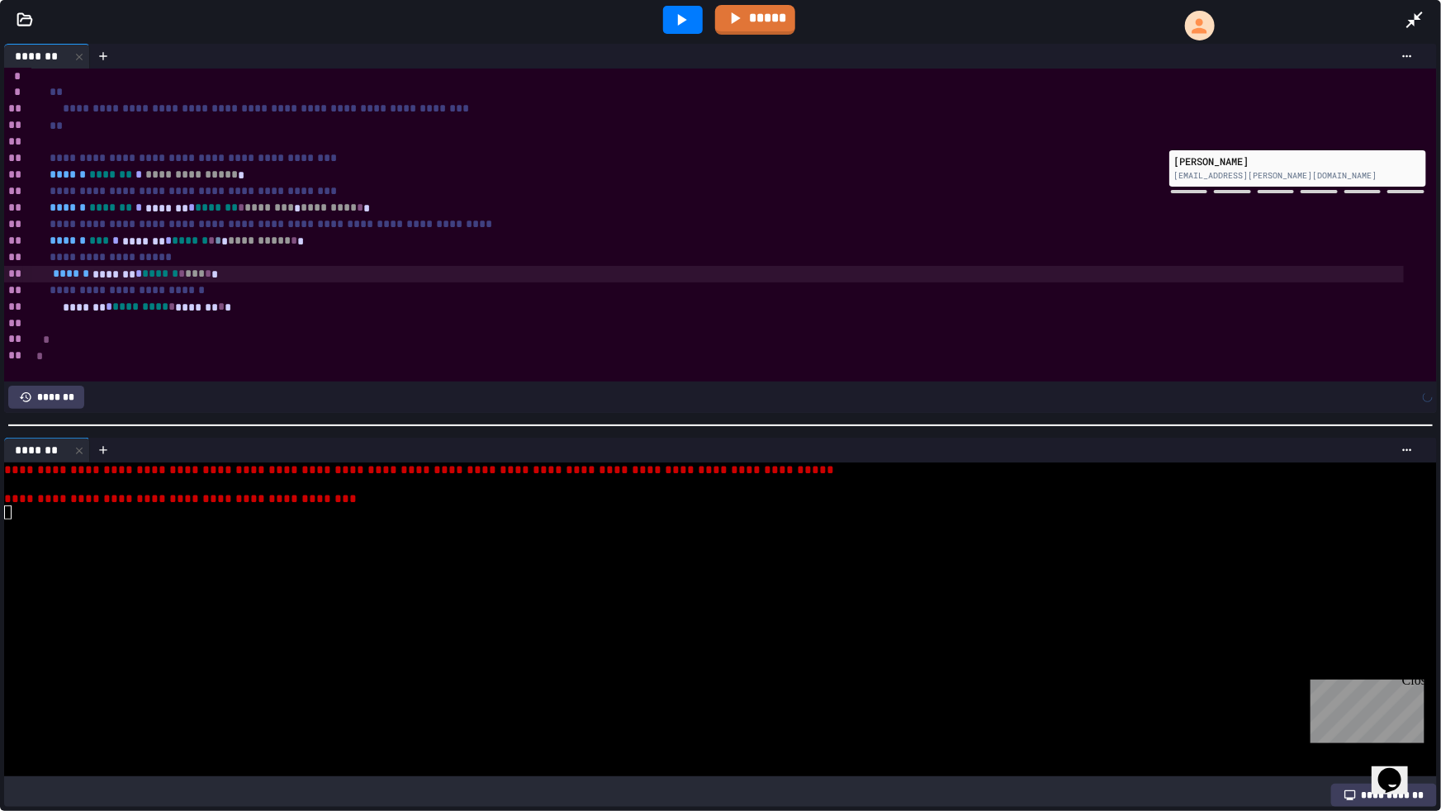
click at [685, 13] on icon at bounding box center [682, 20] width 20 height 20
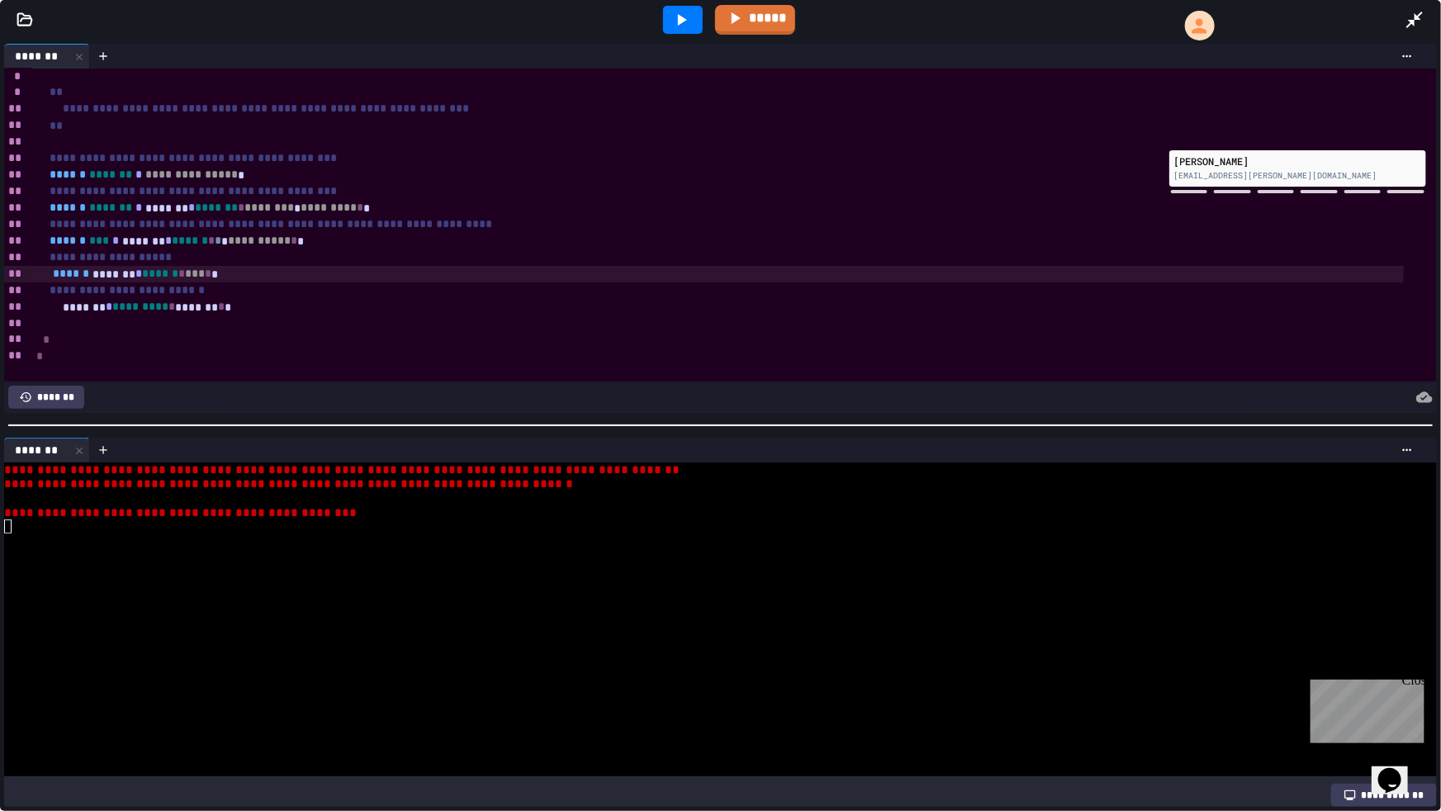
click at [211, 275] on span "*" at bounding box center [208, 274] width 7 height 12
click at [789, 24] on link "*****" at bounding box center [755, 17] width 73 height 31
click at [1420, 12] on icon at bounding box center [1415, 20] width 20 height 20
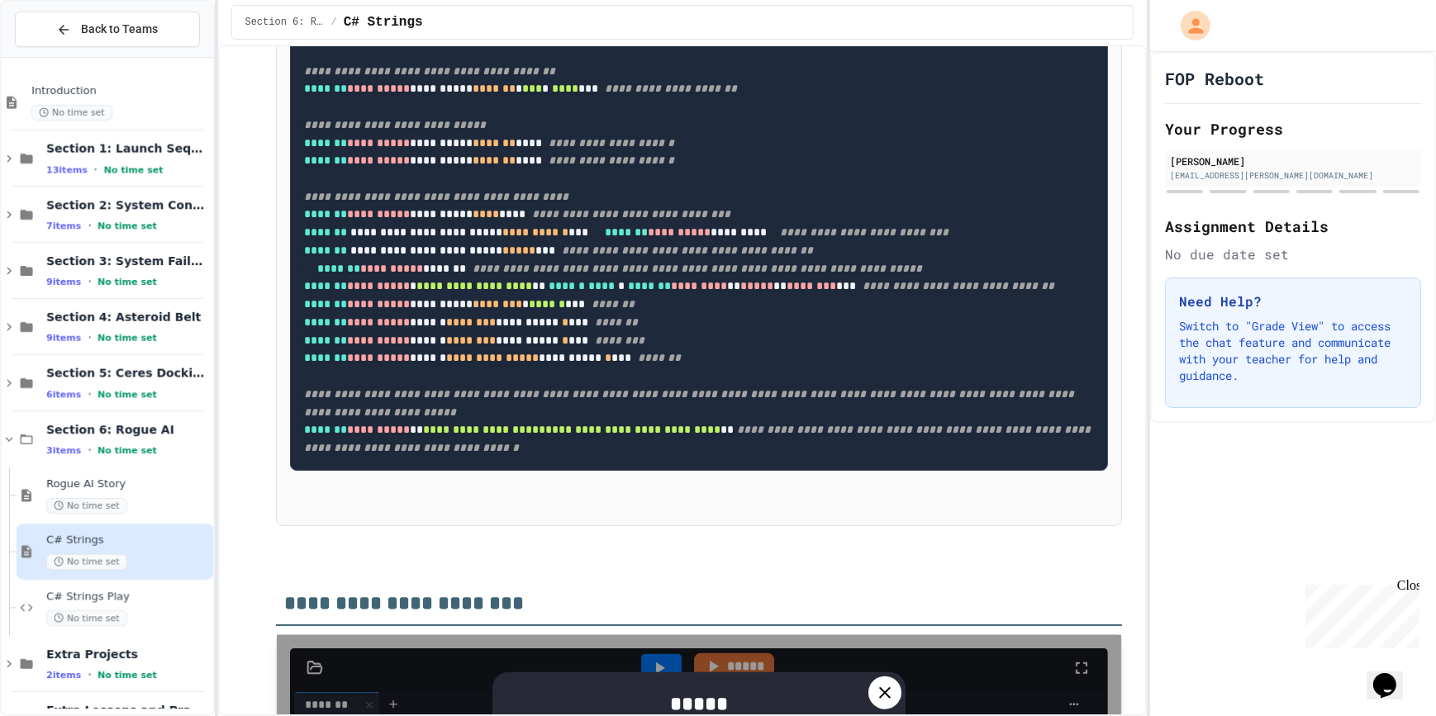
click at [879, 687] on icon at bounding box center [885, 693] width 12 height 12
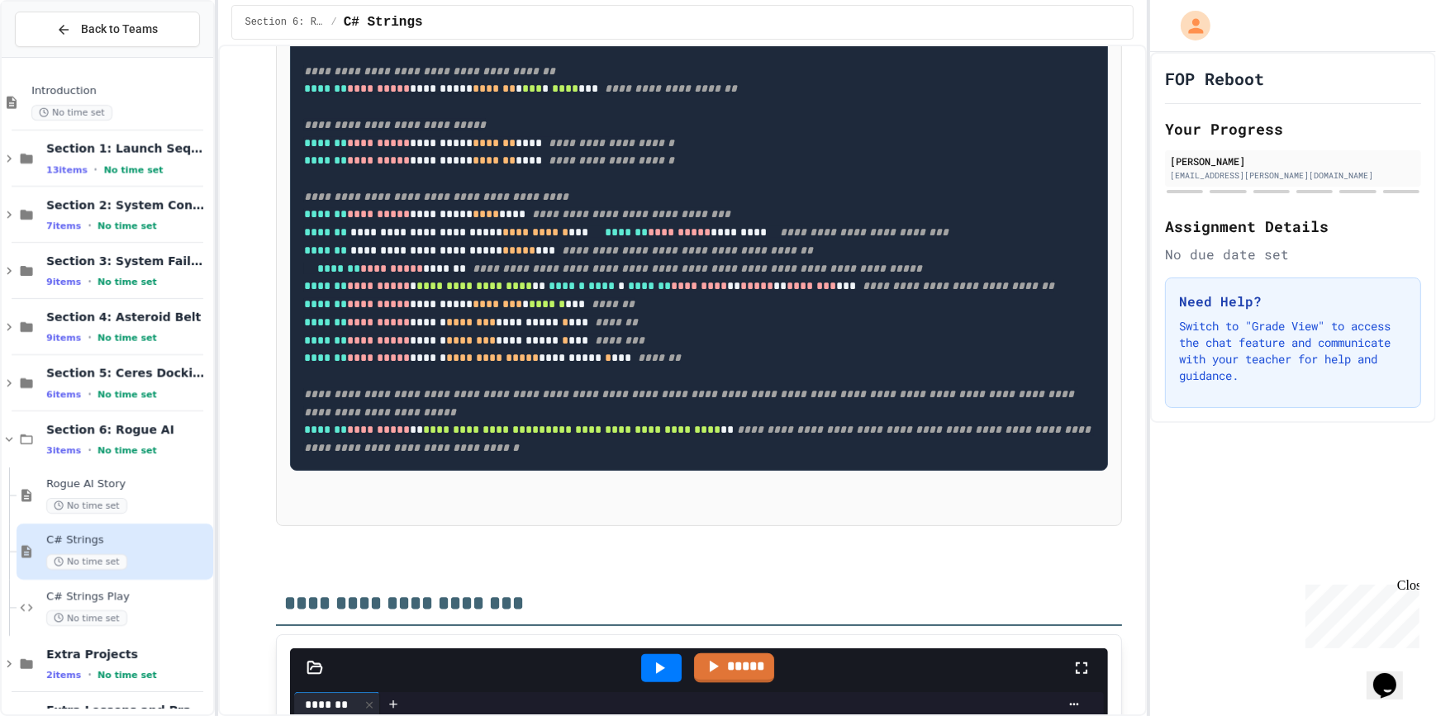
scroll to position [194, 0]
